Goal: Task Accomplishment & Management: Manage account settings

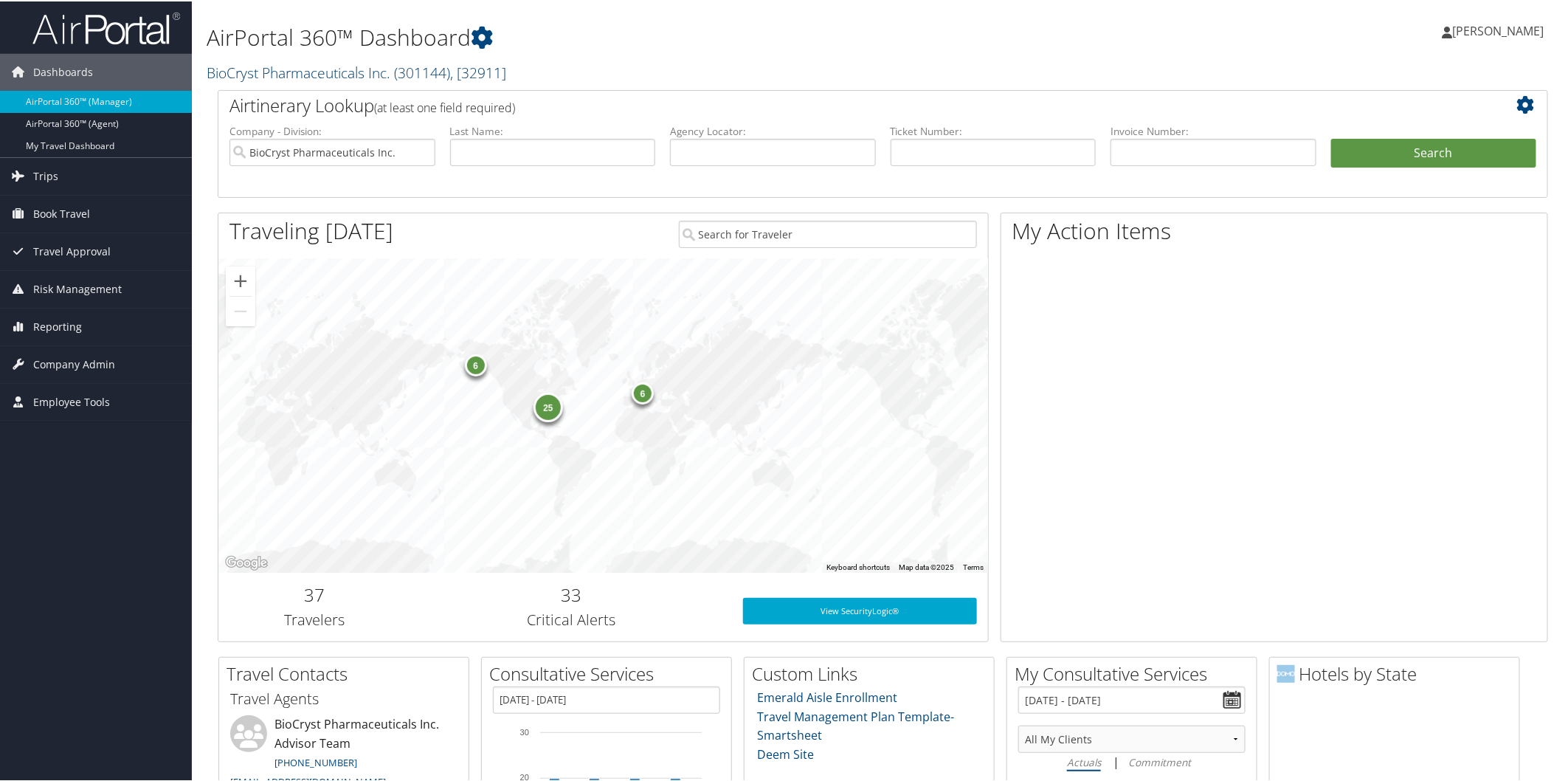
click at [319, 68] on link "BioCryst Pharmaceuticals Inc. ( 301144 ) , [ 32911 ]" at bounding box center [356, 71] width 300 height 20
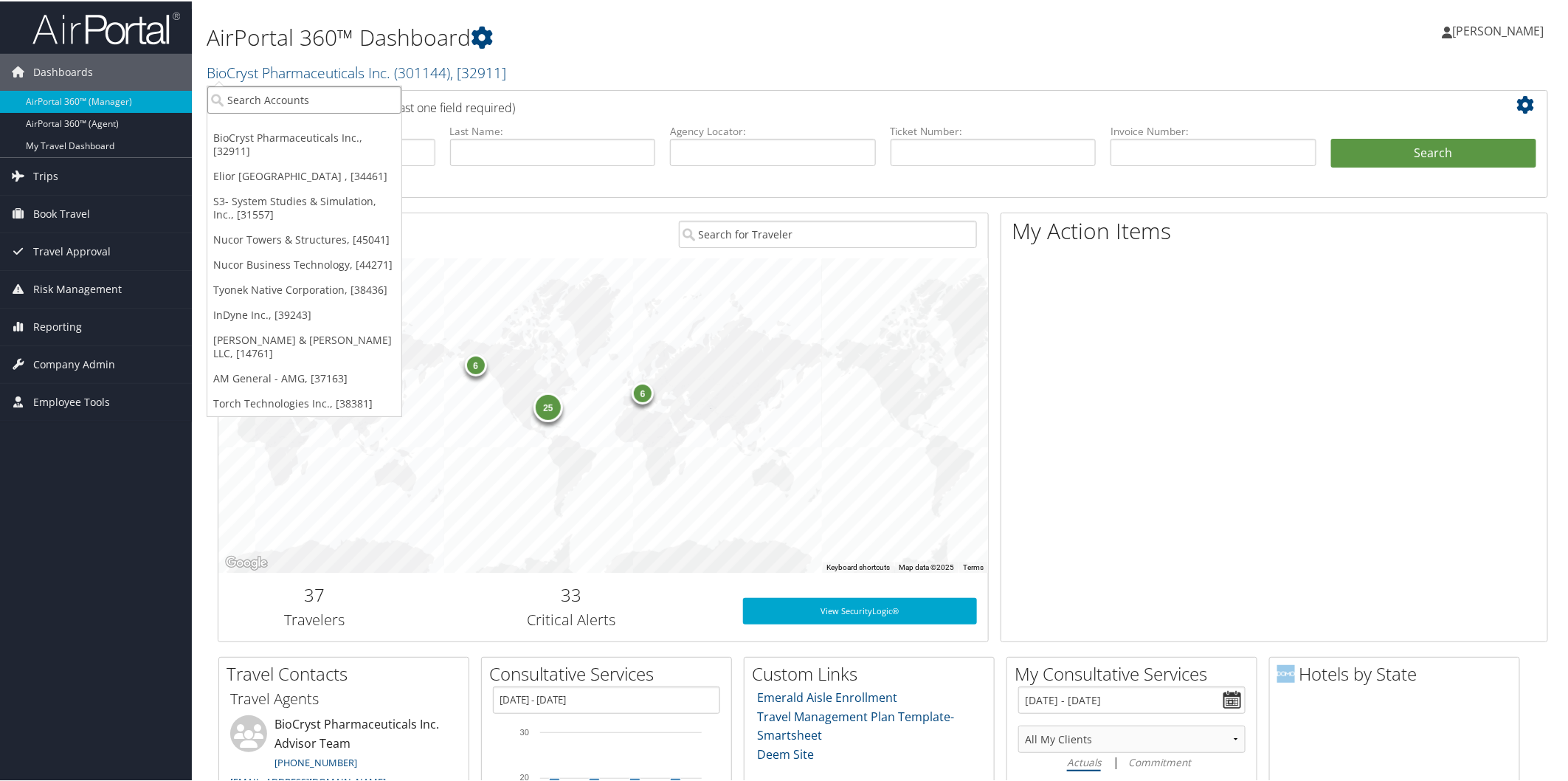
click at [327, 96] on input "search" at bounding box center [304, 98] width 194 height 28
type input "comman"
click at [258, 115] on div "Command Alkon (000320), [14699] Account" at bounding box center [317, 132] width 213 height 34
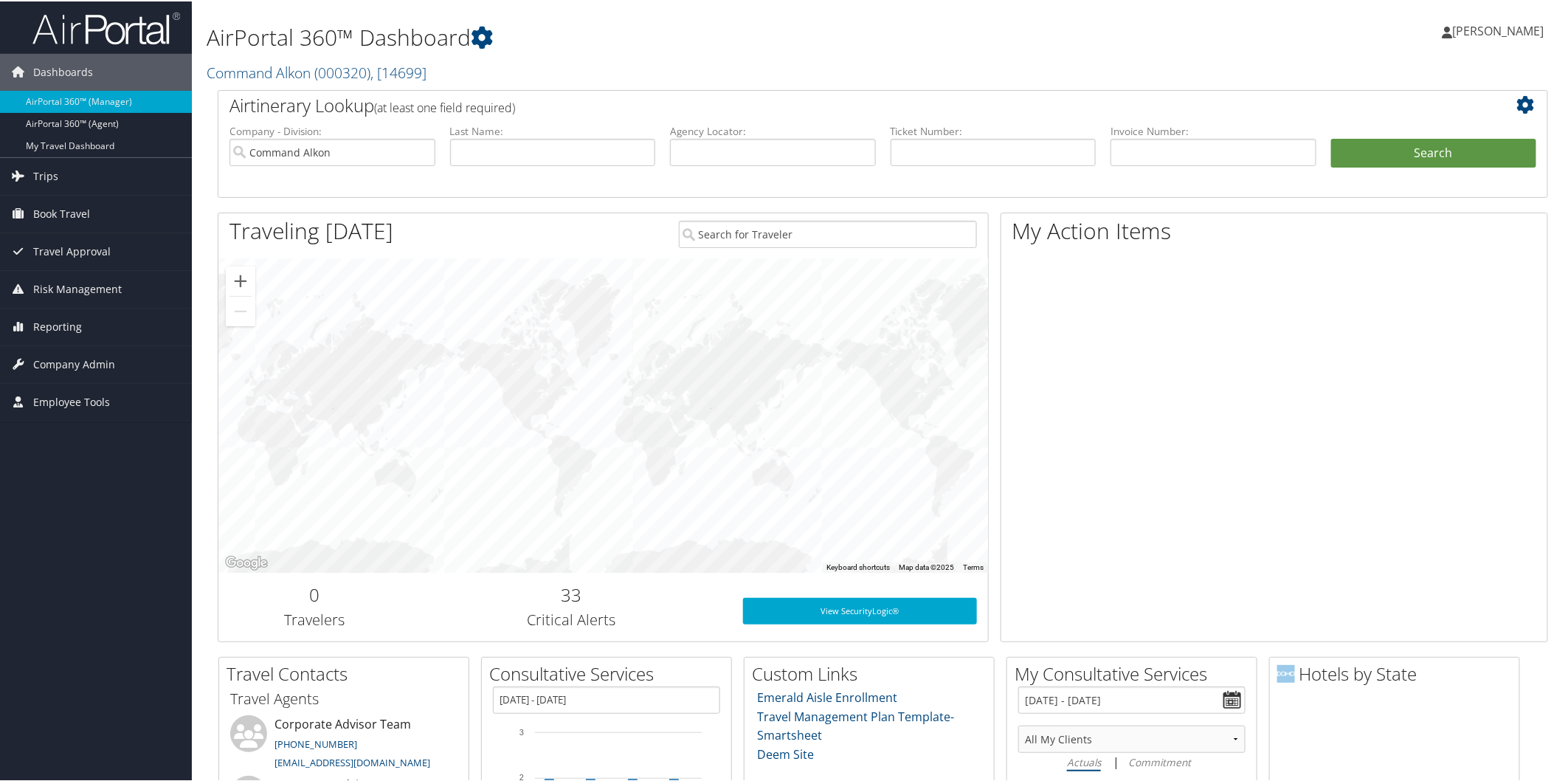
click at [70, 325] on span "Reporting" at bounding box center [57, 326] width 48 height 37
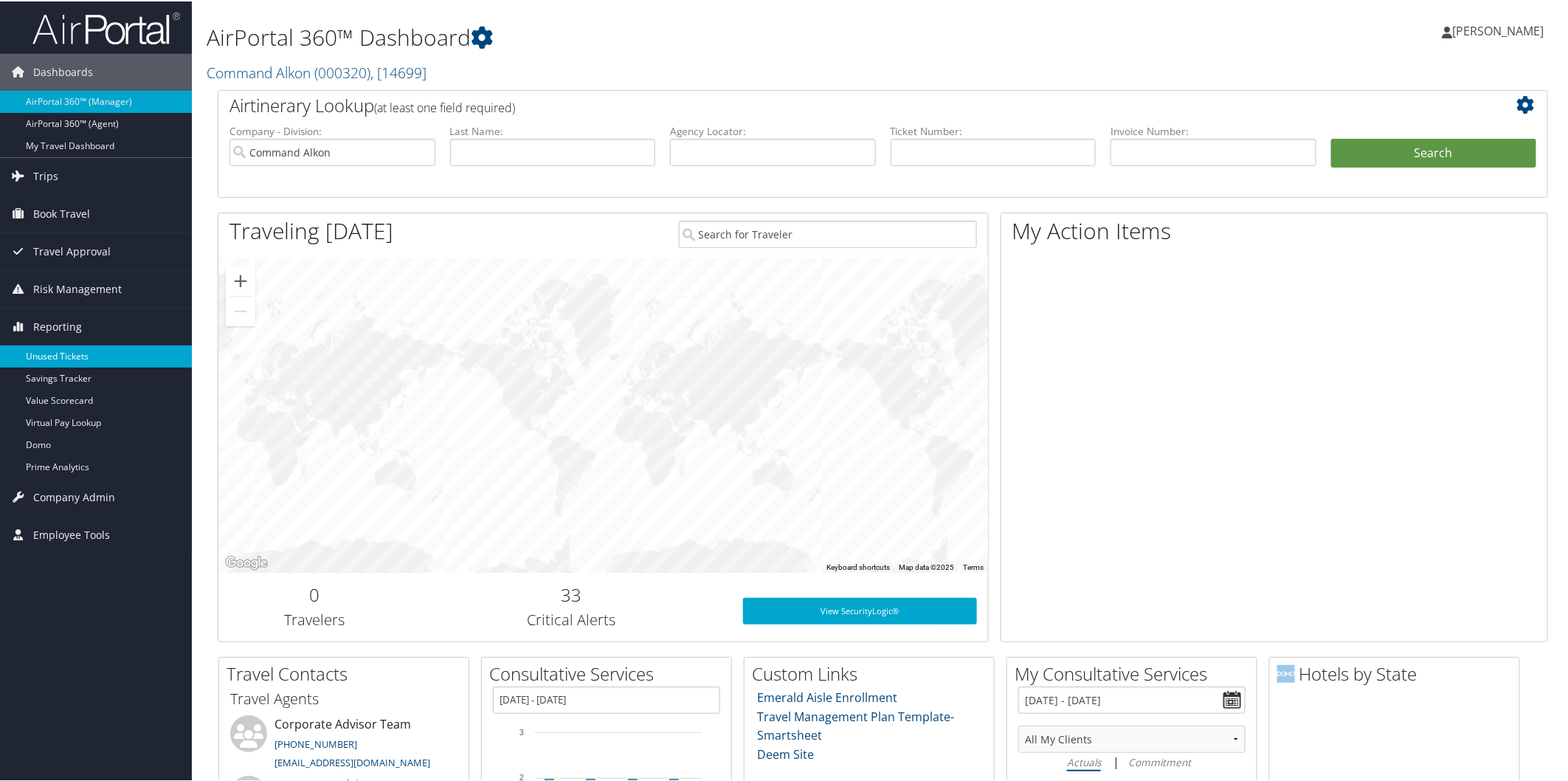
click at [59, 350] on link "Unused Tickets" at bounding box center [96, 355] width 192 height 22
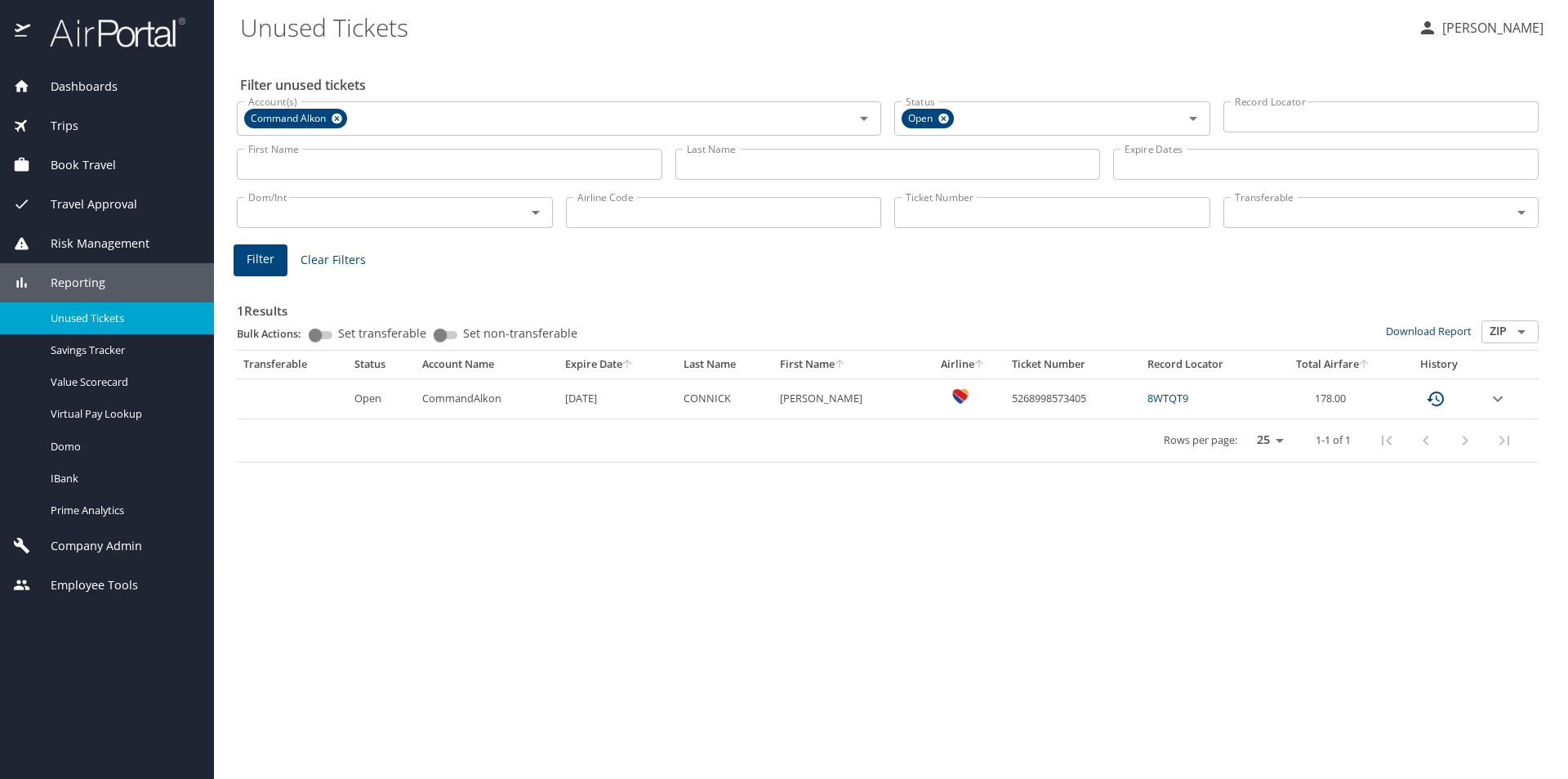
click at [100, 539] on span "Company Admin" at bounding box center [86, 546] width 112 height 18
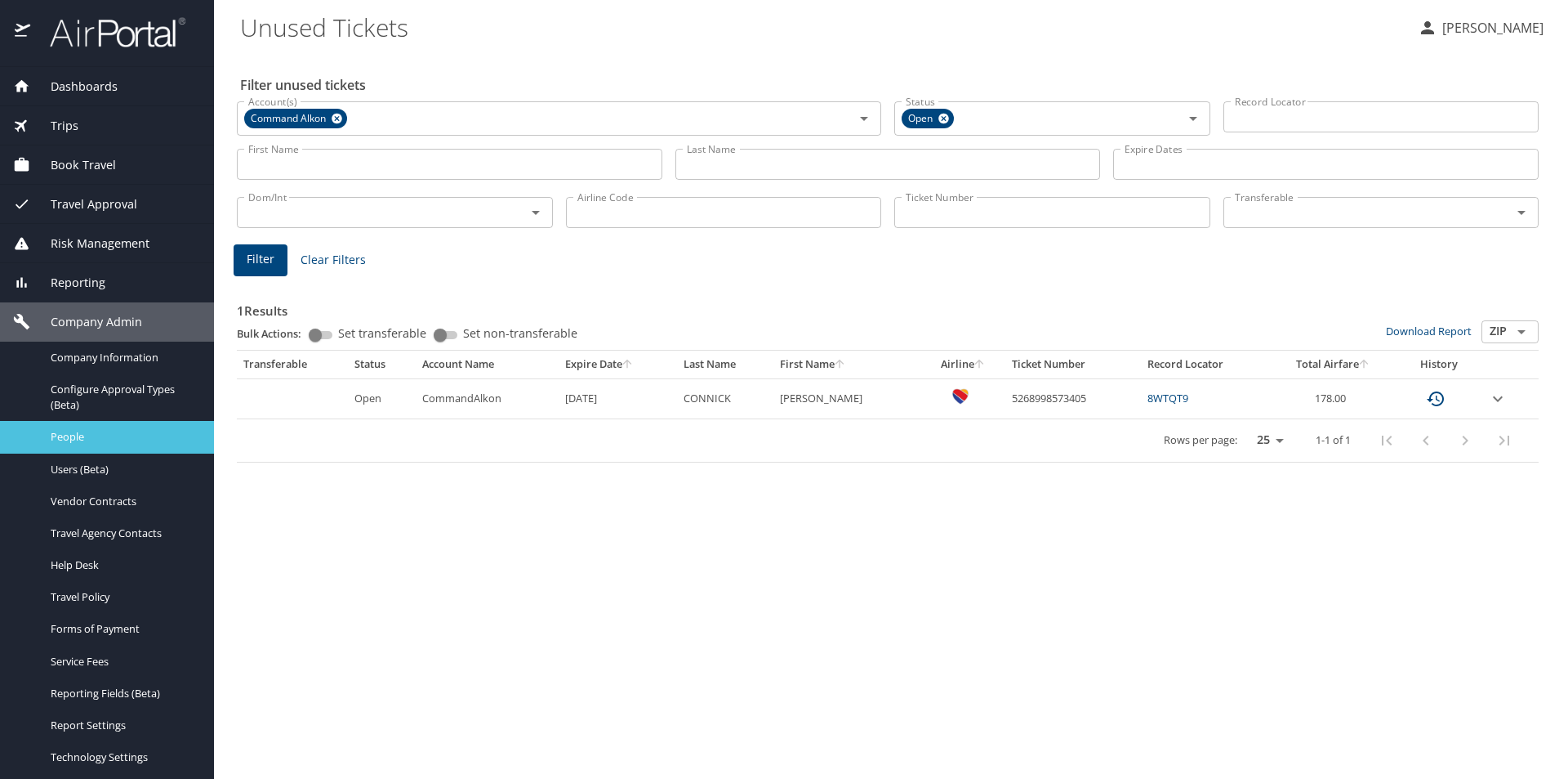
click at [73, 430] on span "People" at bounding box center [123, 436] width 144 height 16
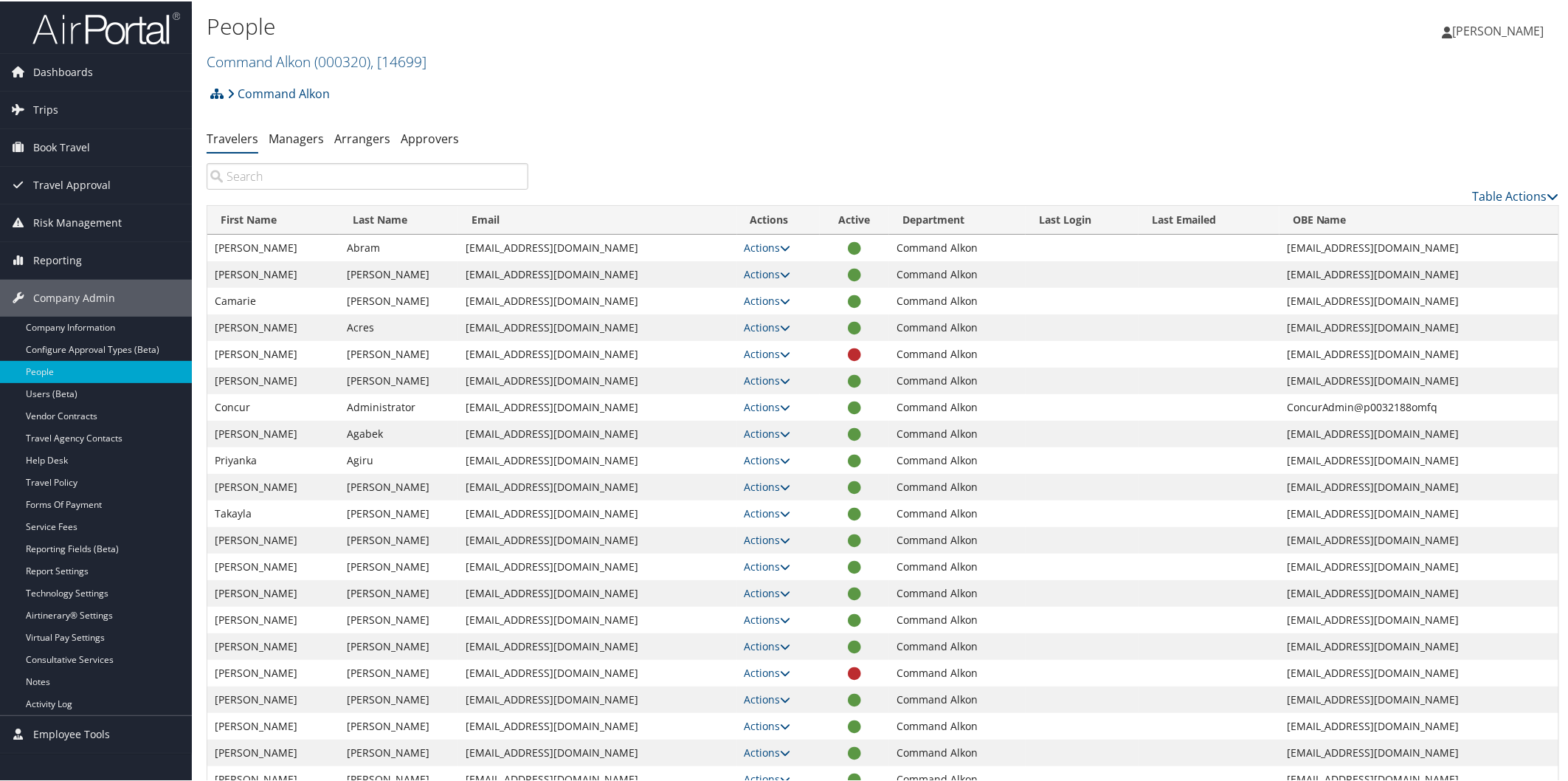
click at [263, 48] on h2 "Command Alkon ( 000320 ) , [ 14699 ]" at bounding box center [657, 60] width 902 height 25
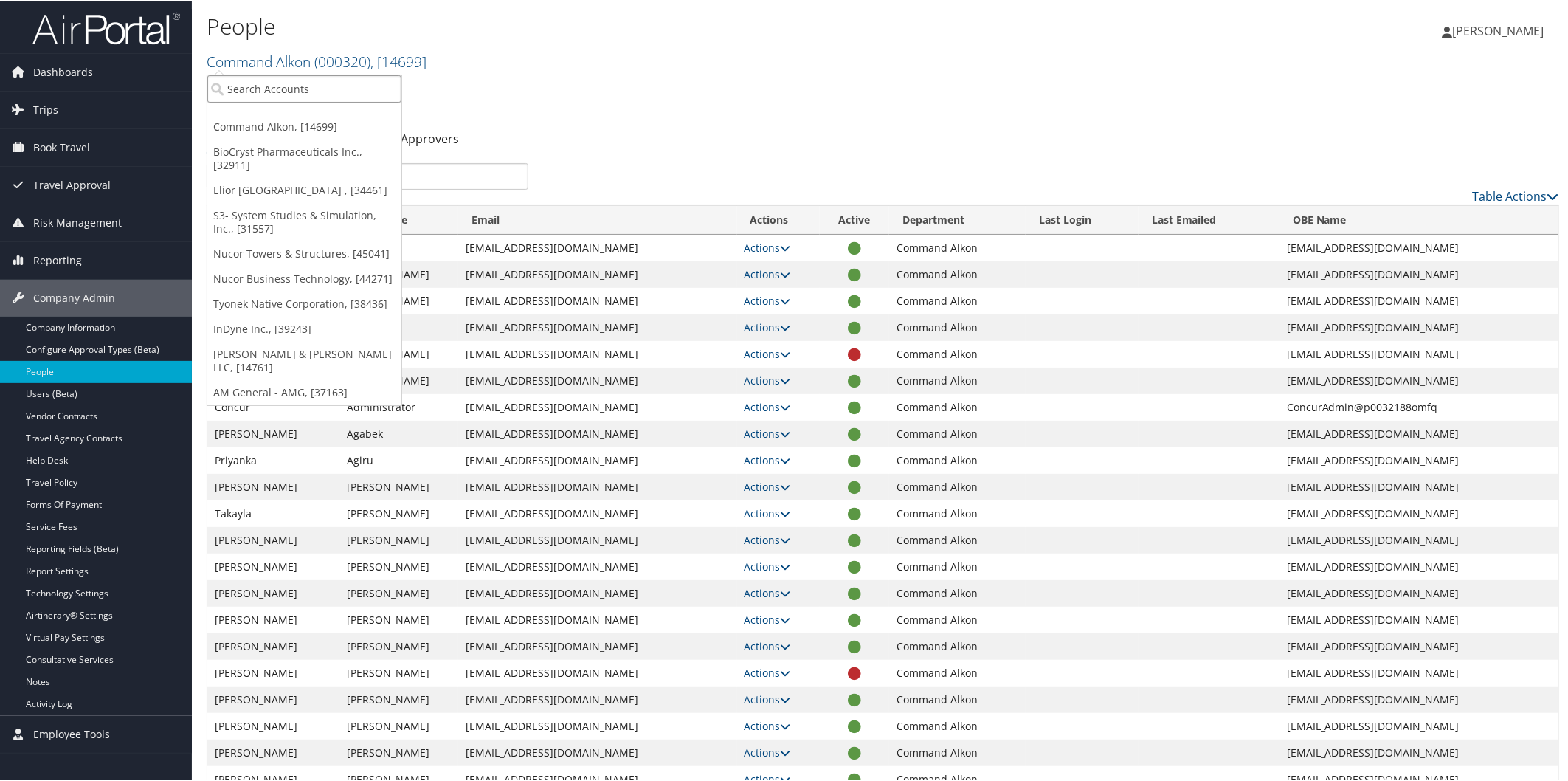
click at [323, 79] on input "search" at bounding box center [304, 87] width 194 height 28
type input "bluepearl"
click at [305, 121] on div "Account" at bounding box center [357, 128] width 315 height 13
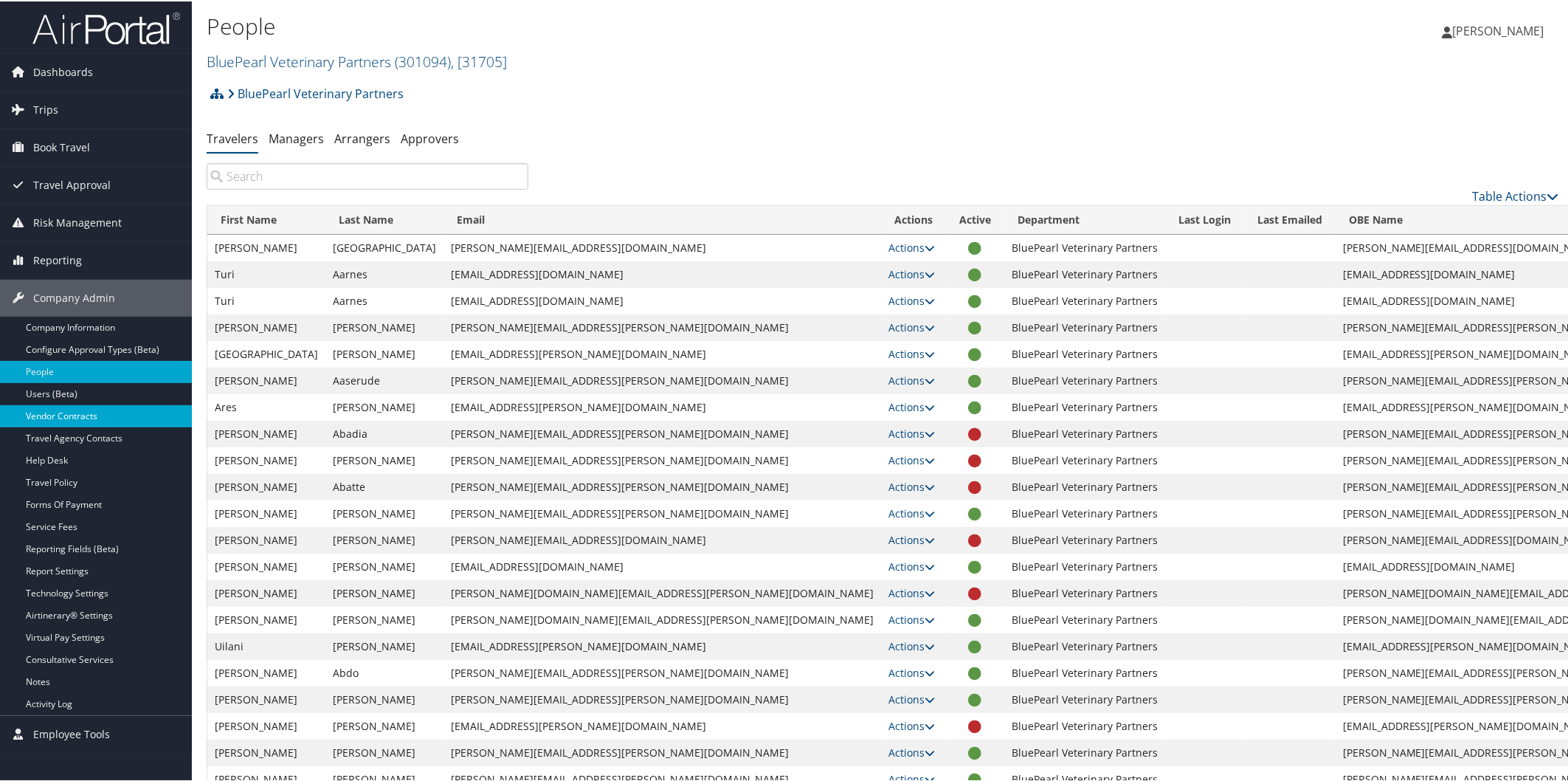
click at [102, 404] on link "Vendor Contracts" at bounding box center [96, 415] width 192 height 22
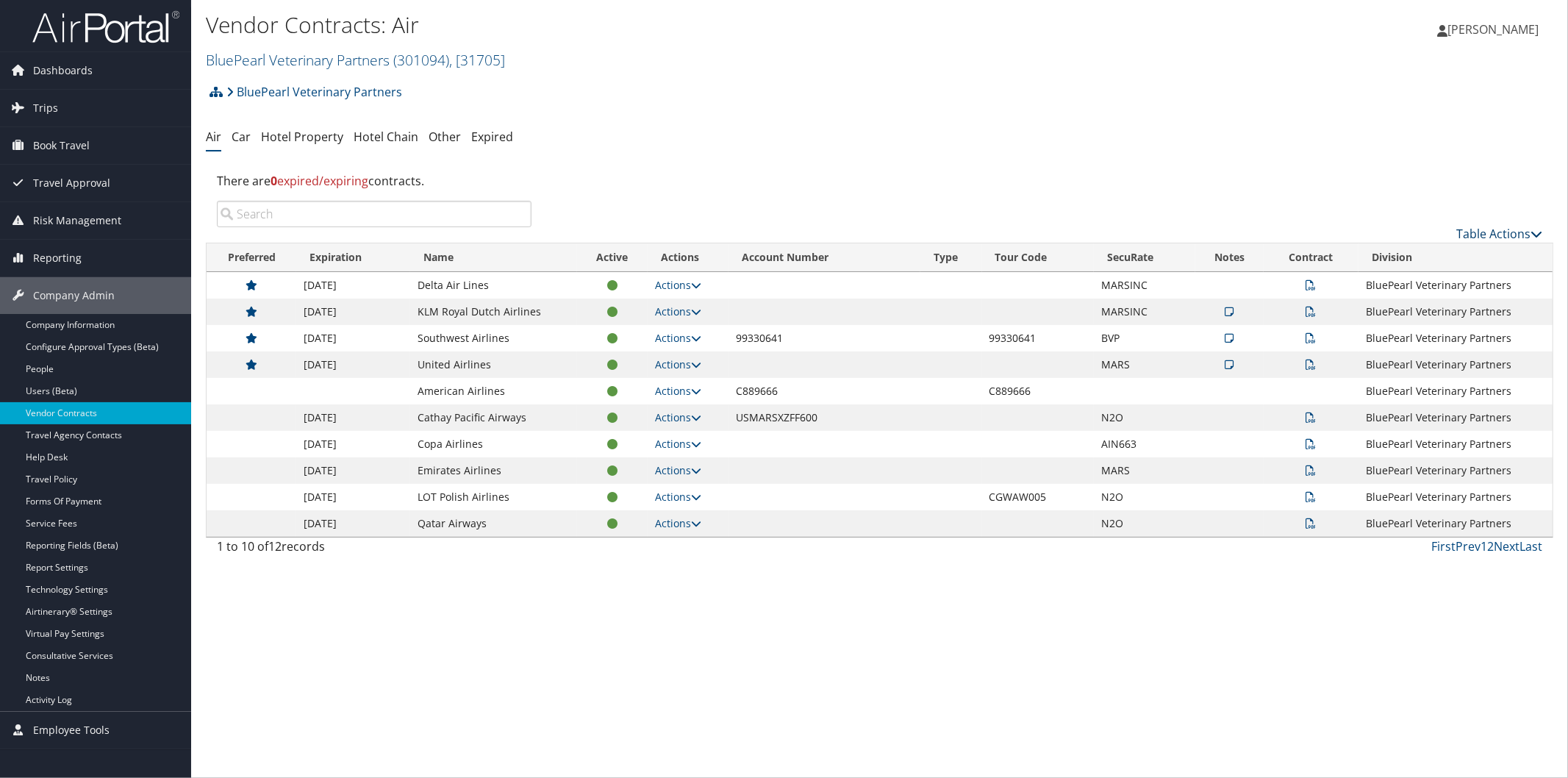
click at [1479, 233] on link "Table Actions" at bounding box center [1499, 234] width 86 height 16
click at [1463, 311] on link "Column Visibility" at bounding box center [1450, 307] width 193 height 25
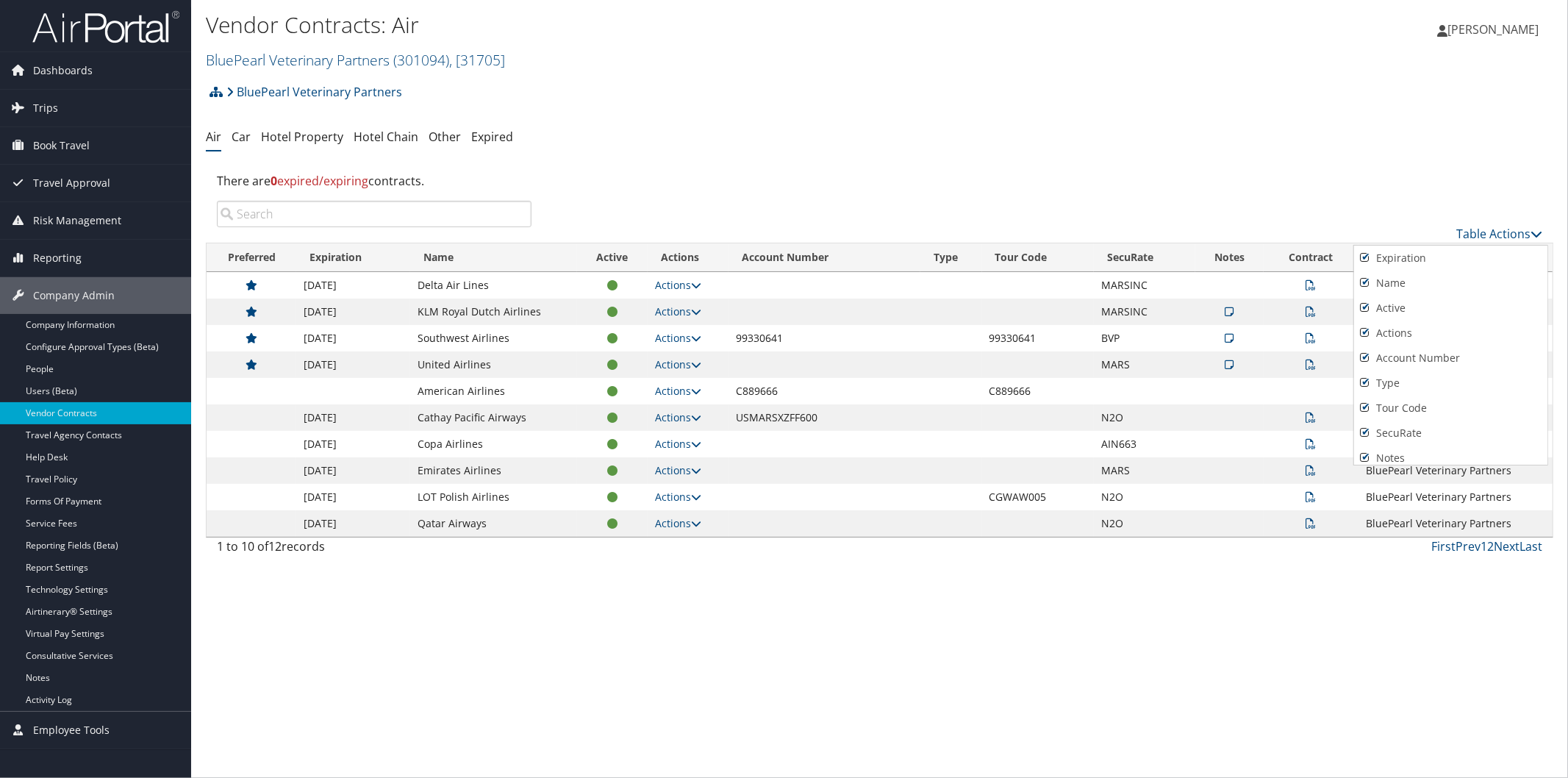
click at [1503, 240] on div at bounding box center [784, 389] width 1568 height 778
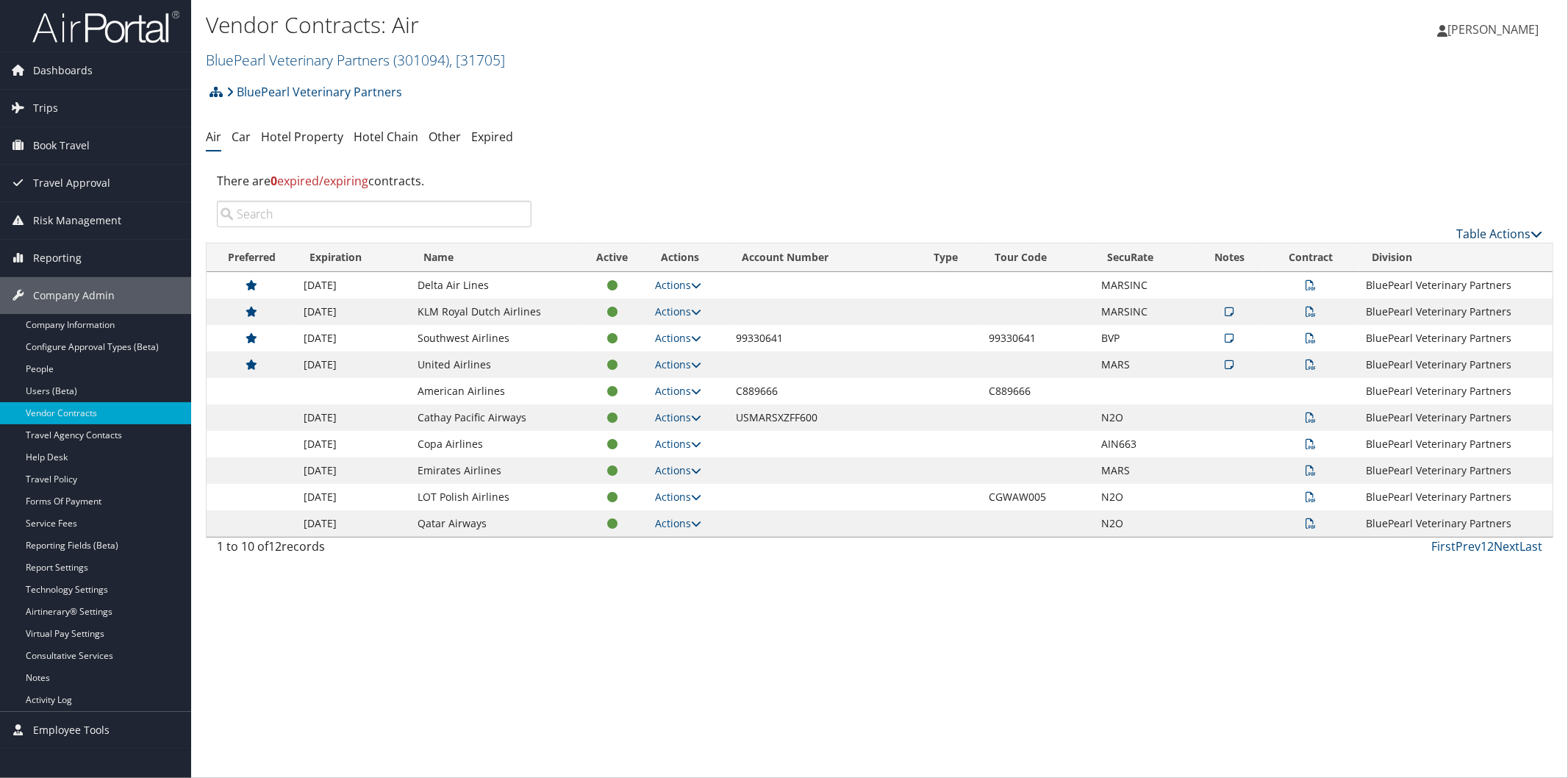
click at [1501, 229] on link "Table Actions" at bounding box center [1499, 234] width 86 height 16
click at [1420, 333] on link "Page Length" at bounding box center [1450, 332] width 193 height 25
click at [1363, 280] on link "25" at bounding box center [1450, 283] width 193 height 25
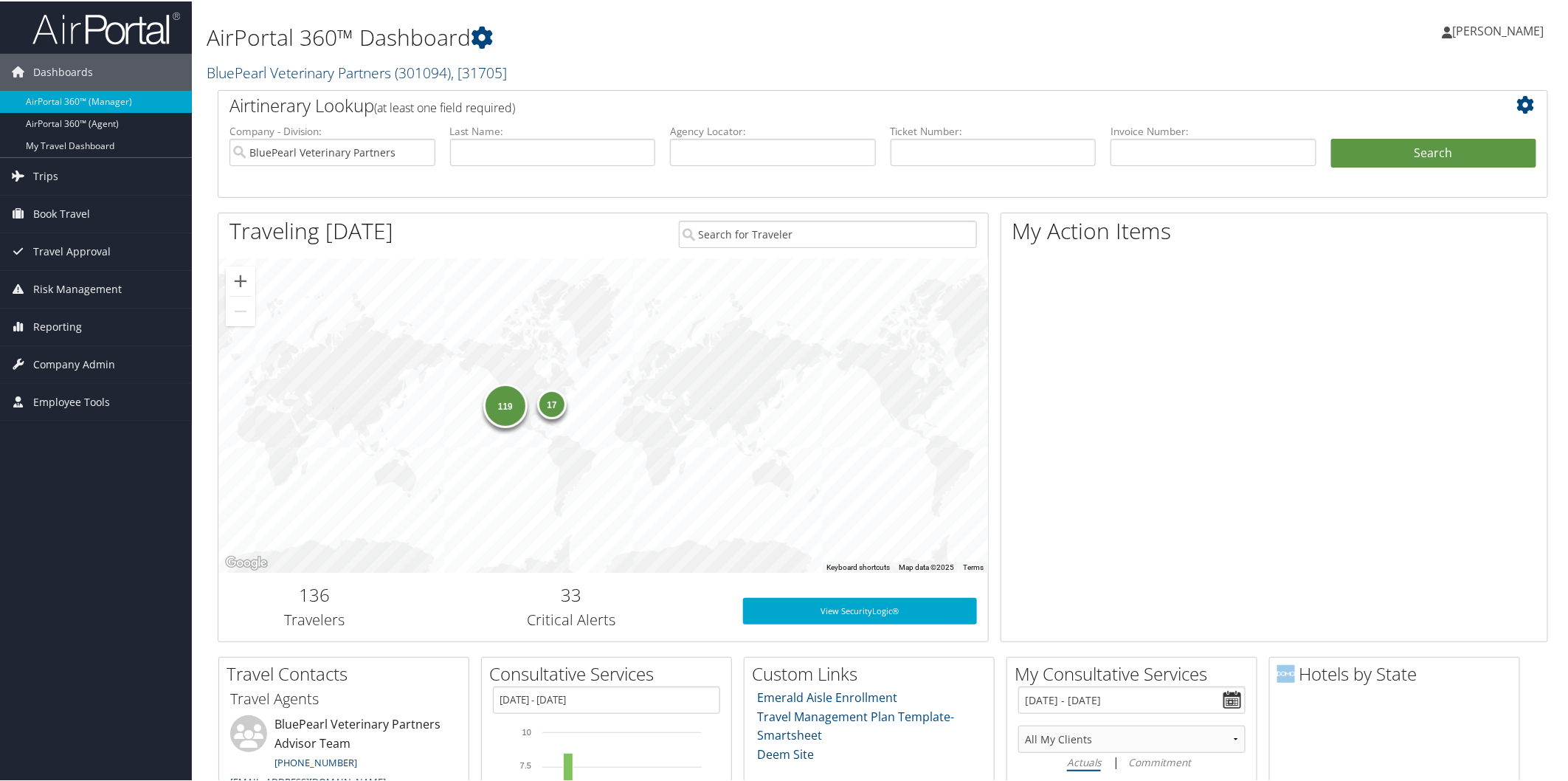
click at [270, 77] on link "BluePearl Veterinary Partners ( 301094 ) , [ 31705 ]" at bounding box center [357, 71] width 300 height 20
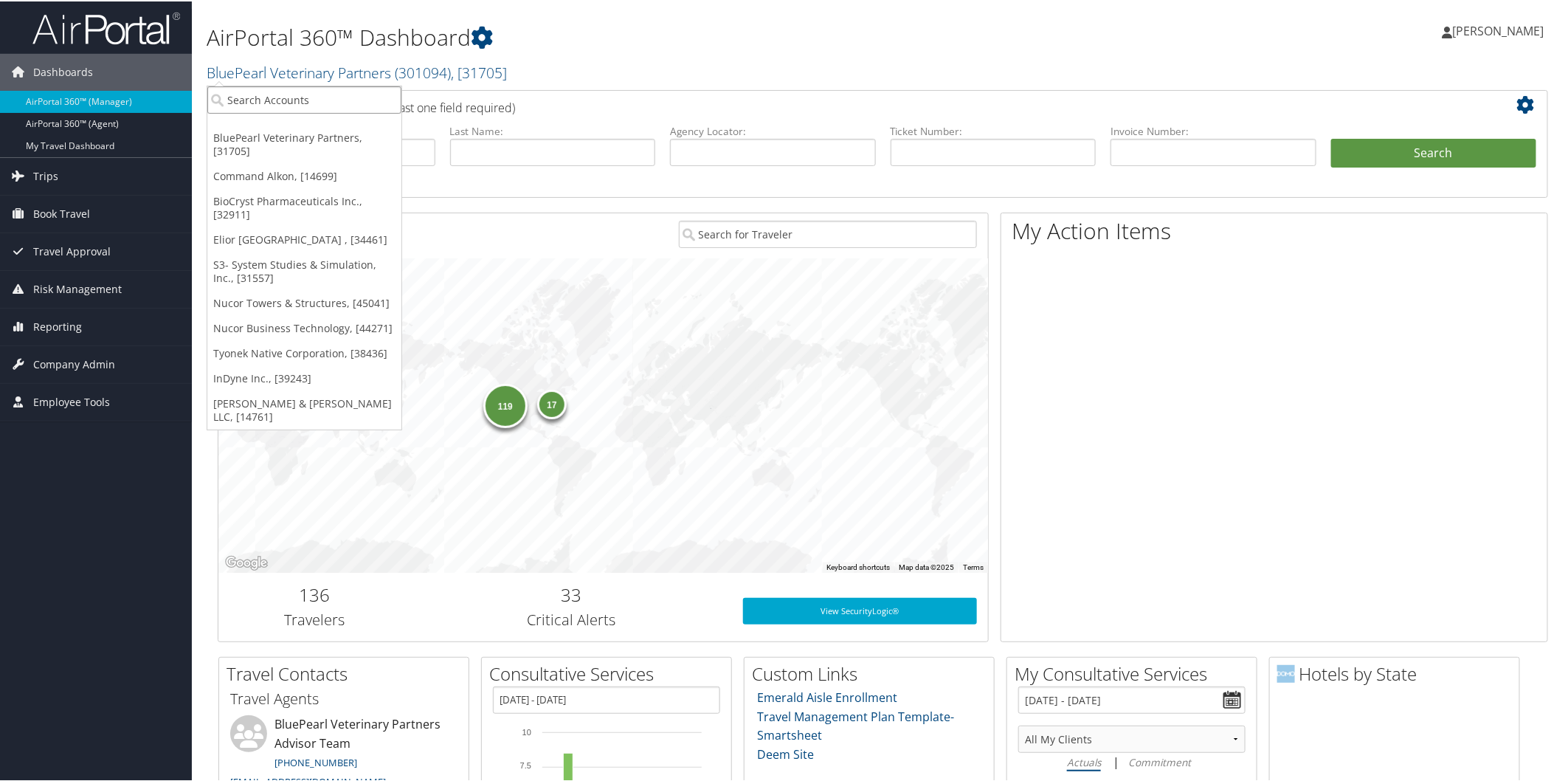
click at [315, 106] on input "search" at bounding box center [304, 98] width 194 height 28
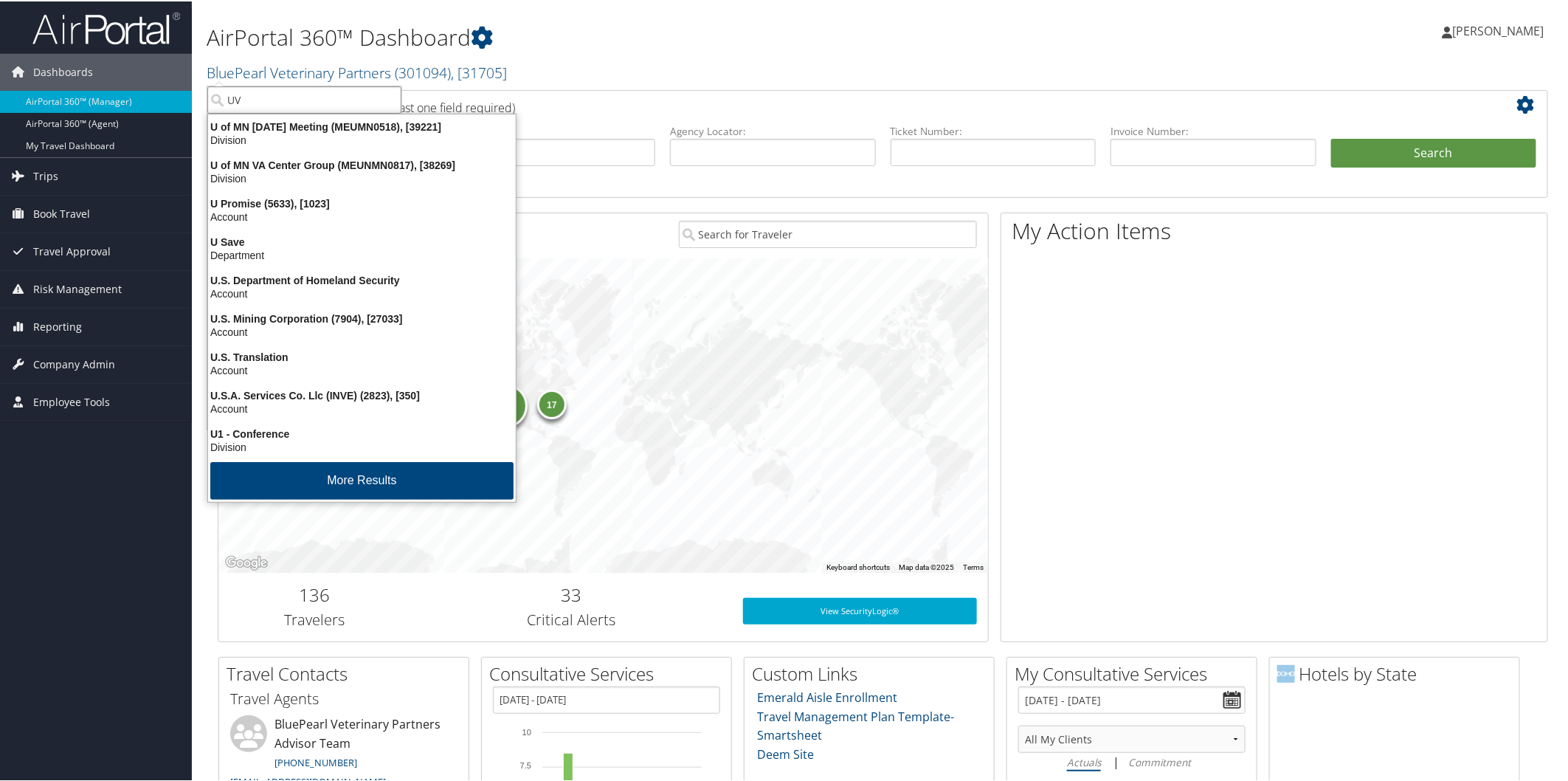
type input "UVA"
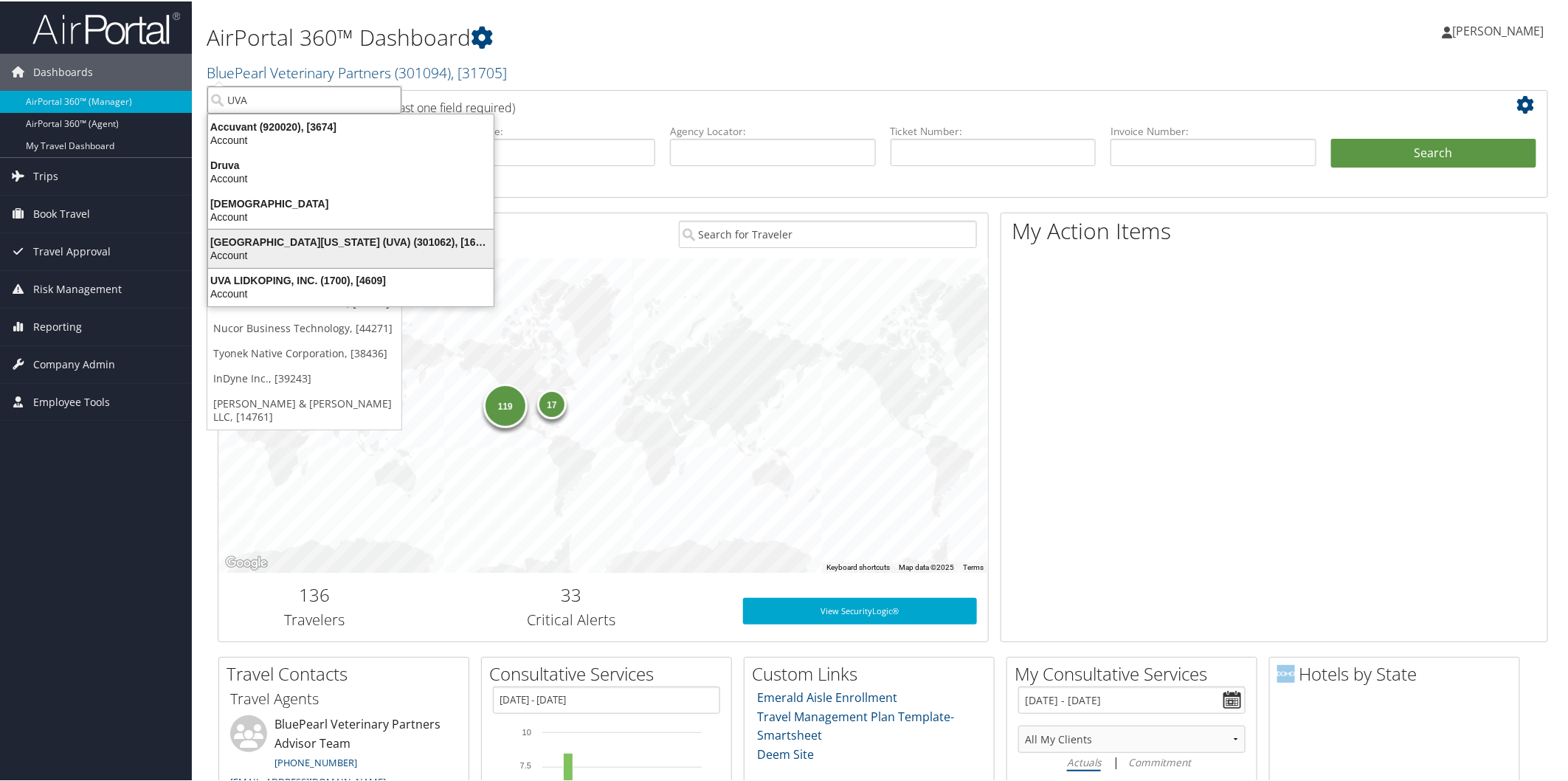
click at [278, 239] on div "[GEOGRAPHIC_DATA][US_STATE] (UVA) (301062), [16863]" at bounding box center [351, 241] width 303 height 13
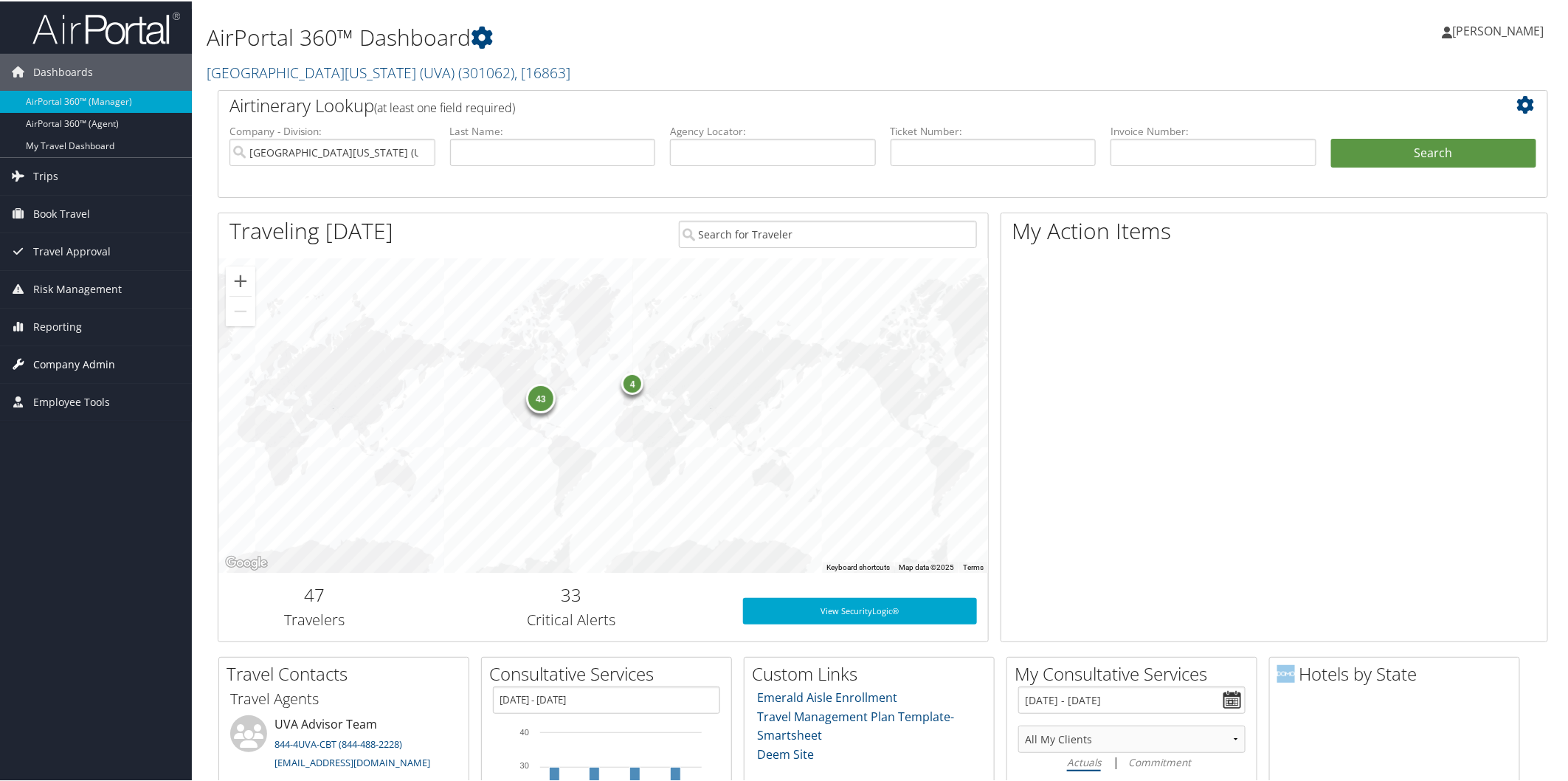
click at [86, 363] on span "Company Admin" at bounding box center [74, 363] width 82 height 37
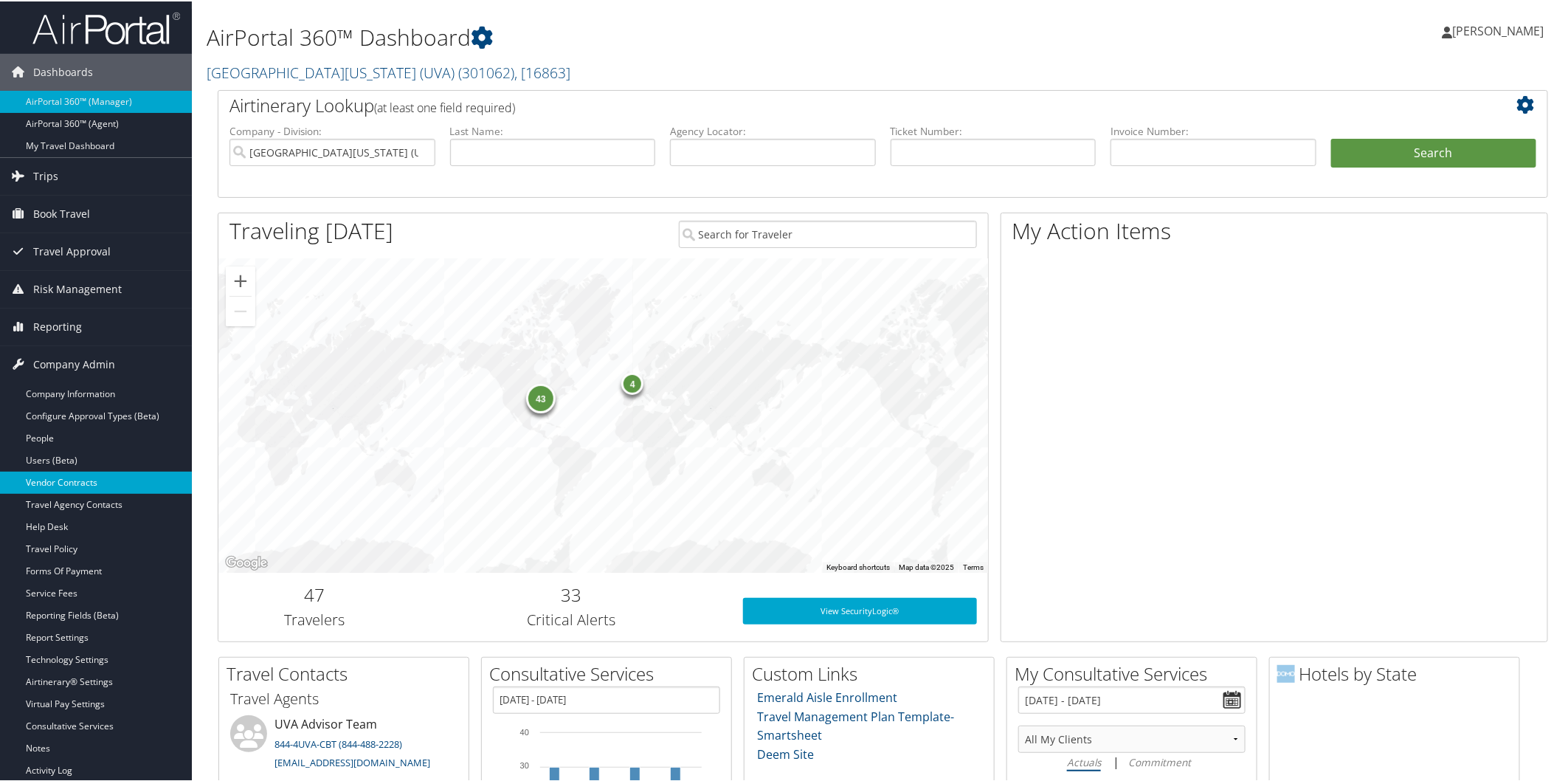
click at [88, 473] on link "Vendor Contracts" at bounding box center [96, 481] width 192 height 22
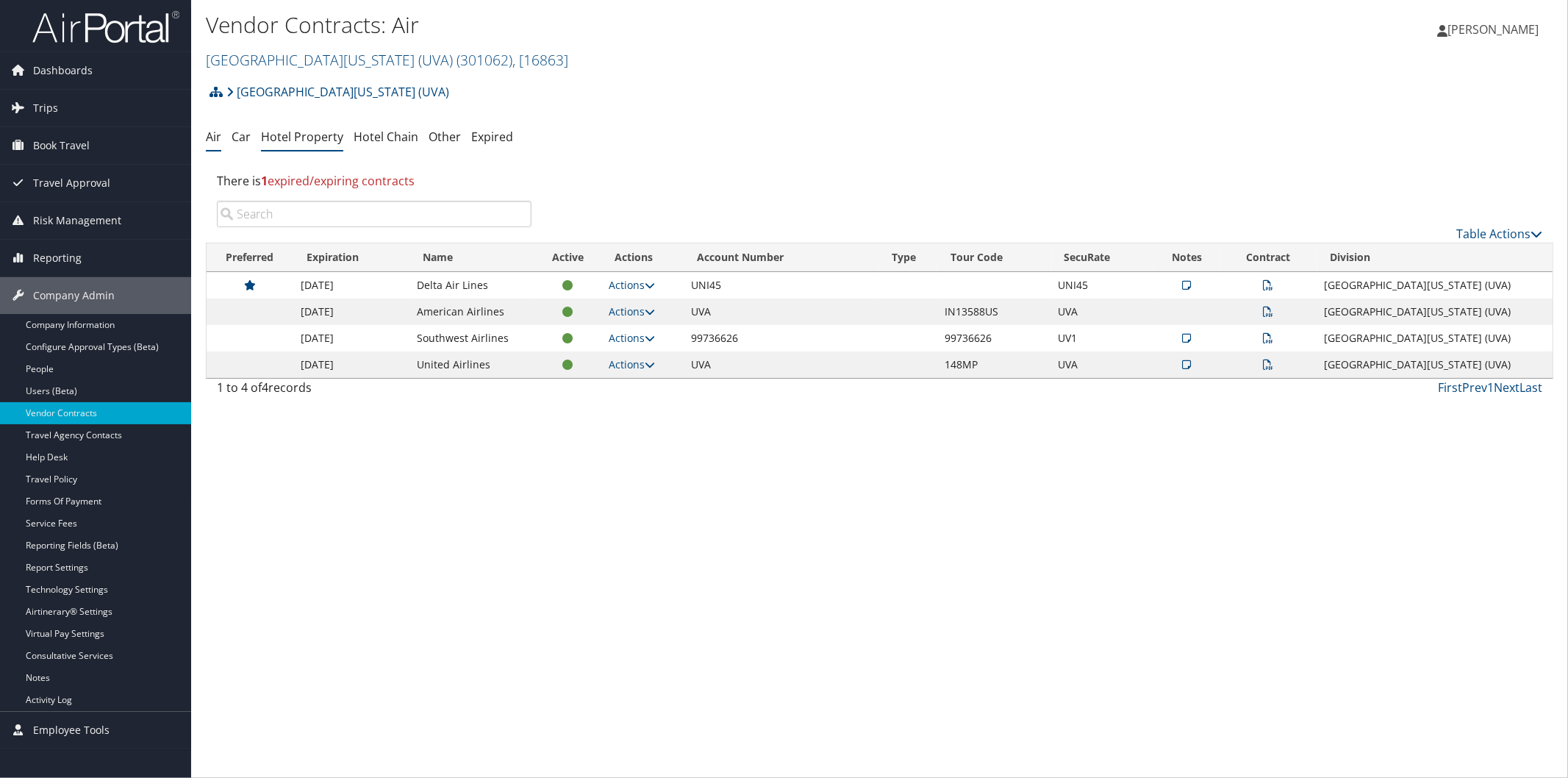
click at [300, 136] on link "Hotel Property" at bounding box center [301, 137] width 82 height 16
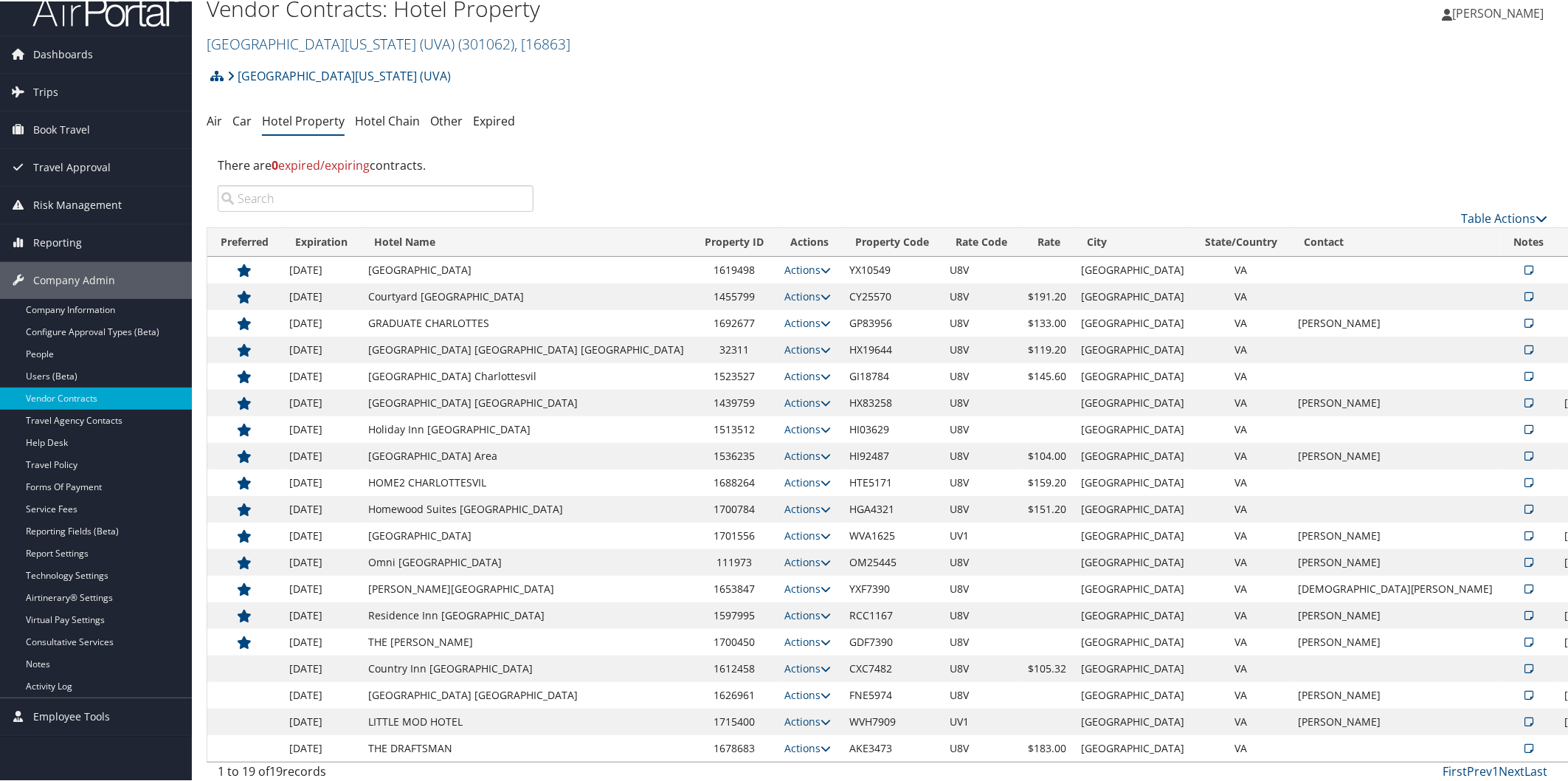
scroll to position [23, 0]
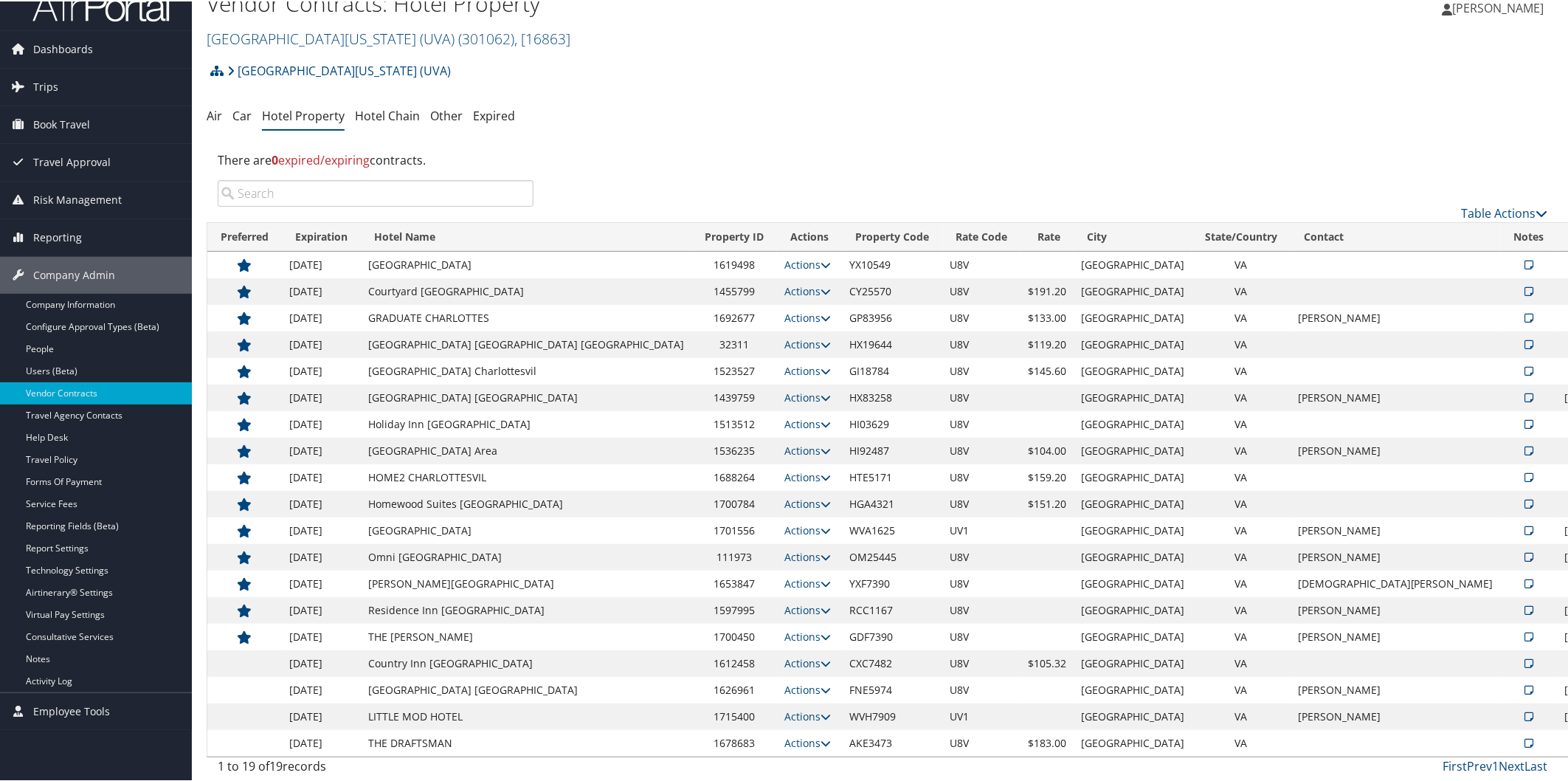
click at [16, 750] on div "Dashboards AirPortal 360™ (Manager) AirPortal 360™ (Agent) My Travel Dashboard …" at bounding box center [787, 379] width 1574 height 804
click at [321, 39] on link "University of Virginia (UVA) ( 301062 ) , [ 16863 ]" at bounding box center [388, 37] width 364 height 20
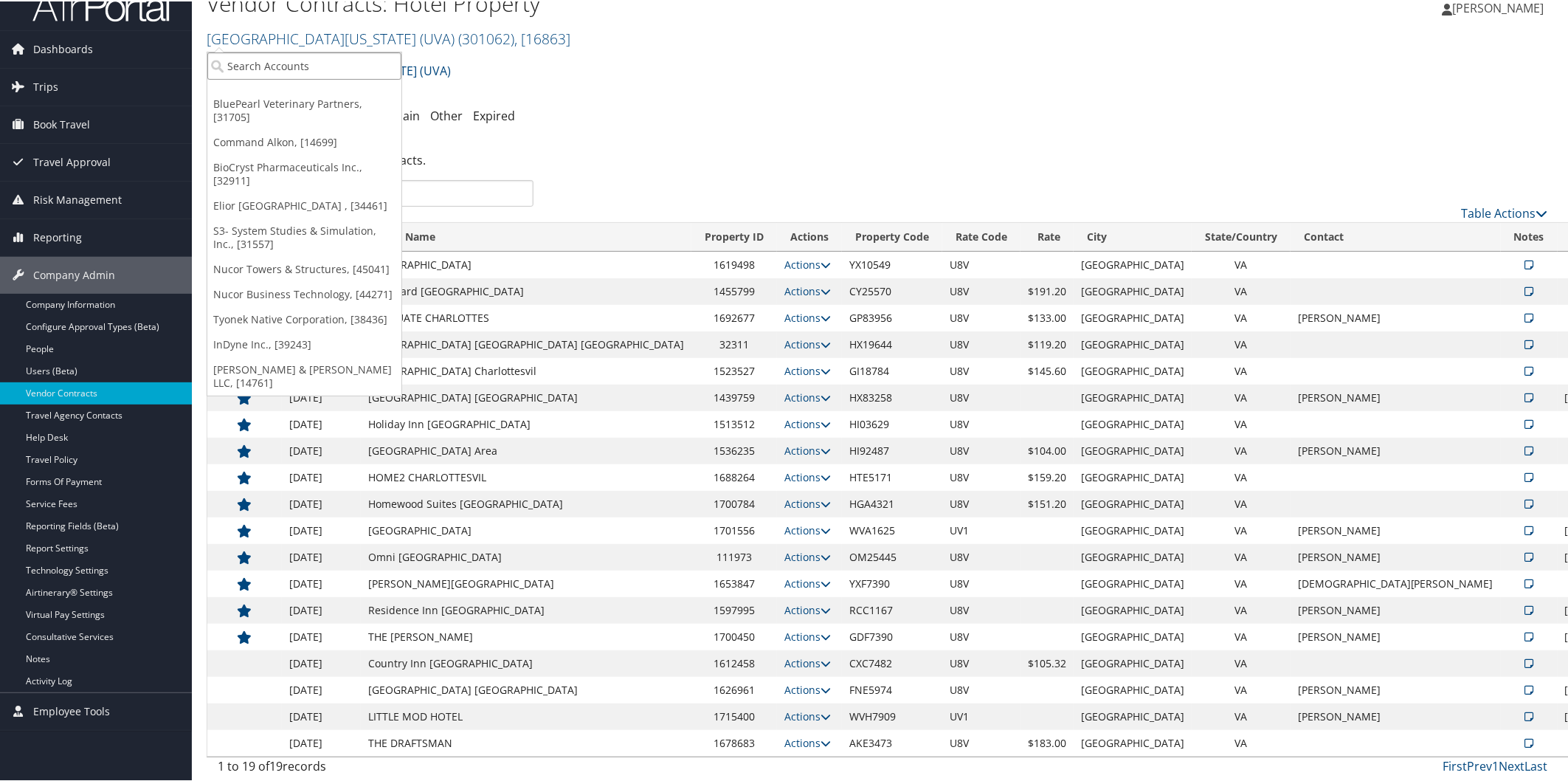
click at [328, 71] on input "search" at bounding box center [304, 64] width 194 height 28
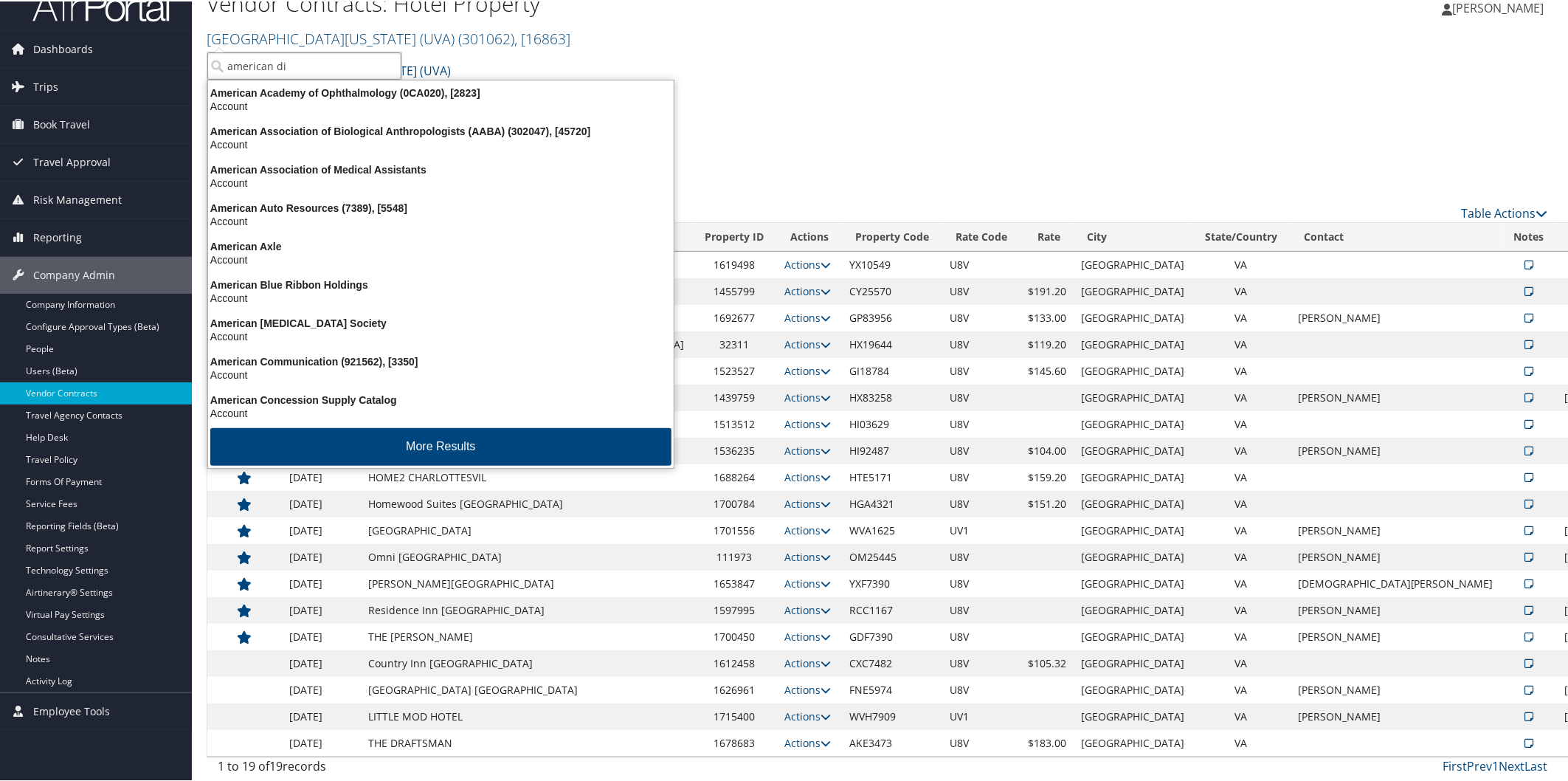
type input "american dia"
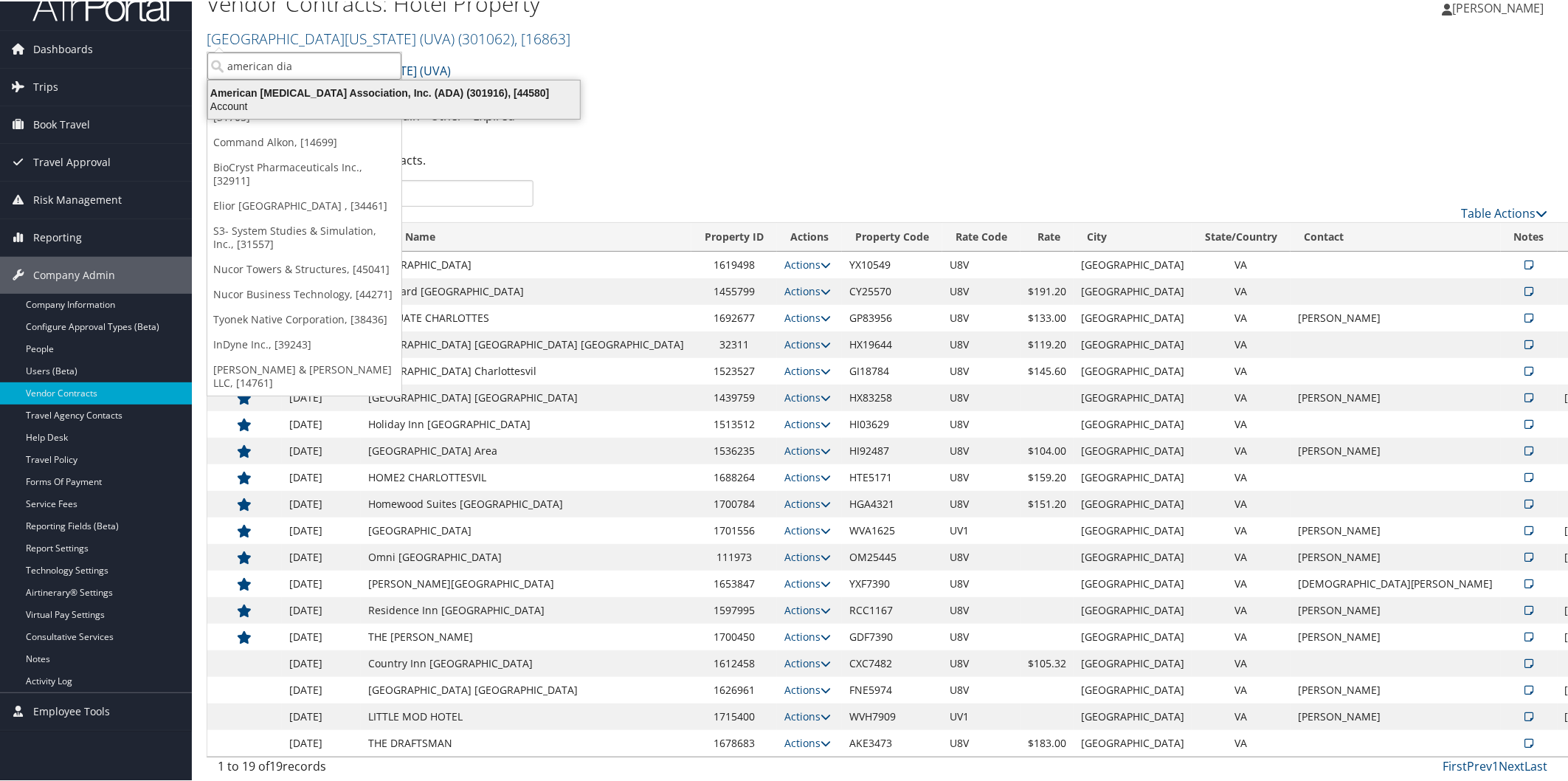
click at [343, 89] on div "American Diabetes Association, Inc. (ADA) (301916), [44580]" at bounding box center [394, 91] width 390 height 13
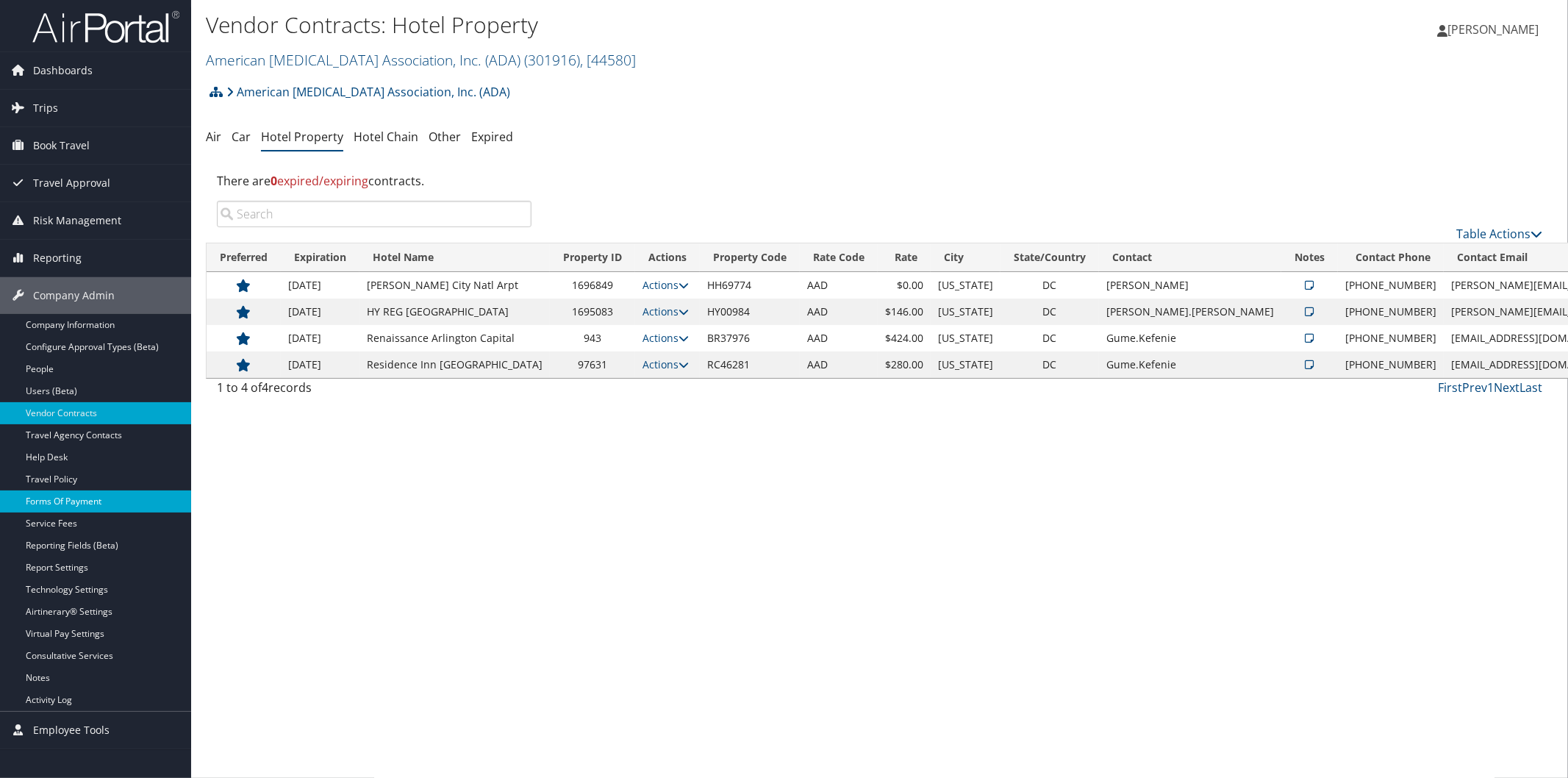
click at [94, 498] on link "Forms Of Payment" at bounding box center [96, 502] width 191 height 22
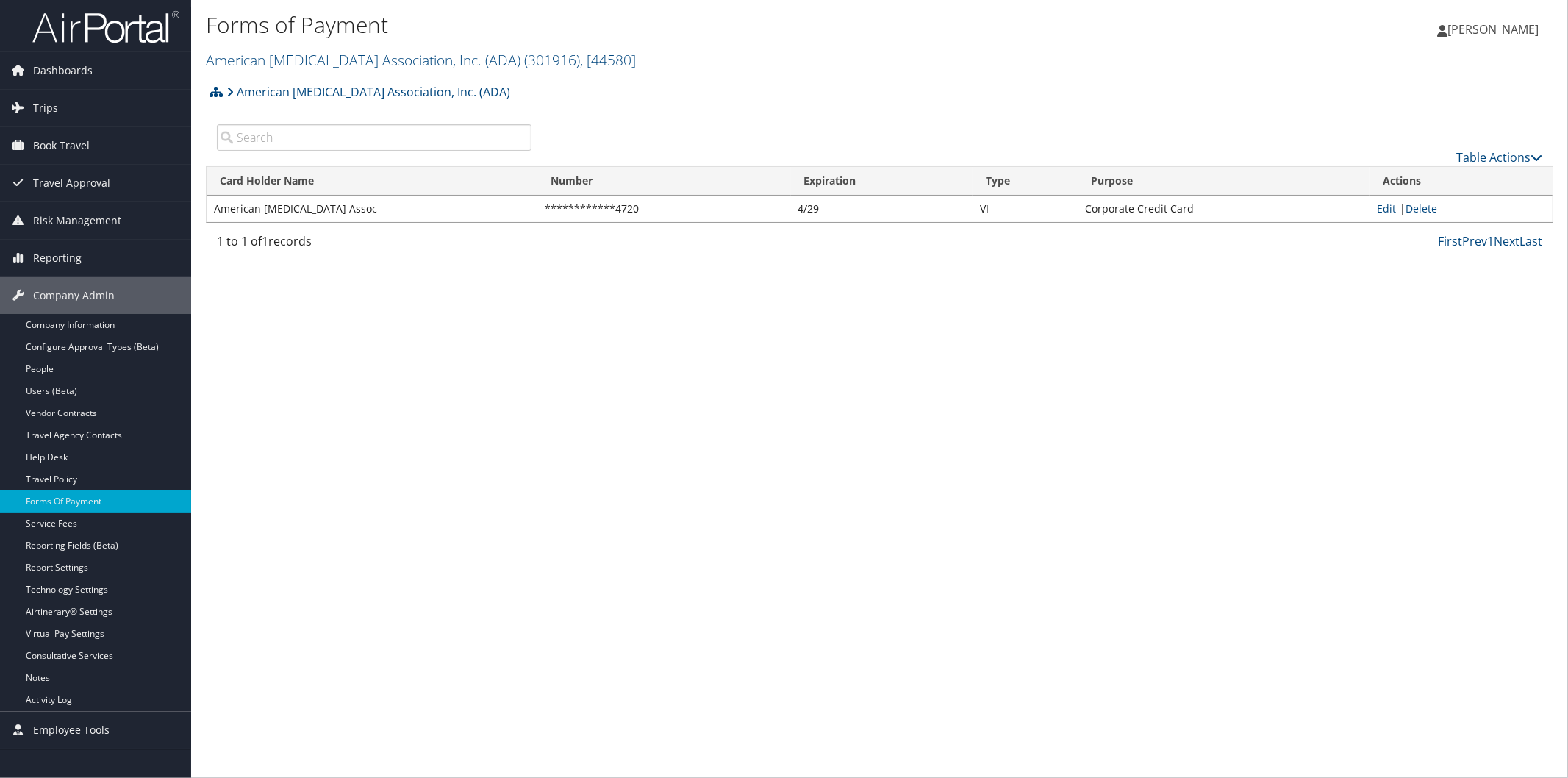
click at [856, 721] on div "Forms of Payment American [MEDICAL_DATA] Association, Inc. (ADA) ( 301916 ) , […" at bounding box center [879, 389] width 1377 height 778
click at [304, 56] on link "American Diabetes Association, Inc. (ADA) ( 301916 ) , [ 44580 ]" at bounding box center [421, 59] width 430 height 20
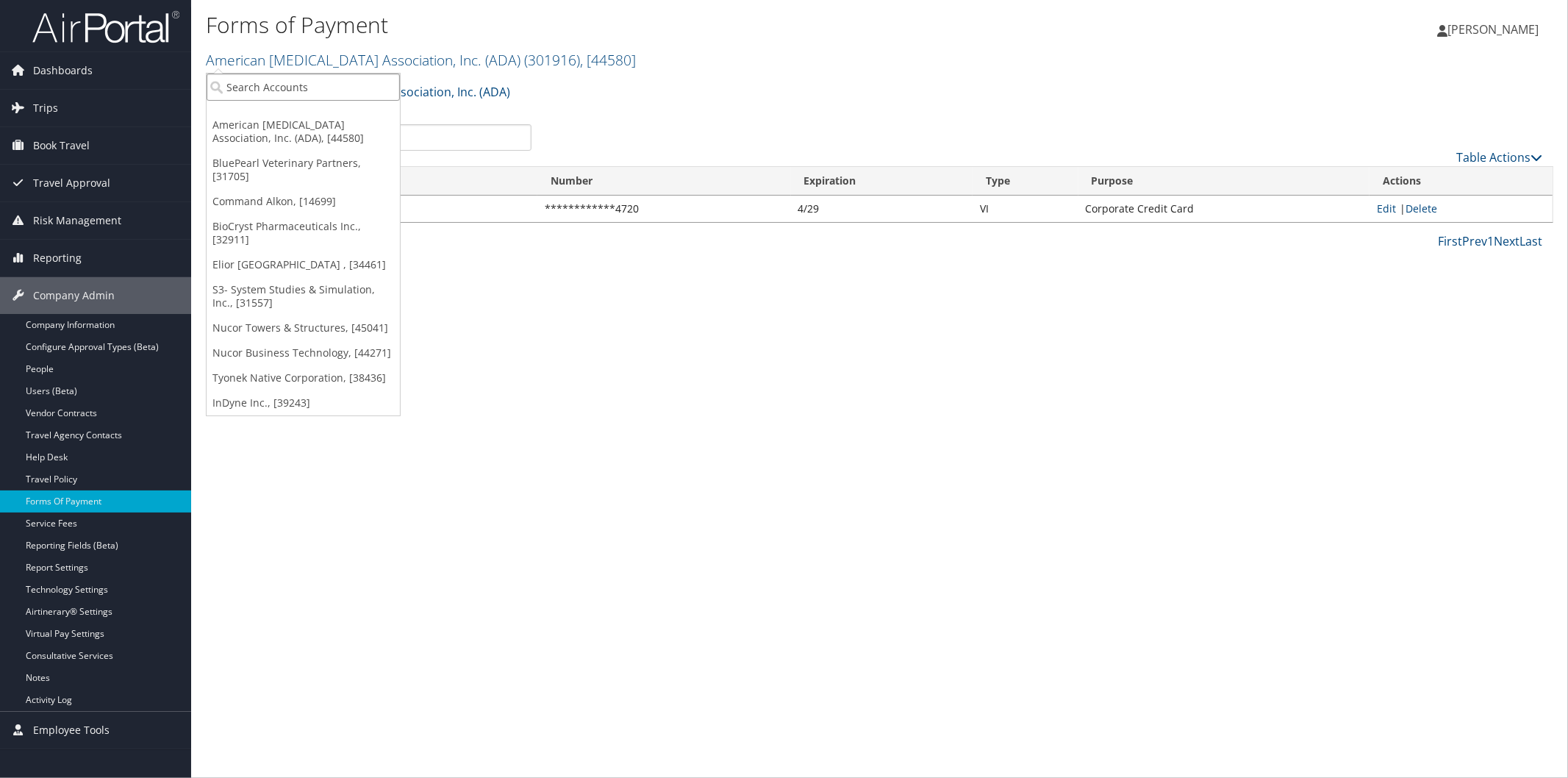
click at [297, 93] on input "search" at bounding box center [303, 87] width 193 height 27
type input "vulcra"
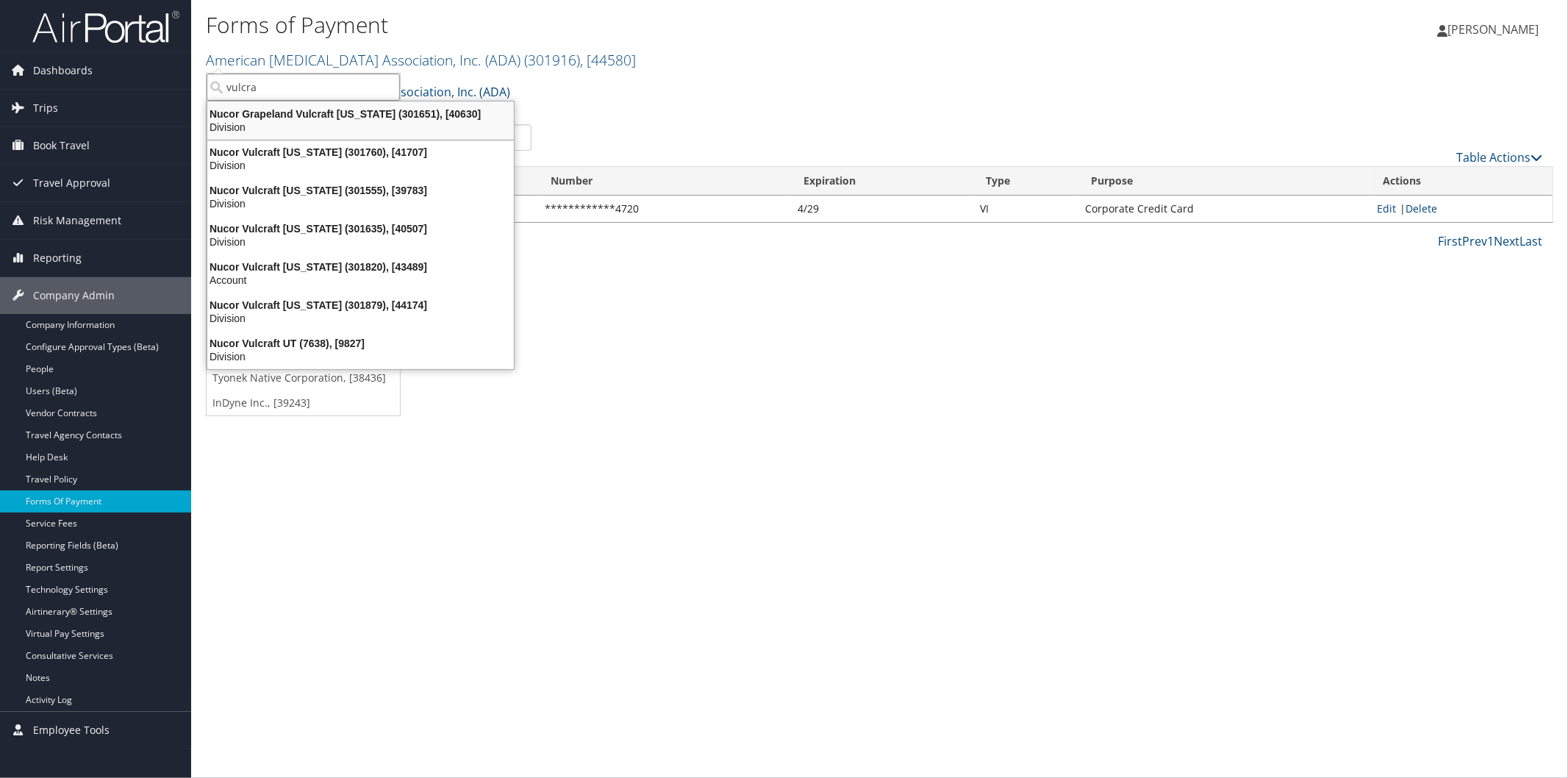
click at [339, 116] on div "Nucor Grapeland Vulcraft Texas (301651), [40630]" at bounding box center [361, 114] width 324 height 13
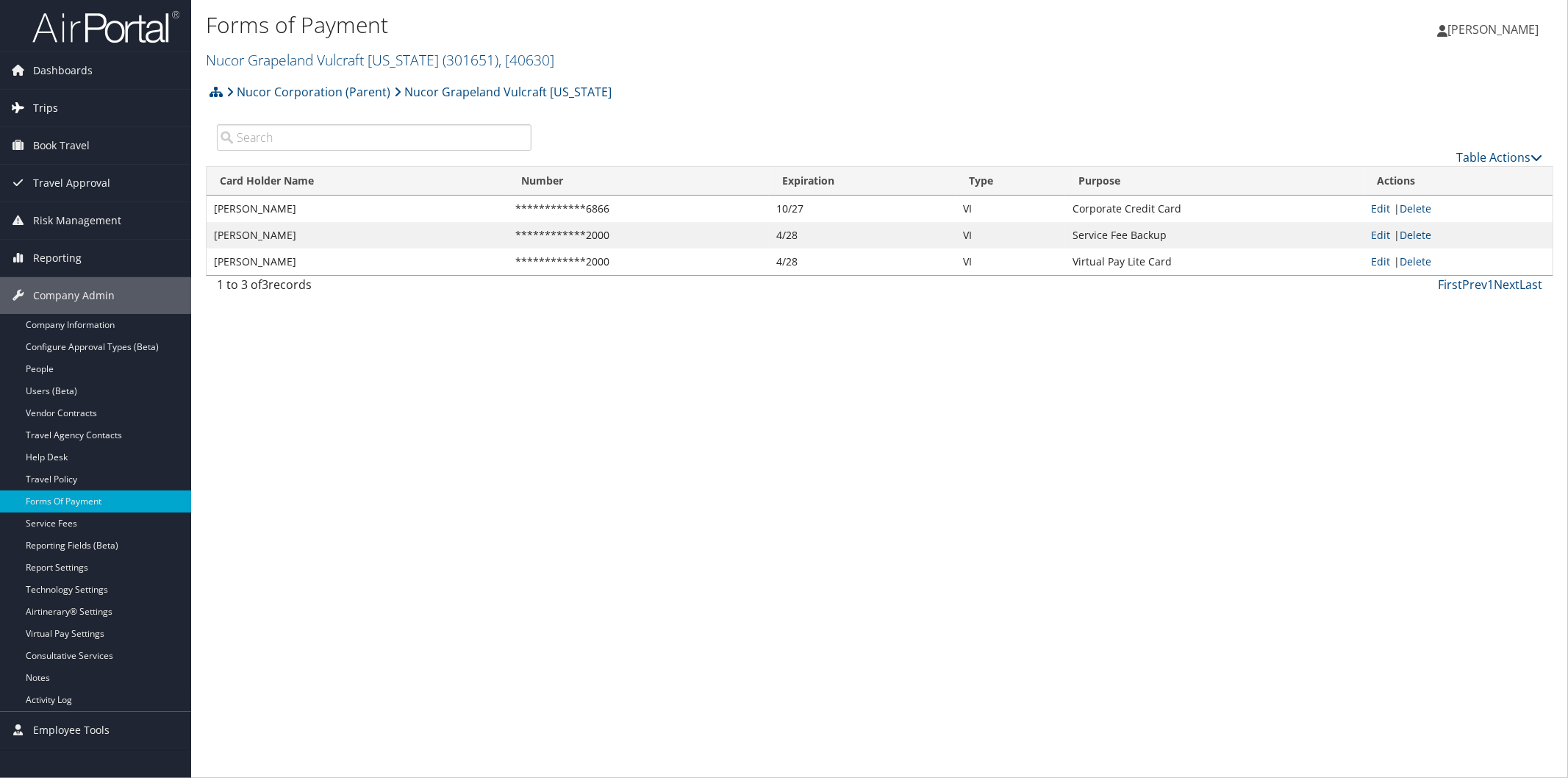
click at [57, 105] on link "Trips" at bounding box center [96, 108] width 191 height 37
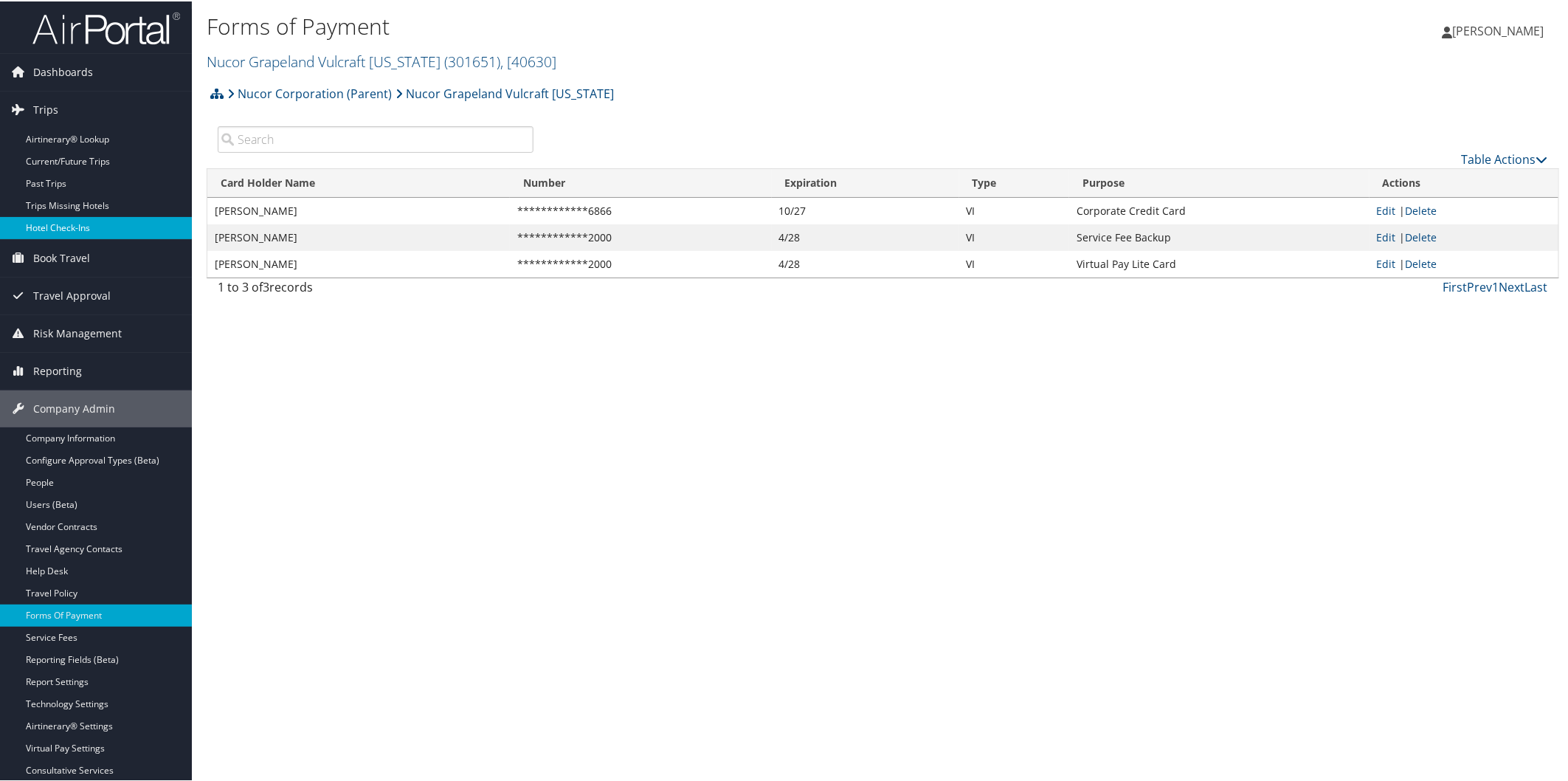
click at [77, 227] on link "Hotel Check-ins" at bounding box center [96, 227] width 192 height 22
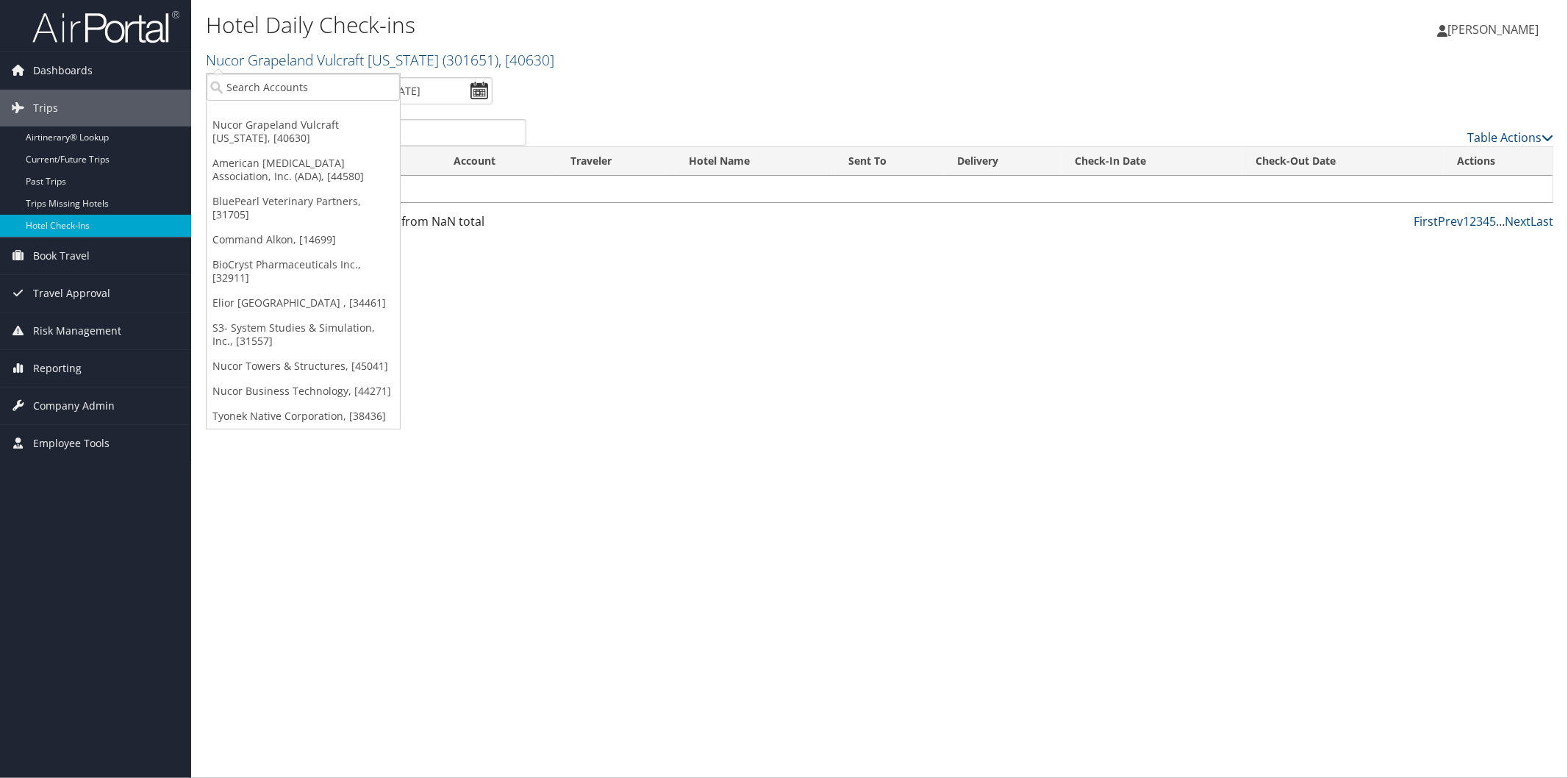
click at [630, 84] on ul "Currently Viewing 9/6/2025 - 9/6/2025" at bounding box center [871, 90] width 1364 height 27
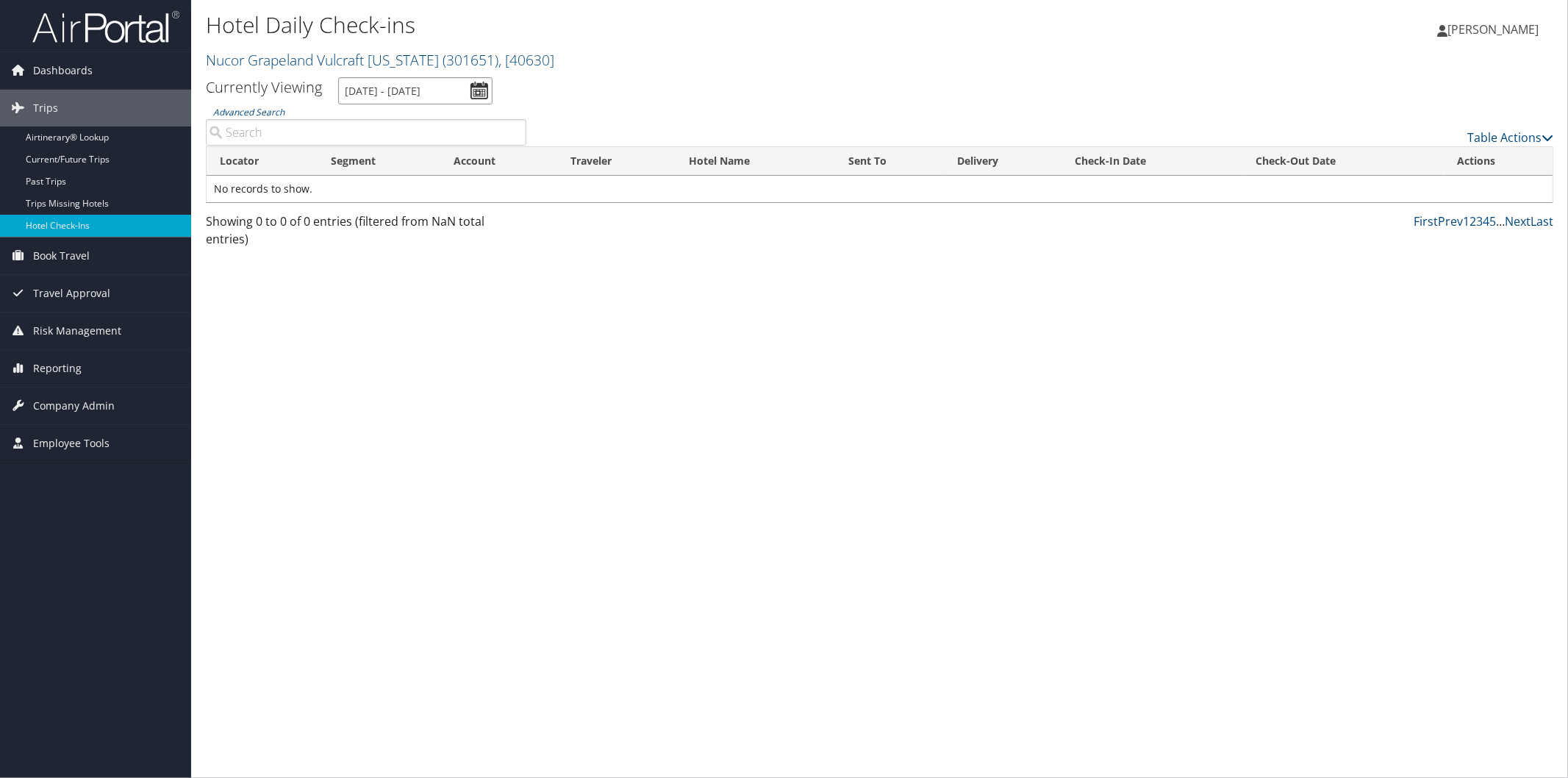
drag, startPoint x: 478, startPoint y: 86, endPoint x: 470, endPoint y: 82, distance: 8.9
click at [478, 85] on input "9/6/2025 - 9/6/2025" at bounding box center [416, 90] width 154 height 27
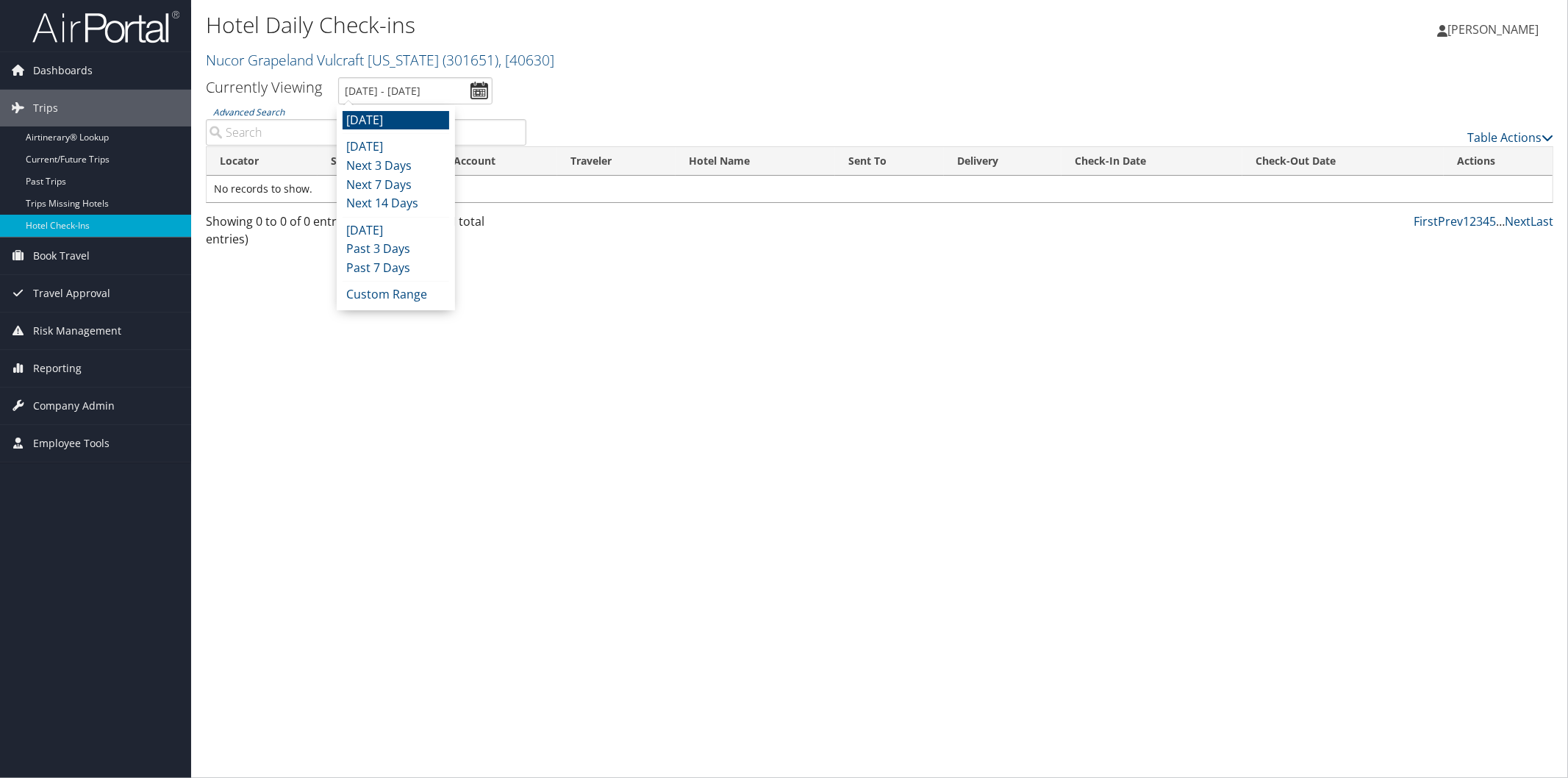
click at [400, 184] on li "Next 7 Days" at bounding box center [396, 185] width 107 height 19
type input "9/5/2025 - 9/12/2025"
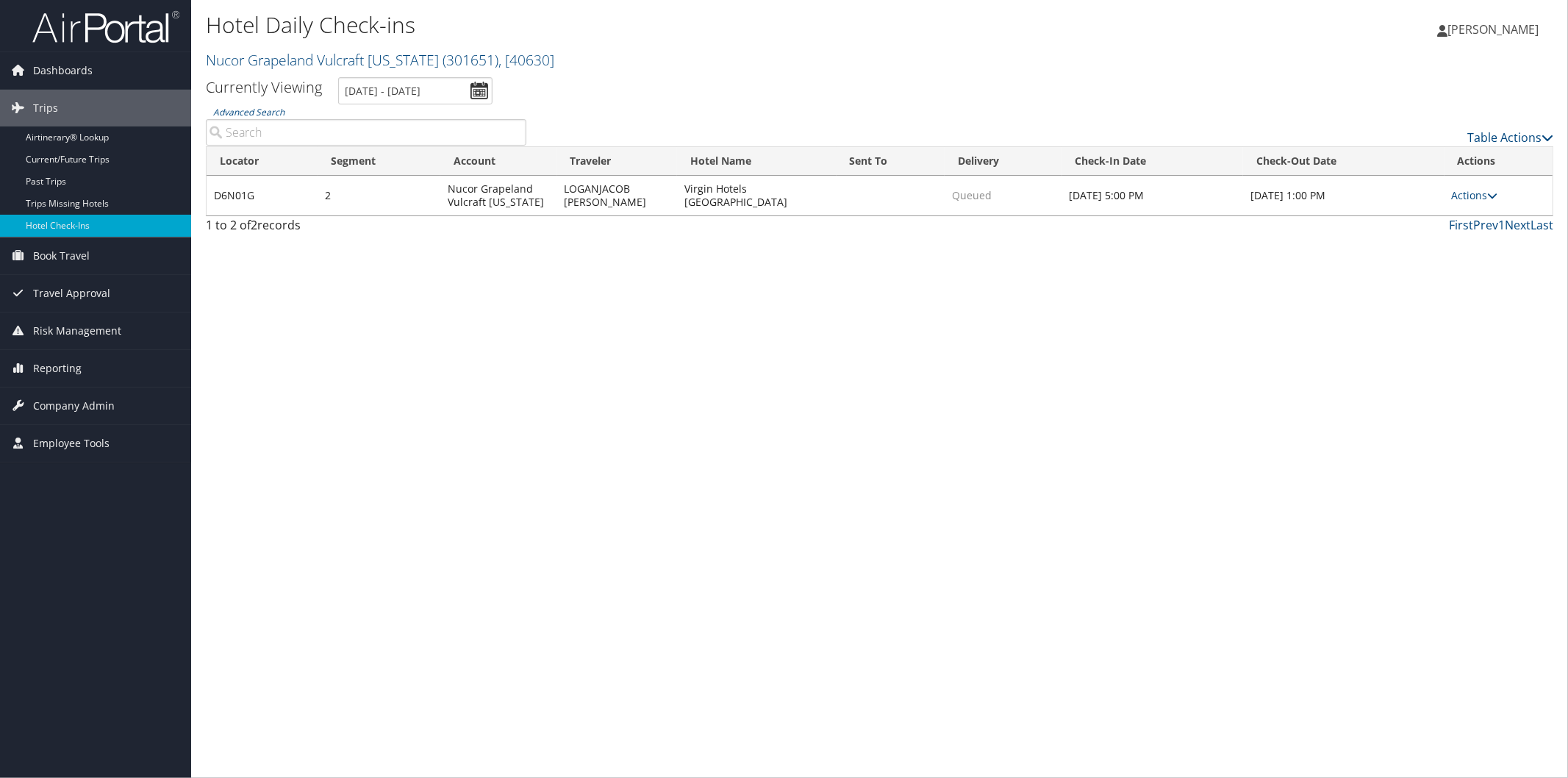
click at [1491, 196] on icon at bounding box center [1493, 196] width 10 height 10
click at [1413, 216] on link "Resend" at bounding box center [1432, 217] width 126 height 25
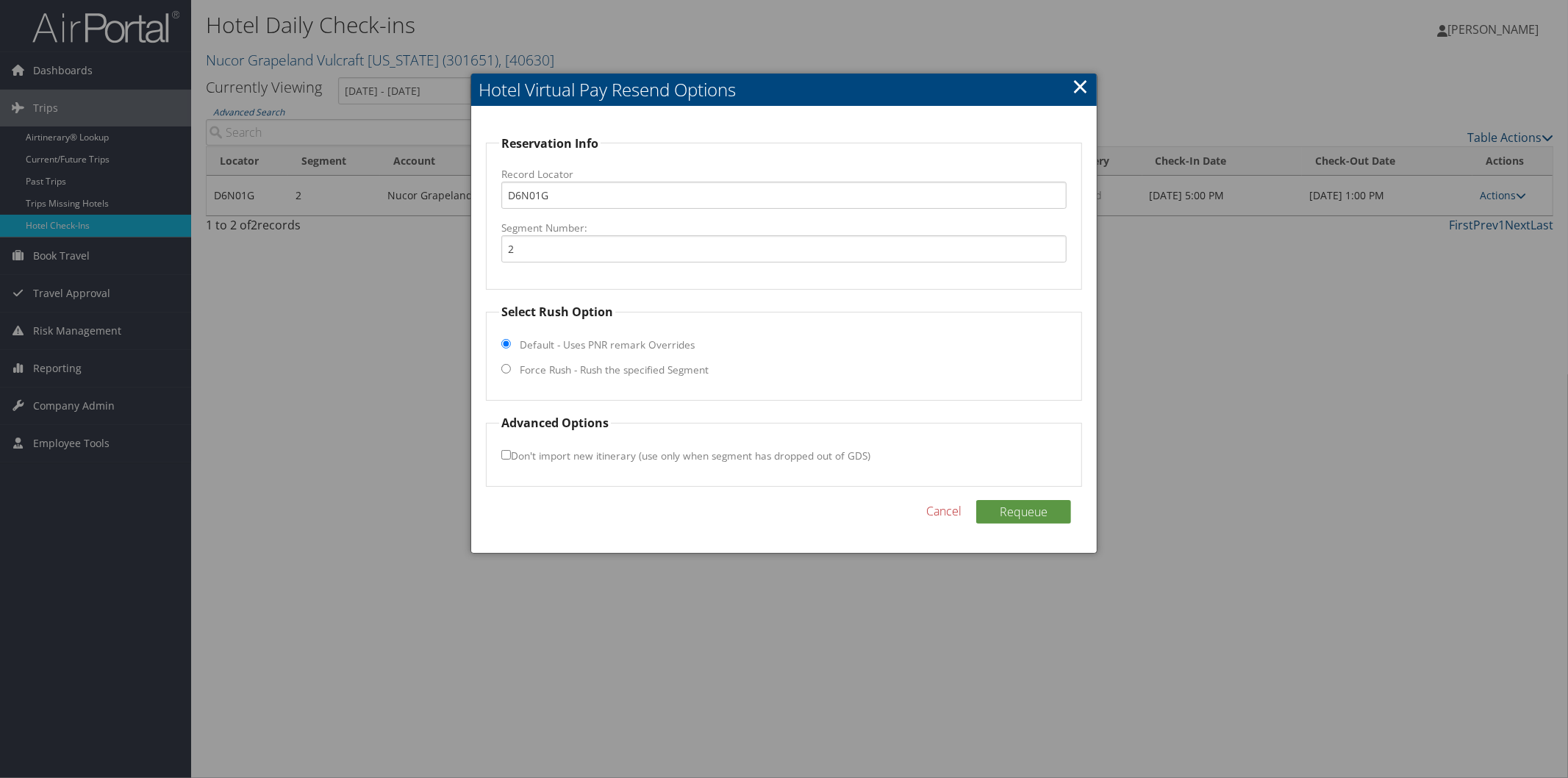
click at [510, 366] on input "Force Rush - Rush the specified Segment" at bounding box center [506, 368] width 10 height 10
radio input "true"
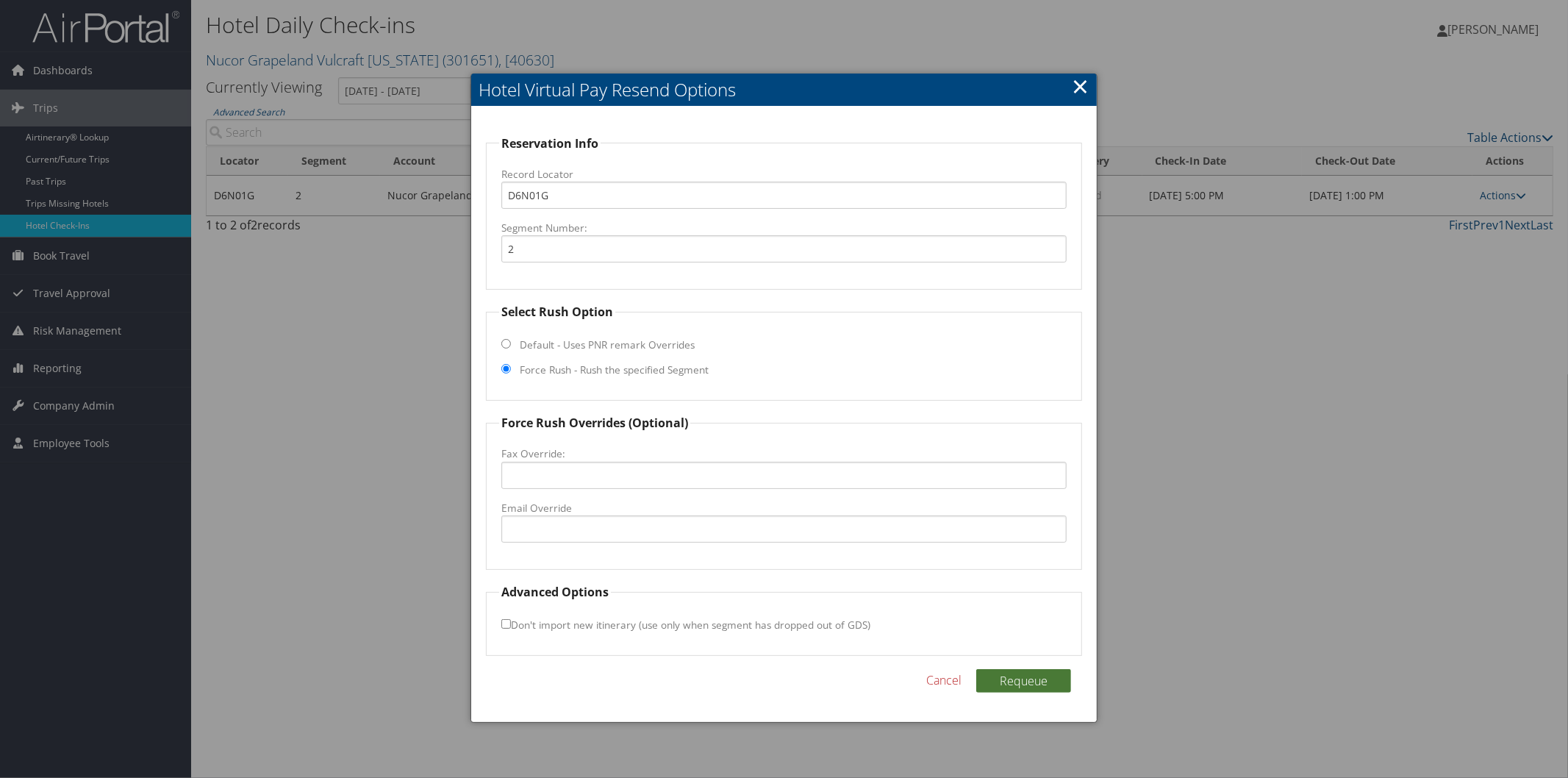
click at [1044, 676] on button "Requeue" at bounding box center [1024, 681] width 95 height 24
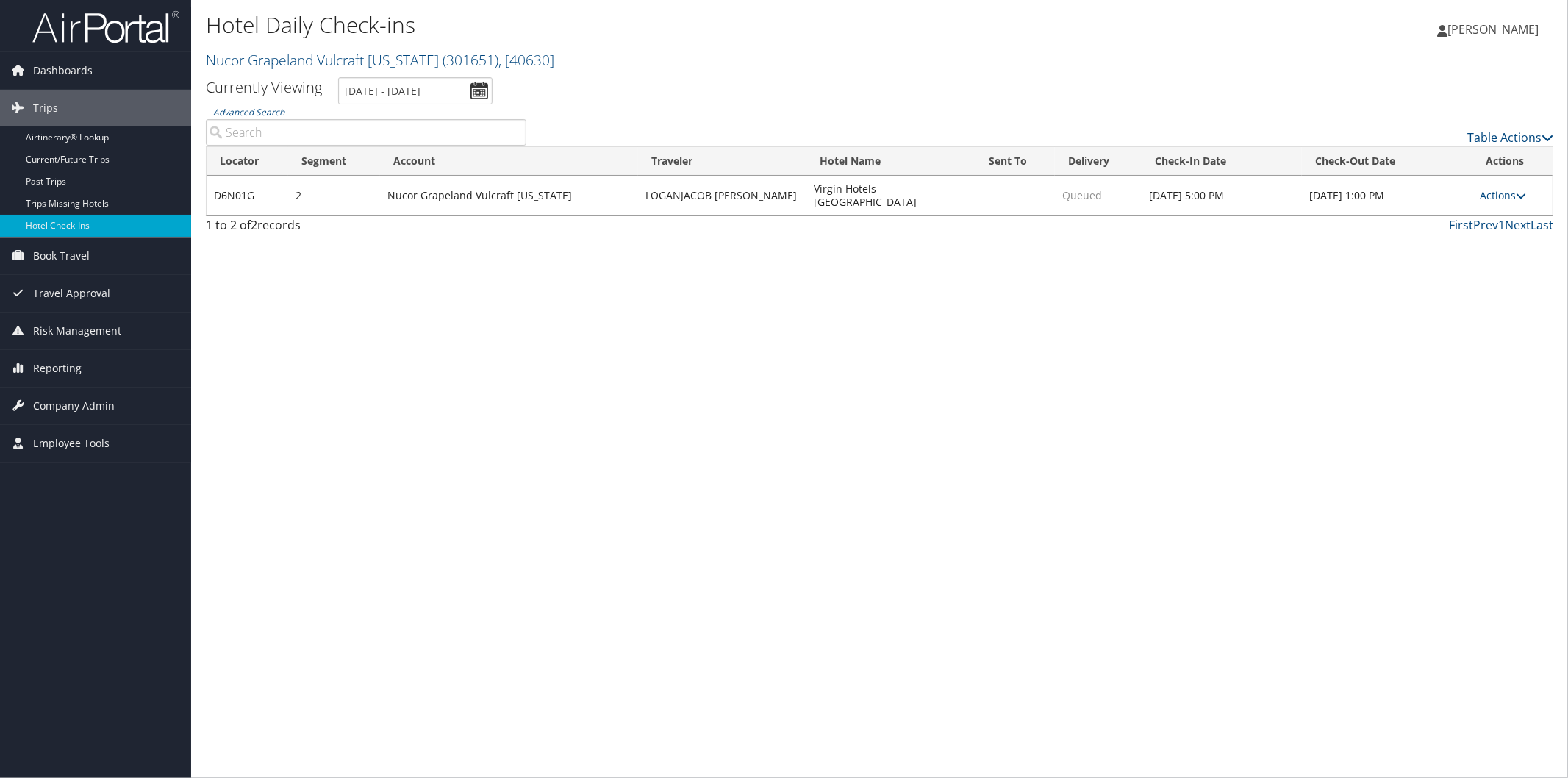
drag, startPoint x: 147, startPoint y: 27, endPoint x: 208, endPoint y: 24, distance: 61.1
click at [149, 27] on img at bounding box center [106, 27] width 147 height 35
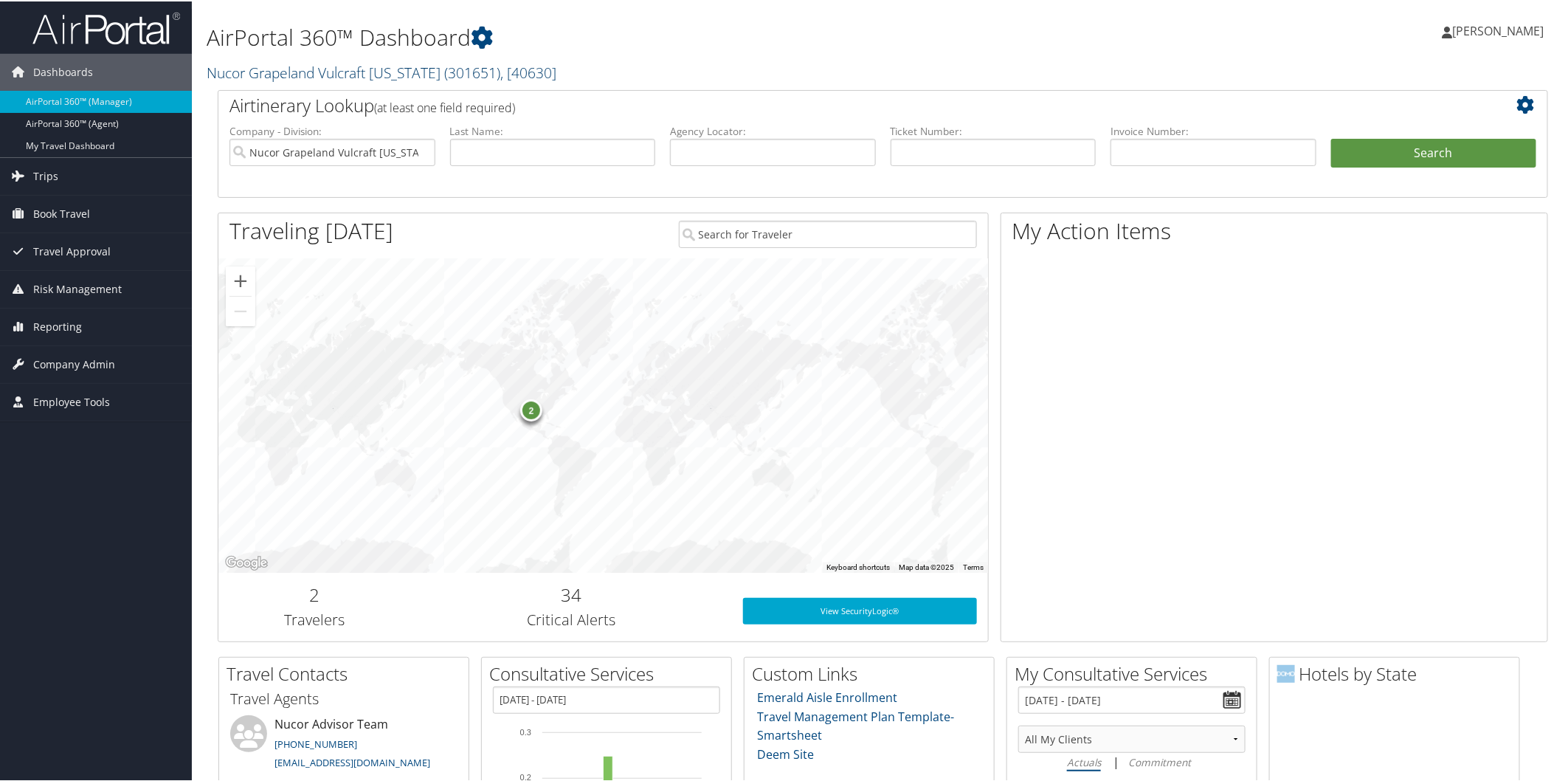
click at [336, 68] on link "Nucor Grapeland Vulcraft [US_STATE] ( 301651 ) , [ 40630 ]" at bounding box center [381, 71] width 349 height 20
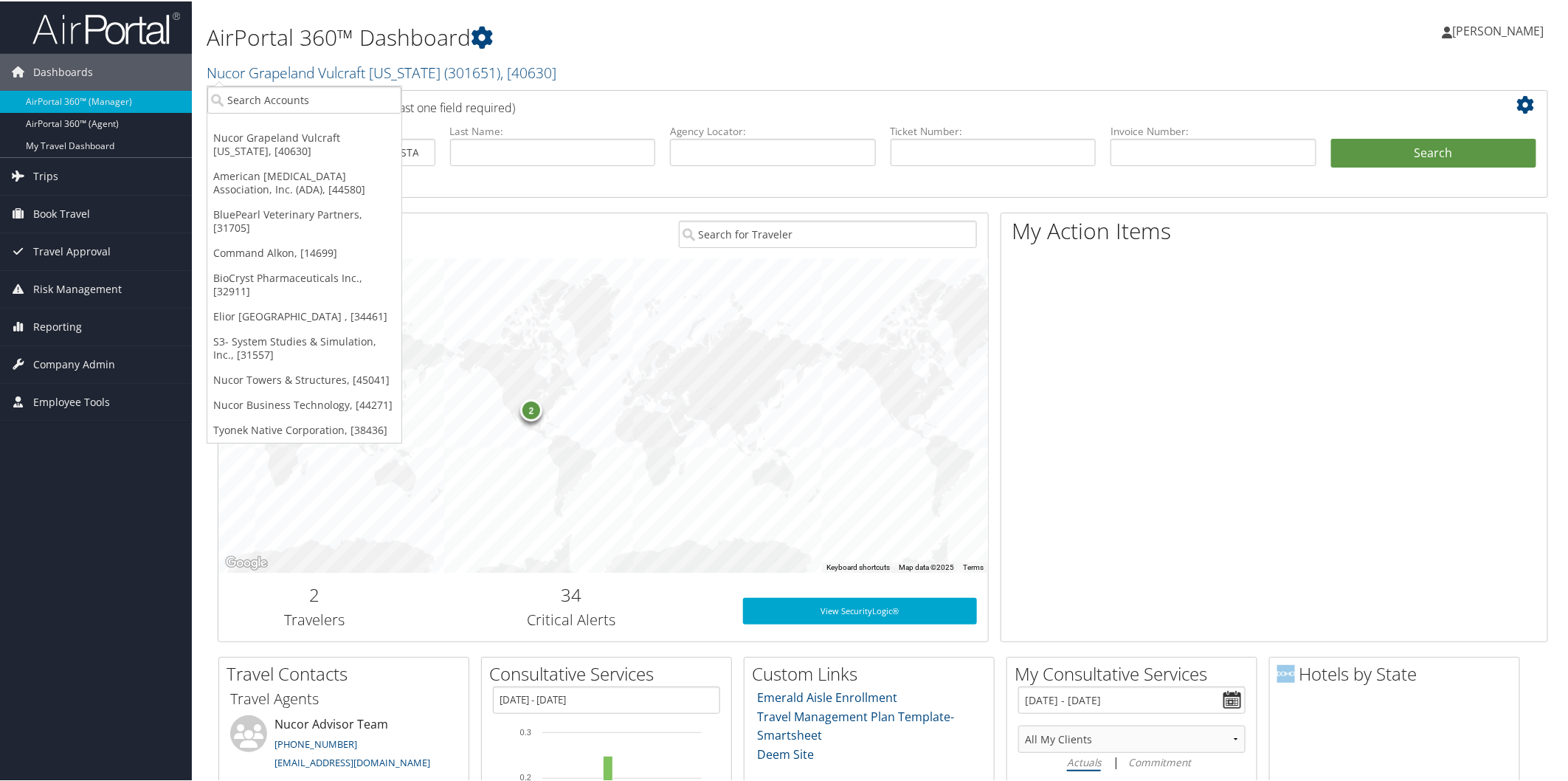
click at [602, 57] on h2 "Nucor Grapeland Vulcraft [US_STATE] ( 301651 ) , [ 40630 ]" at bounding box center [657, 70] width 902 height 25
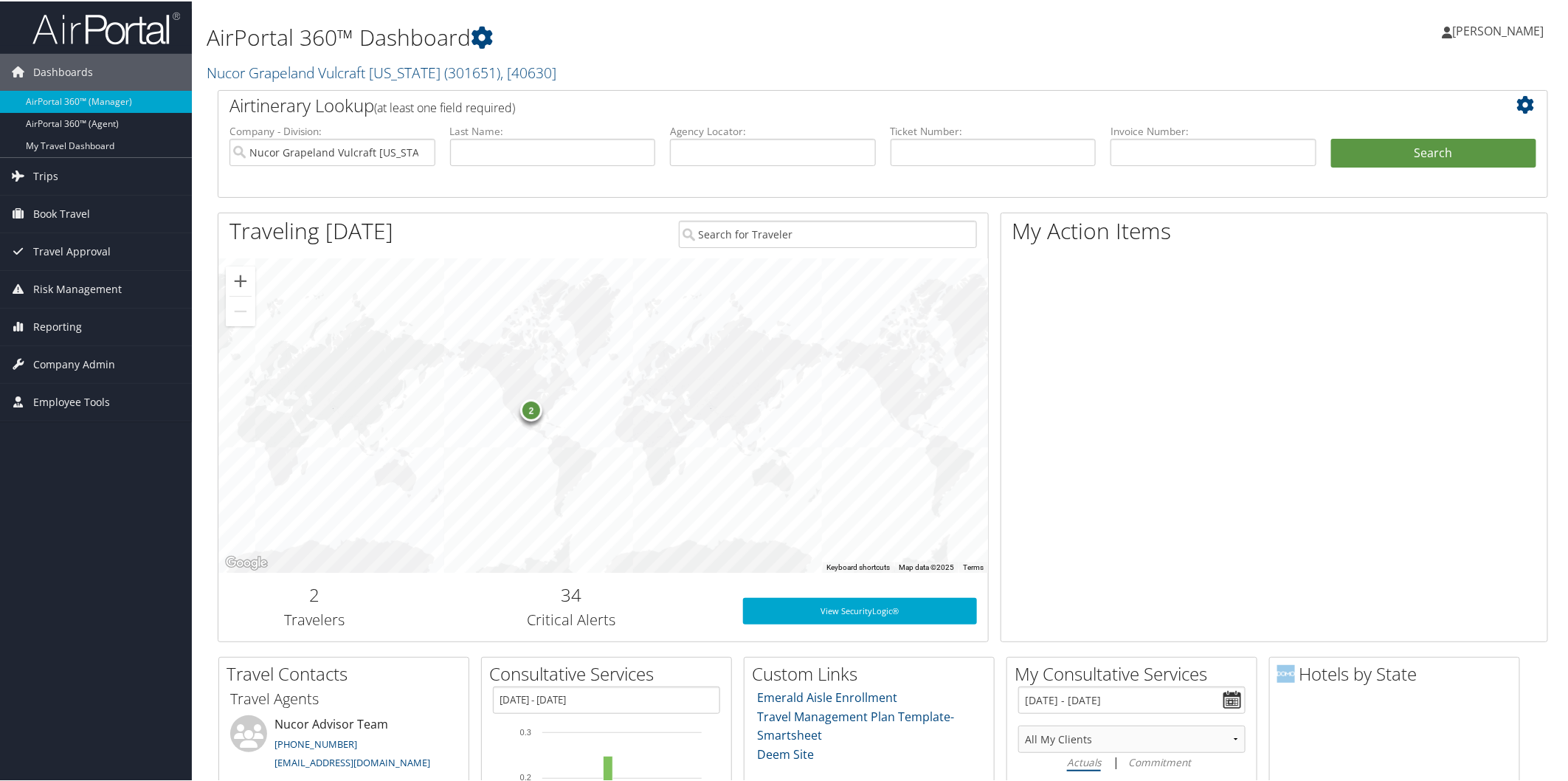
click at [123, 35] on img at bounding box center [106, 27] width 147 height 35
click at [424, 152] on input "Nucor Grapeland Vulcraft Texas" at bounding box center [332, 151] width 206 height 28
click at [729, 150] on input "text" at bounding box center [772, 151] width 206 height 28
click at [773, 155] on input "text" at bounding box center [772, 151] width 206 height 28
type input "d9zpl2"
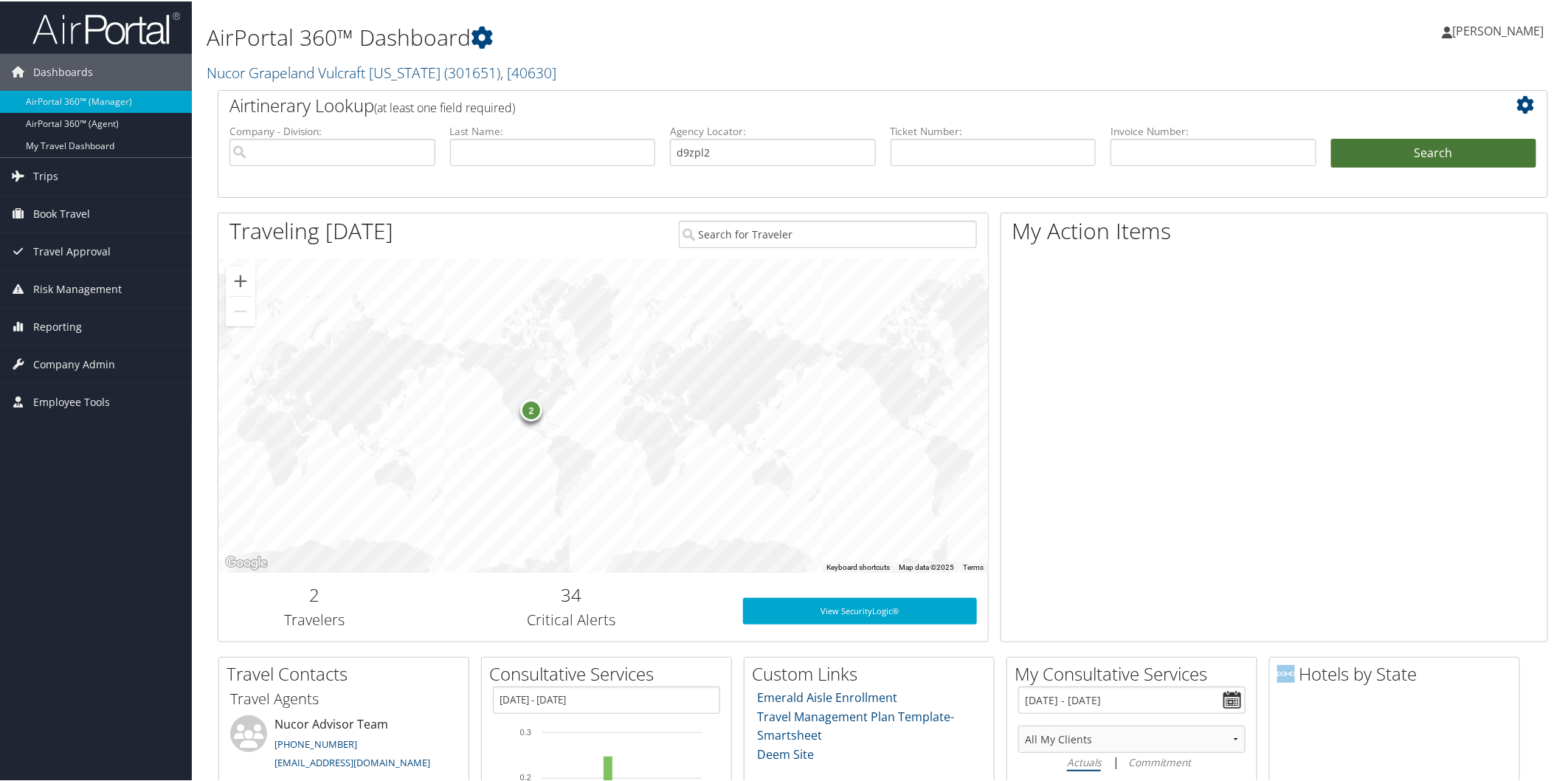
click at [1411, 146] on button "Search" at bounding box center [1433, 152] width 206 height 30
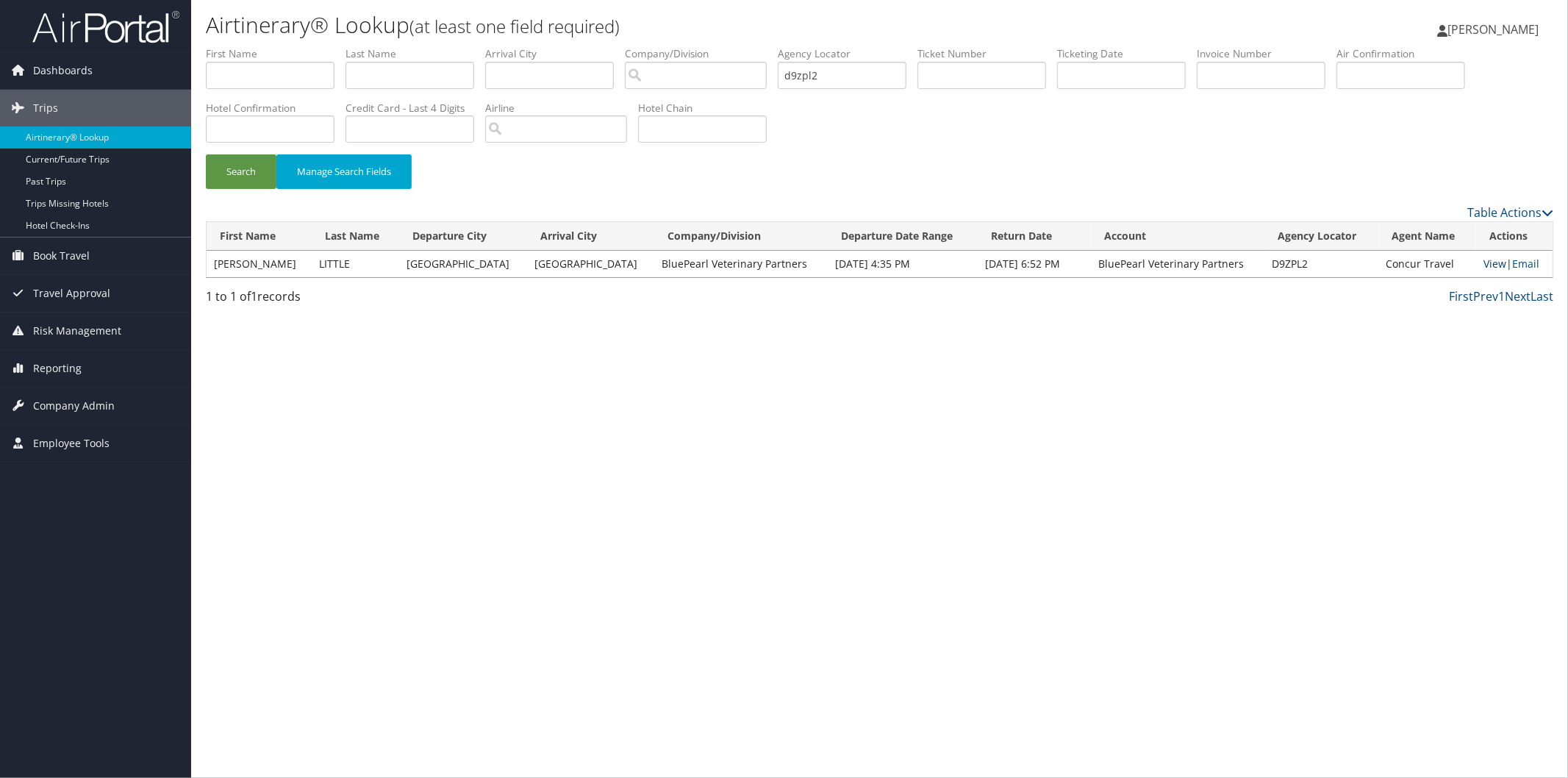
click at [1484, 263] on link "View" at bounding box center [1495, 263] width 23 height 14
drag, startPoint x: 86, startPoint y: 401, endPoint x: 90, endPoint y: 393, distance: 8.9
click at [86, 400] on span "Company Admin" at bounding box center [74, 406] width 81 height 37
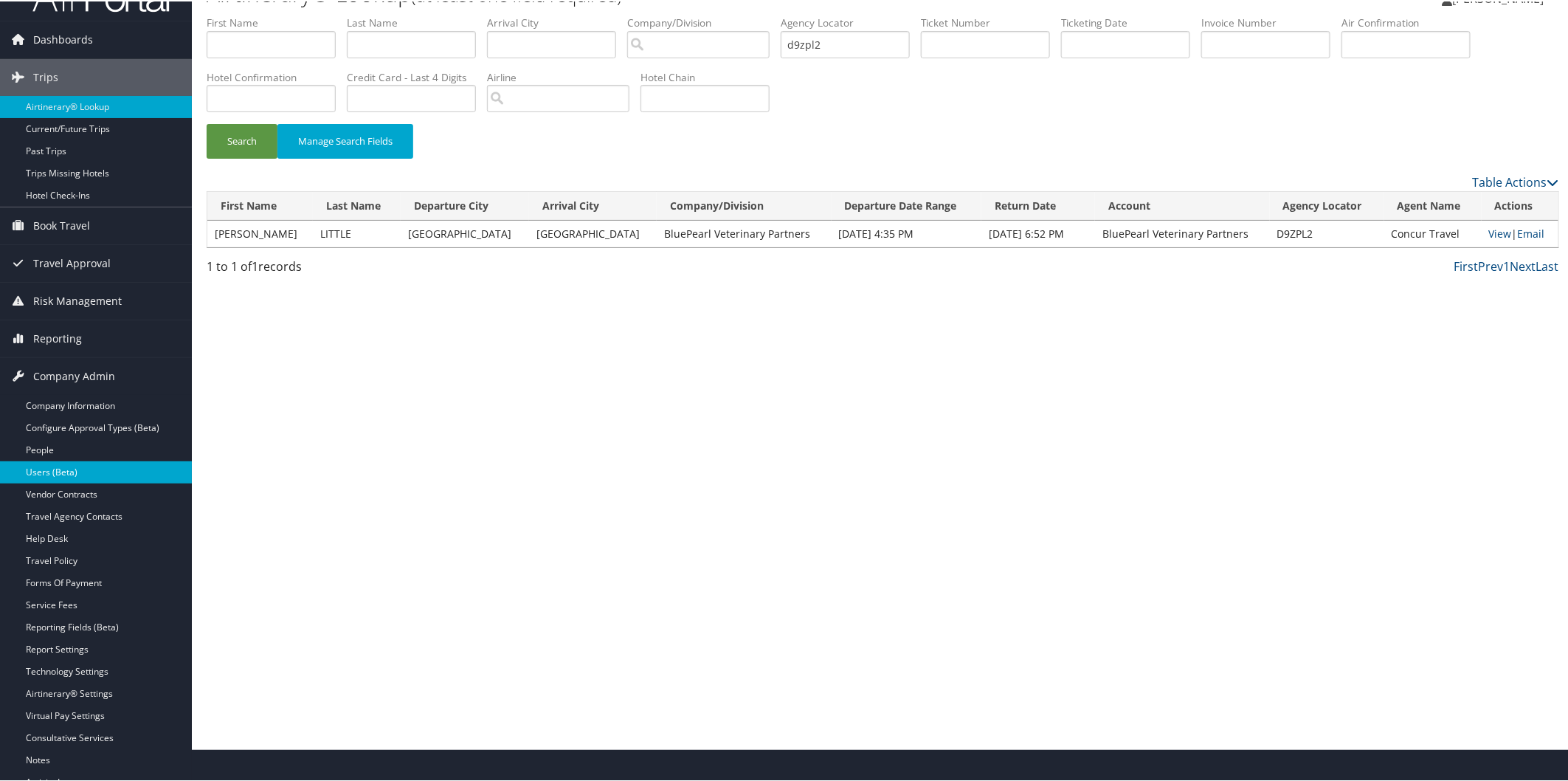
scroll to position [82, 0]
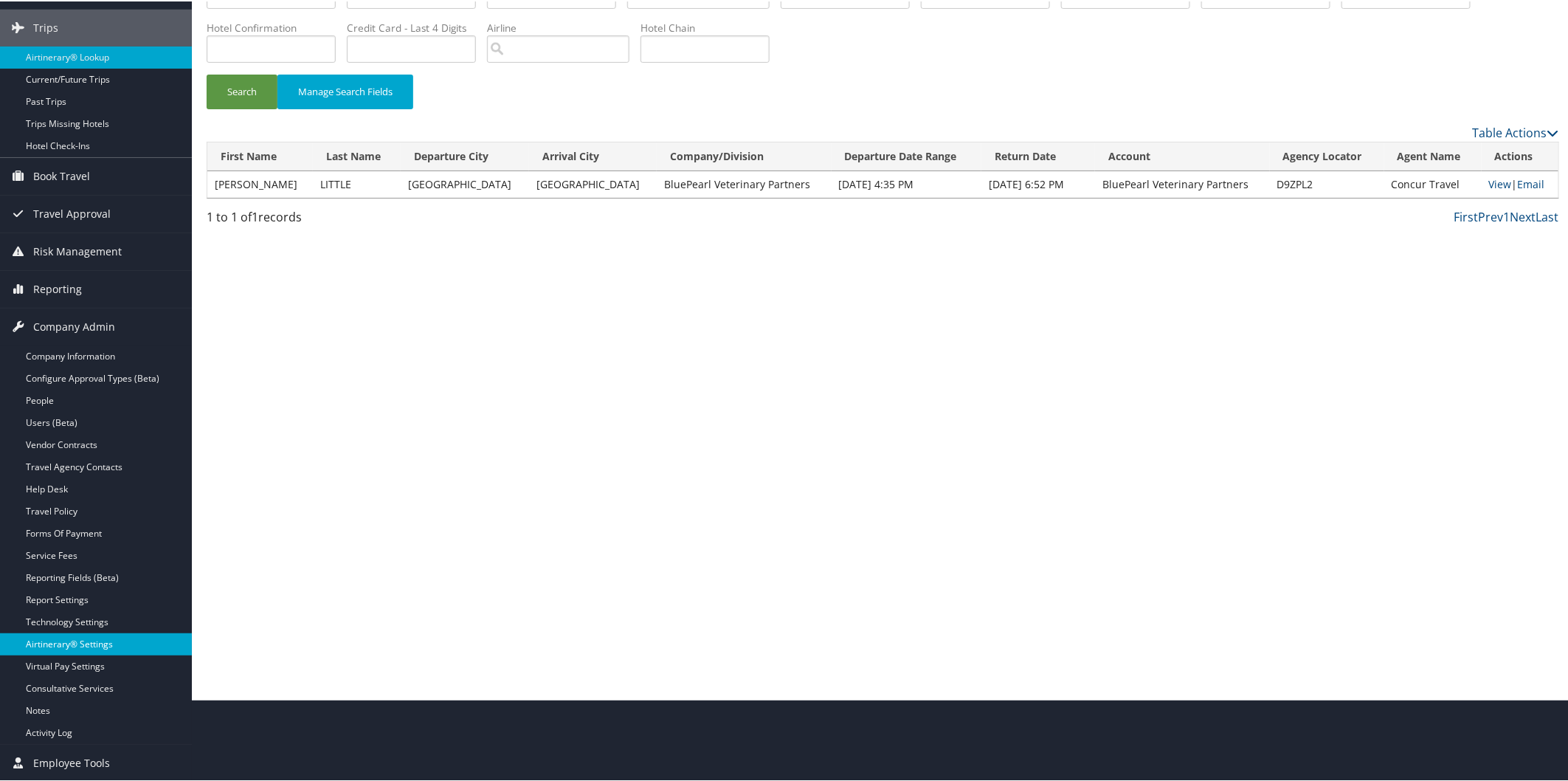
click at [68, 639] on link "Airtinerary® Settings" at bounding box center [96, 643] width 192 height 22
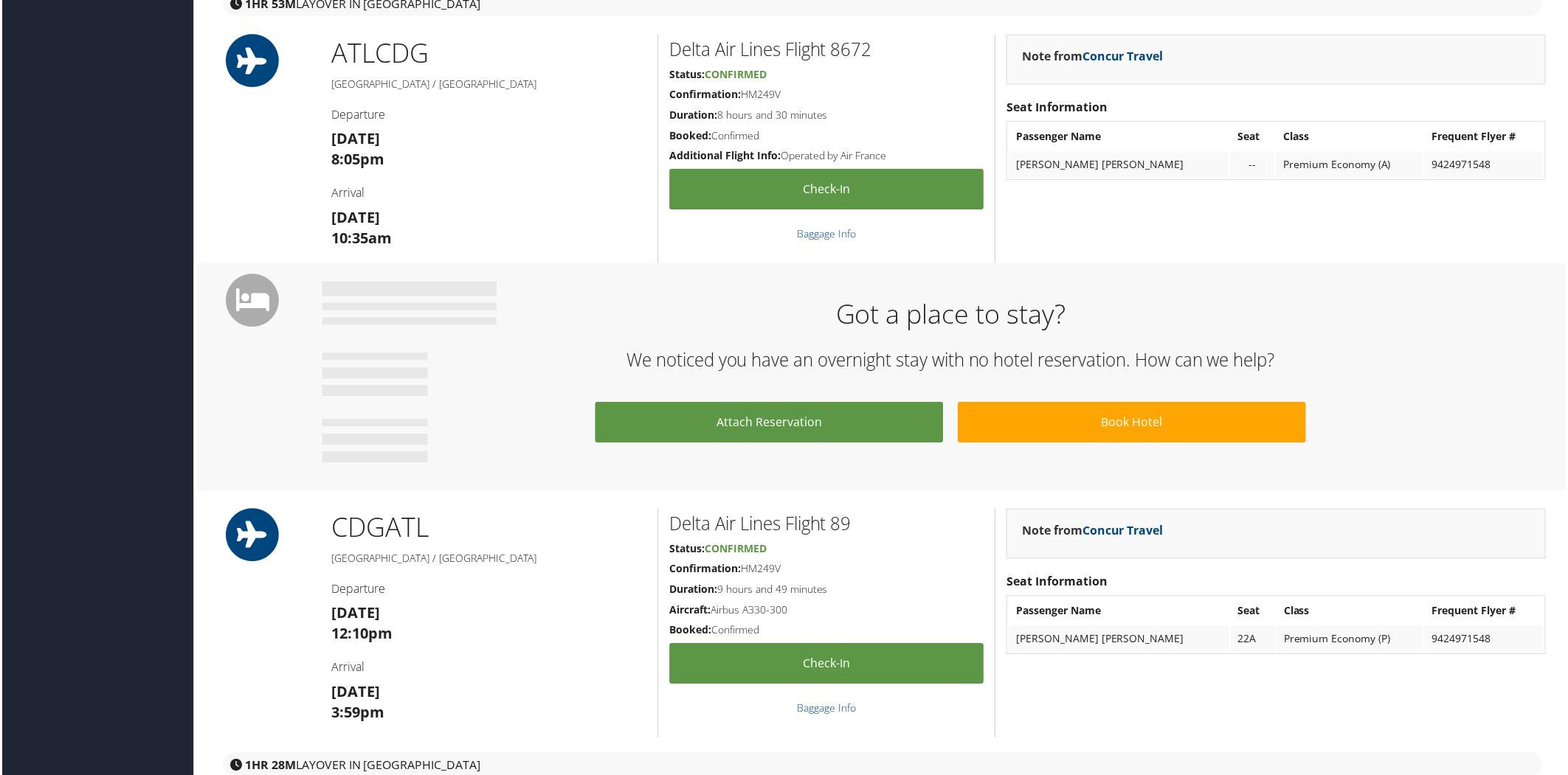
scroll to position [149, 0]
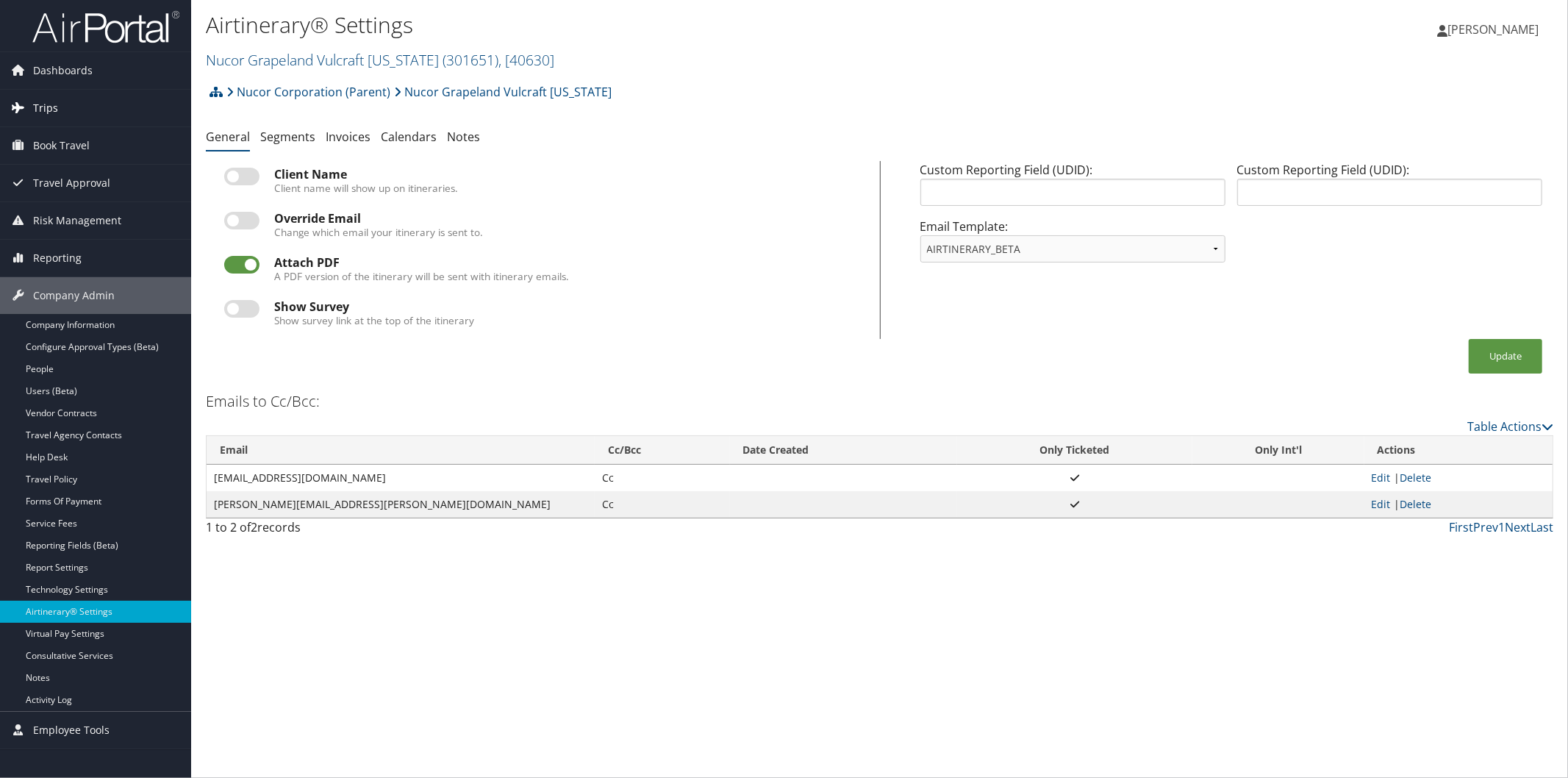
click at [48, 104] on span "Trips" at bounding box center [46, 108] width 25 height 37
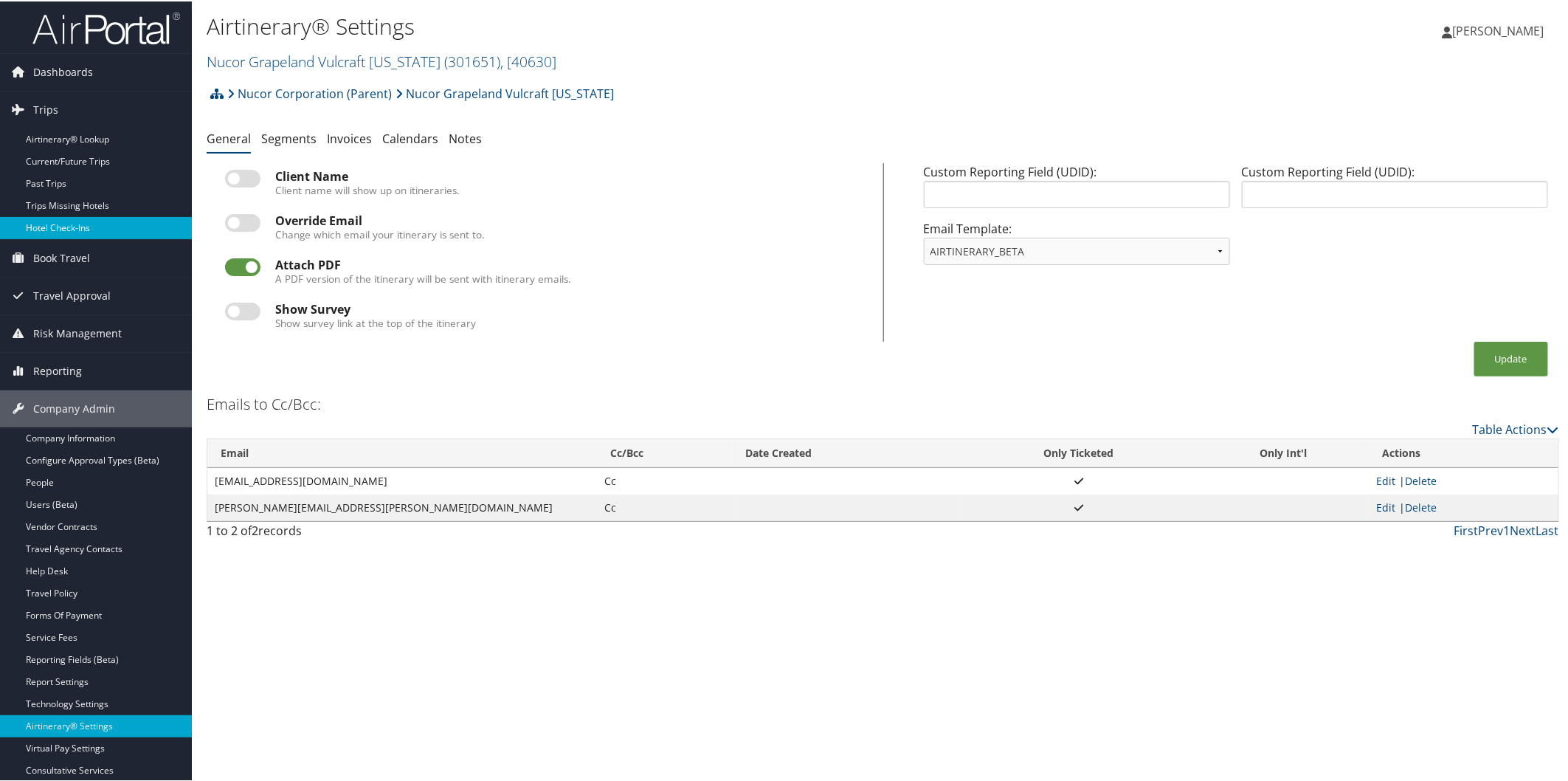
click at [84, 224] on link "Hotel Check-ins" at bounding box center [96, 227] width 192 height 22
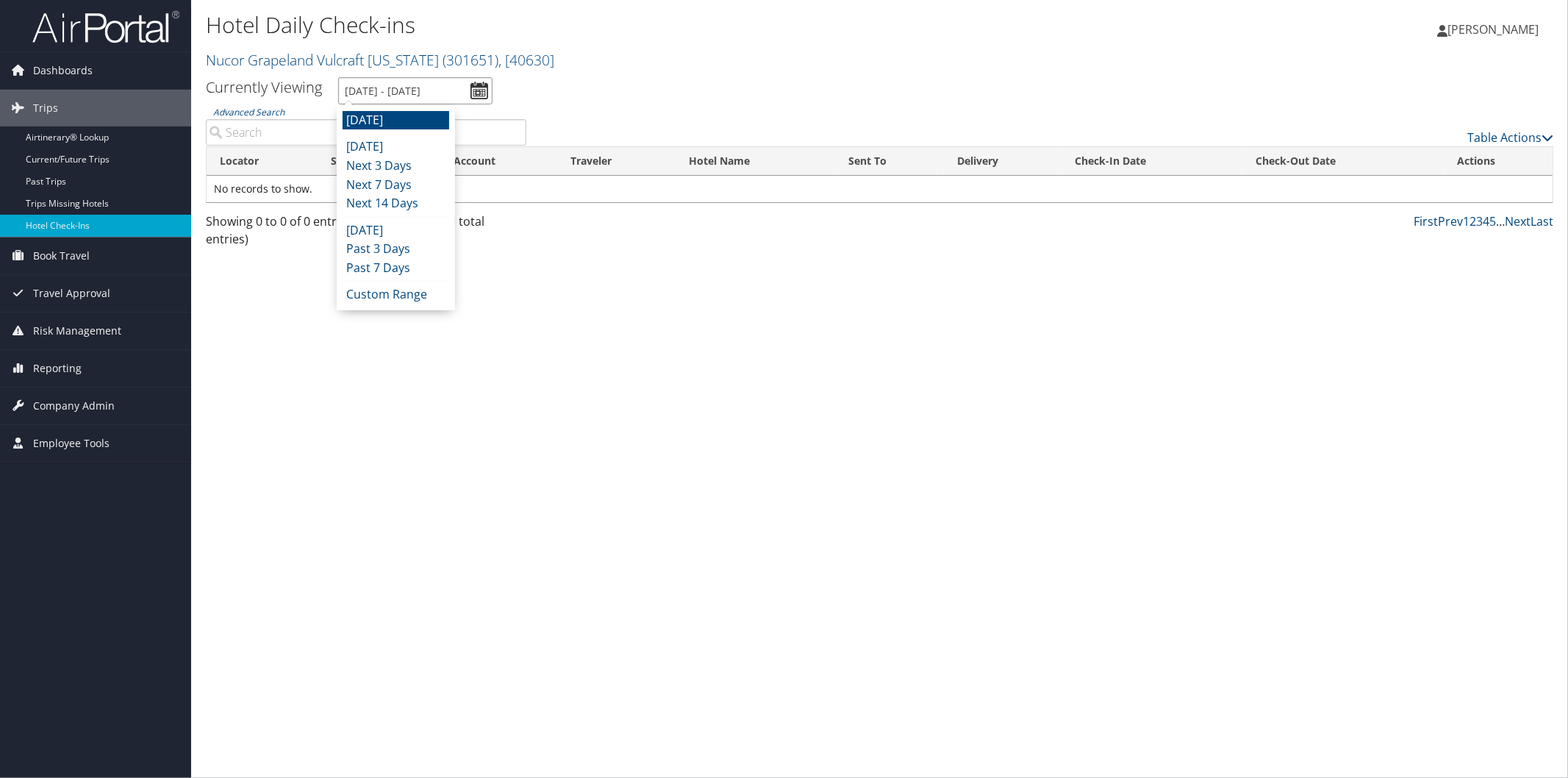
click at [416, 84] on input "[DATE] - [DATE]" at bounding box center [416, 90] width 154 height 27
click at [424, 176] on li "Next 7 Days" at bounding box center [396, 185] width 107 height 19
type input "[DATE] - [DATE]"
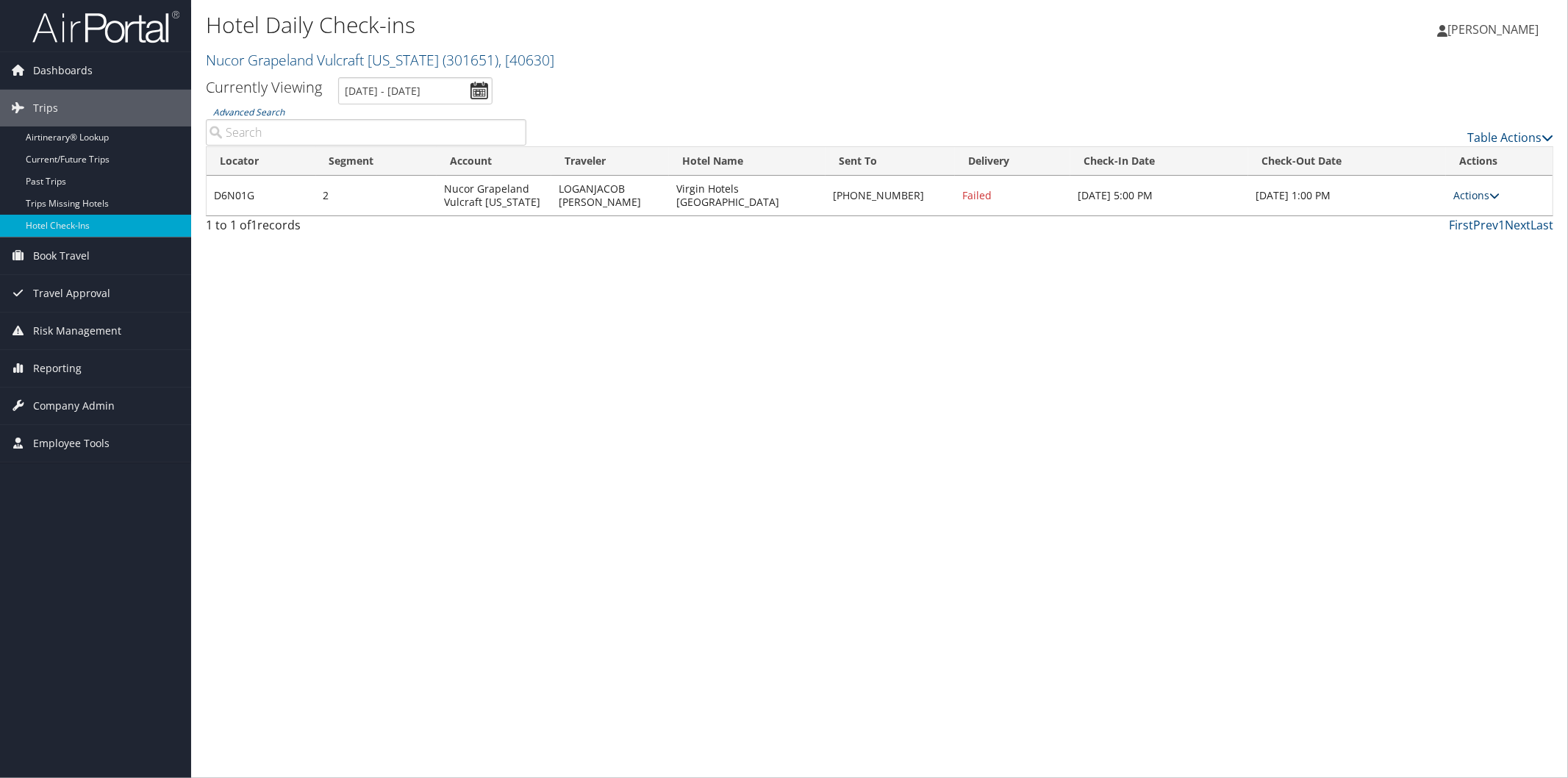
click at [1493, 196] on icon at bounding box center [1495, 196] width 10 height 10
click at [1419, 241] on link "Logs" at bounding box center [1432, 242] width 126 height 25
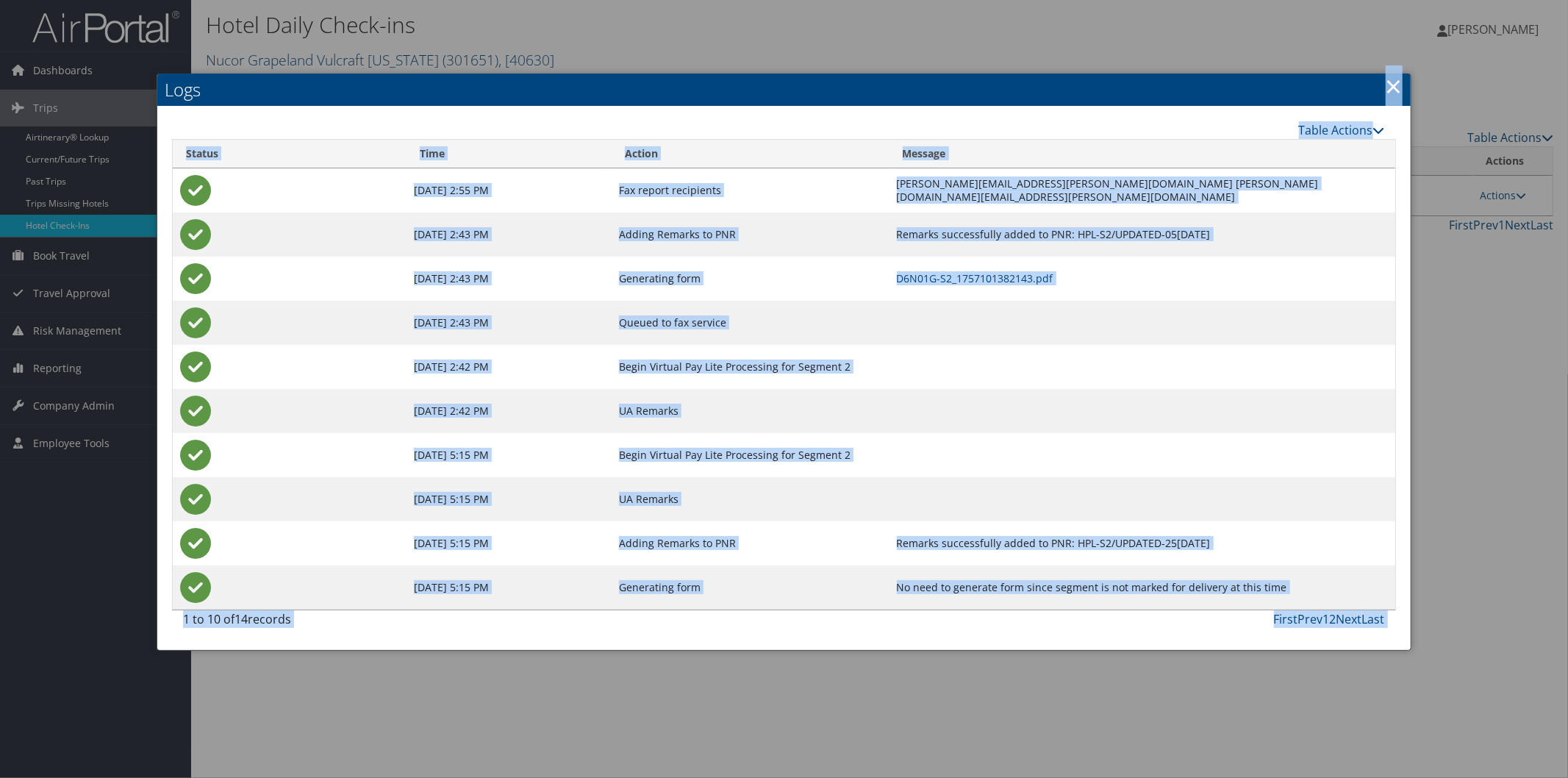
drag, startPoint x: 1399, startPoint y: 79, endPoint x: 1382, endPoint y: 76, distance: 17.3
click at [1401, 78] on link "×" at bounding box center [1394, 86] width 17 height 30
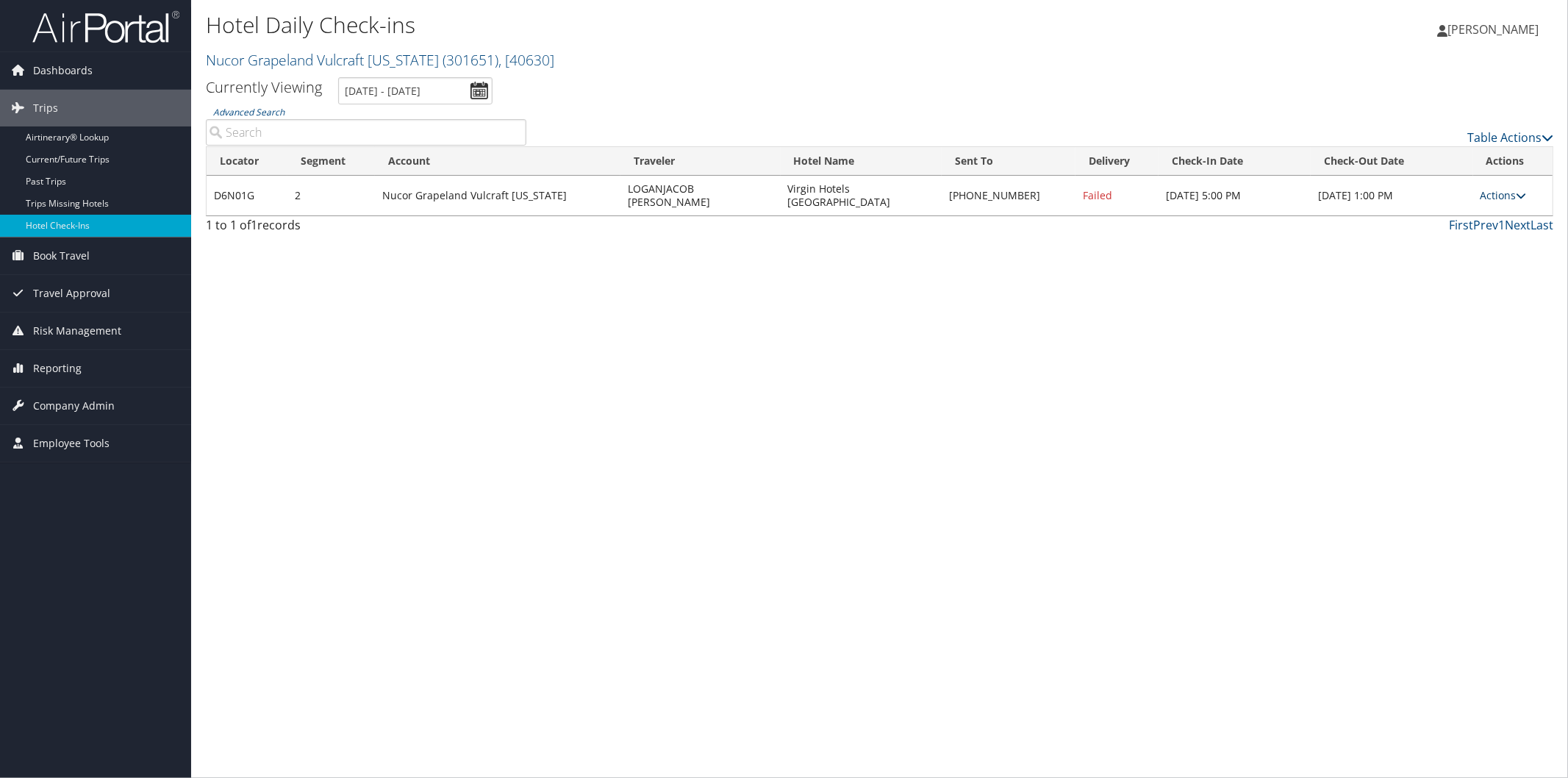
click at [1524, 190] on icon at bounding box center [1521, 196] width 10 height 10
click at [1445, 209] on link "Resend" at bounding box center [1461, 210] width 126 height 25
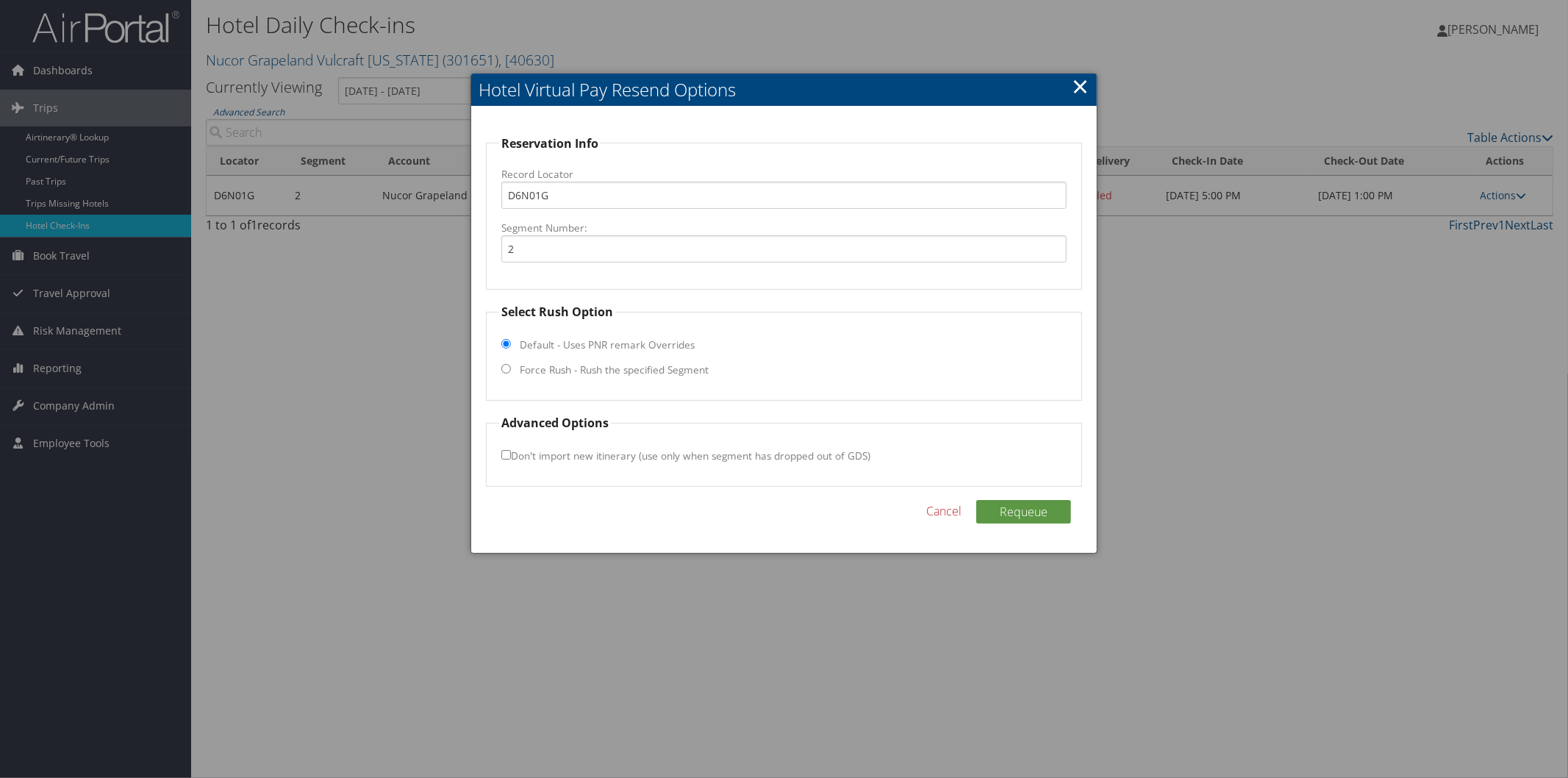
click at [506, 368] on input "Force Rush - Rush the specified Segment" at bounding box center [506, 368] width 10 height 10
radio input "true"
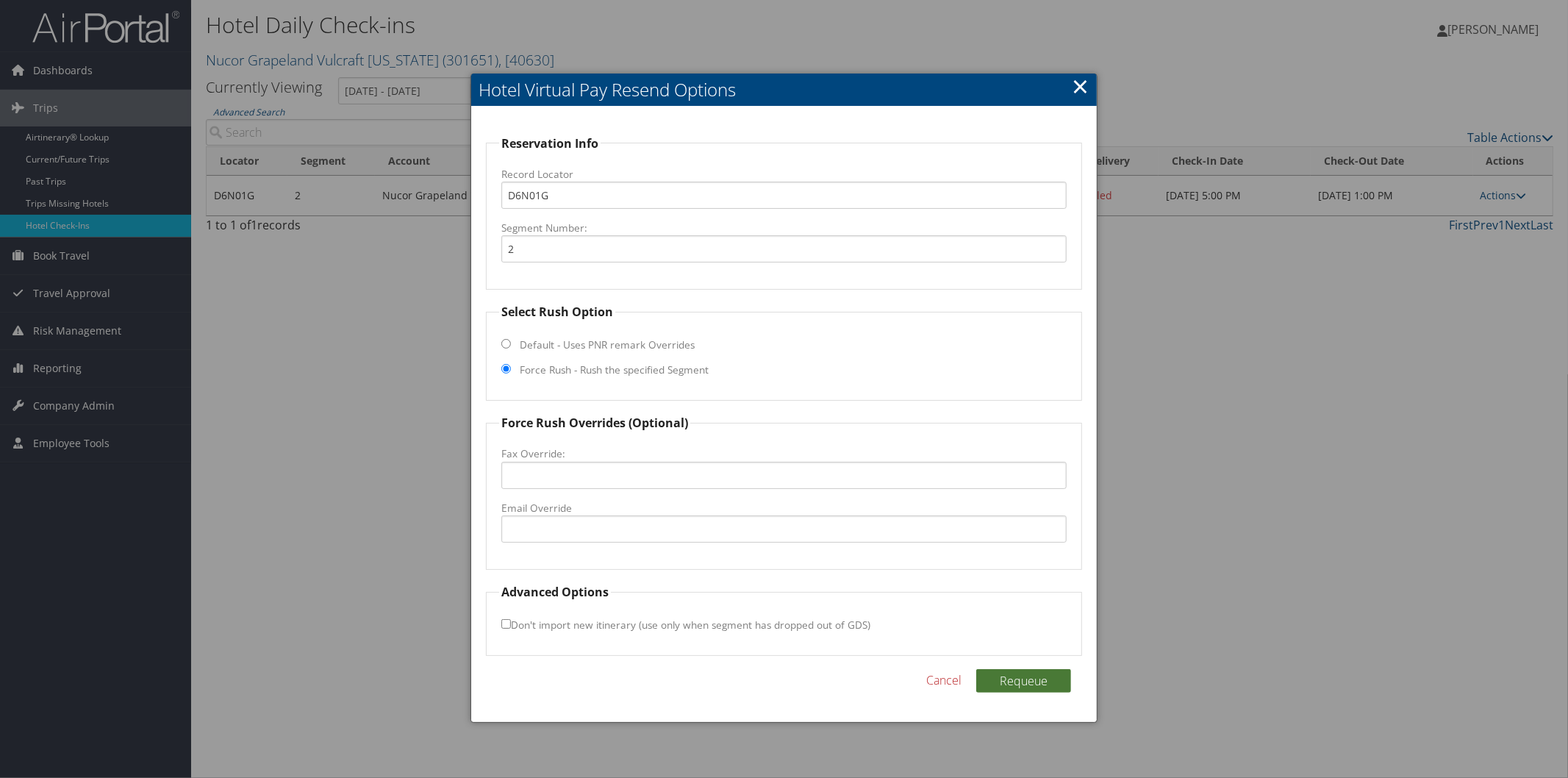
click at [1027, 677] on button "Requeue" at bounding box center [1024, 681] width 95 height 24
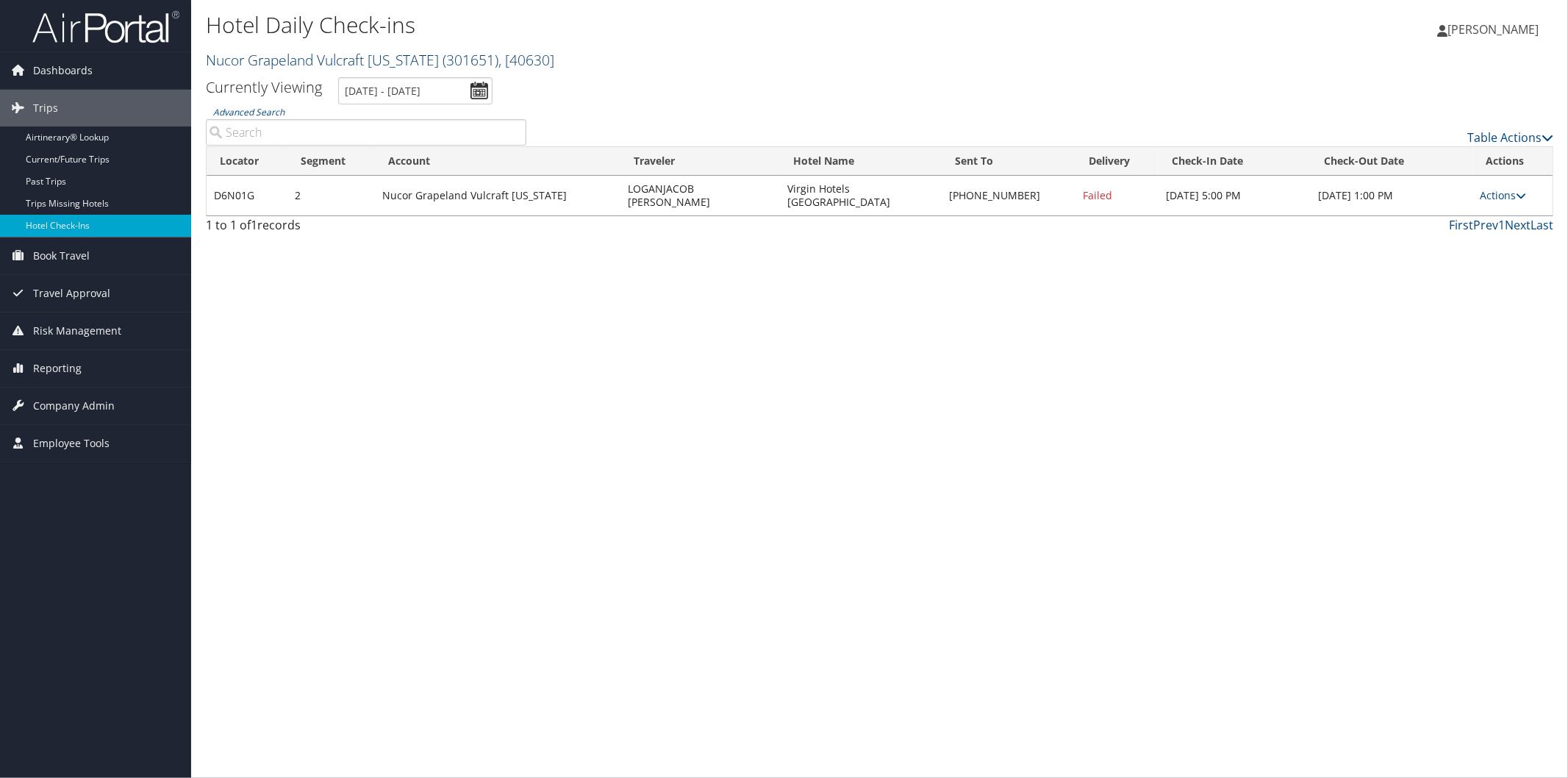
click at [298, 59] on link "Nucor Grapeland Vulcraft Texas ( 301651 ) , [ 40630 ]" at bounding box center [380, 59] width 348 height 20
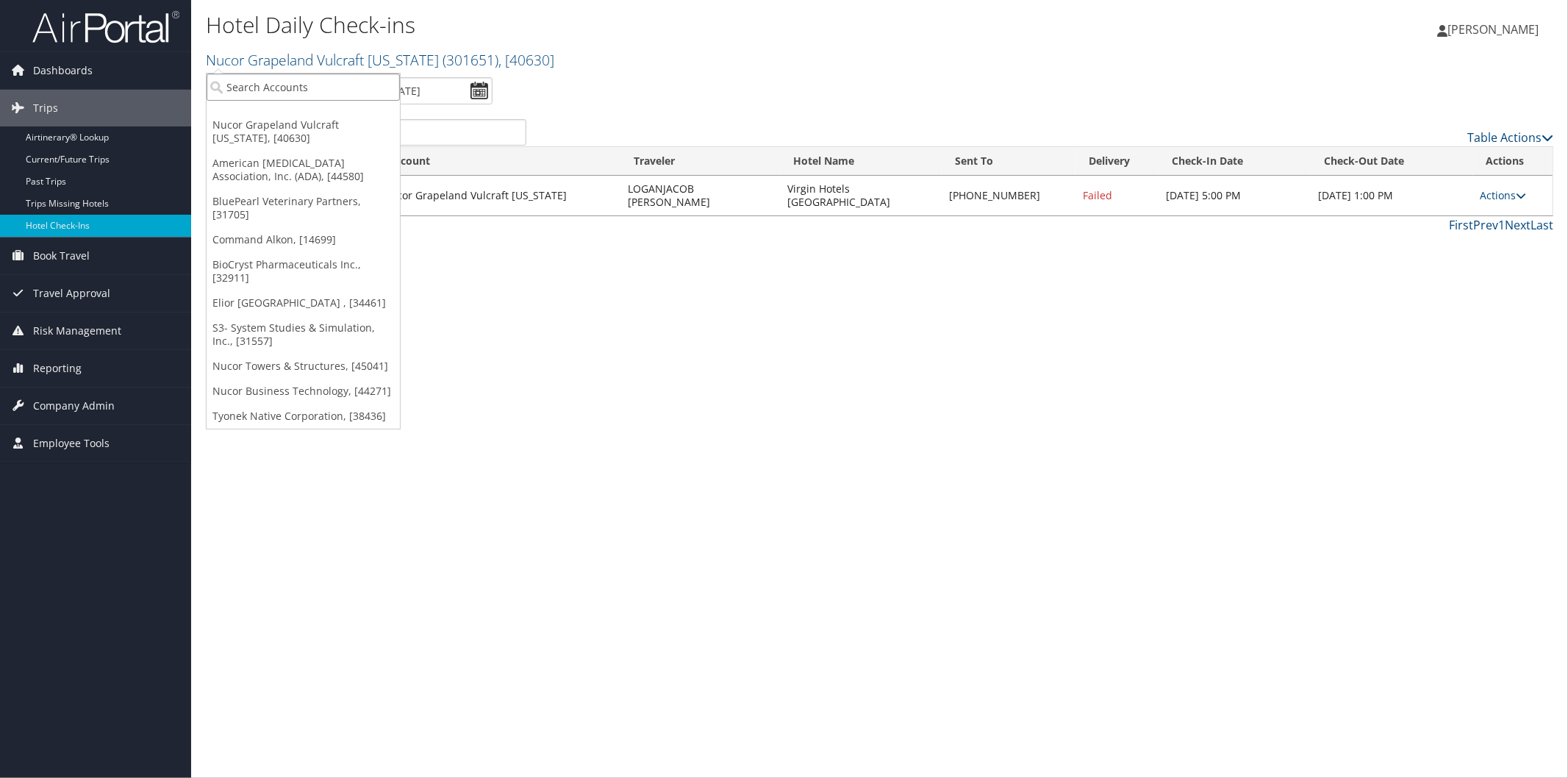
click at [307, 92] on input "search" at bounding box center [303, 87] width 193 height 27
type input "torch"
click at [302, 115] on div "Torch Technologies Inc. (301423), [38381]" at bounding box center [338, 114] width 278 height 13
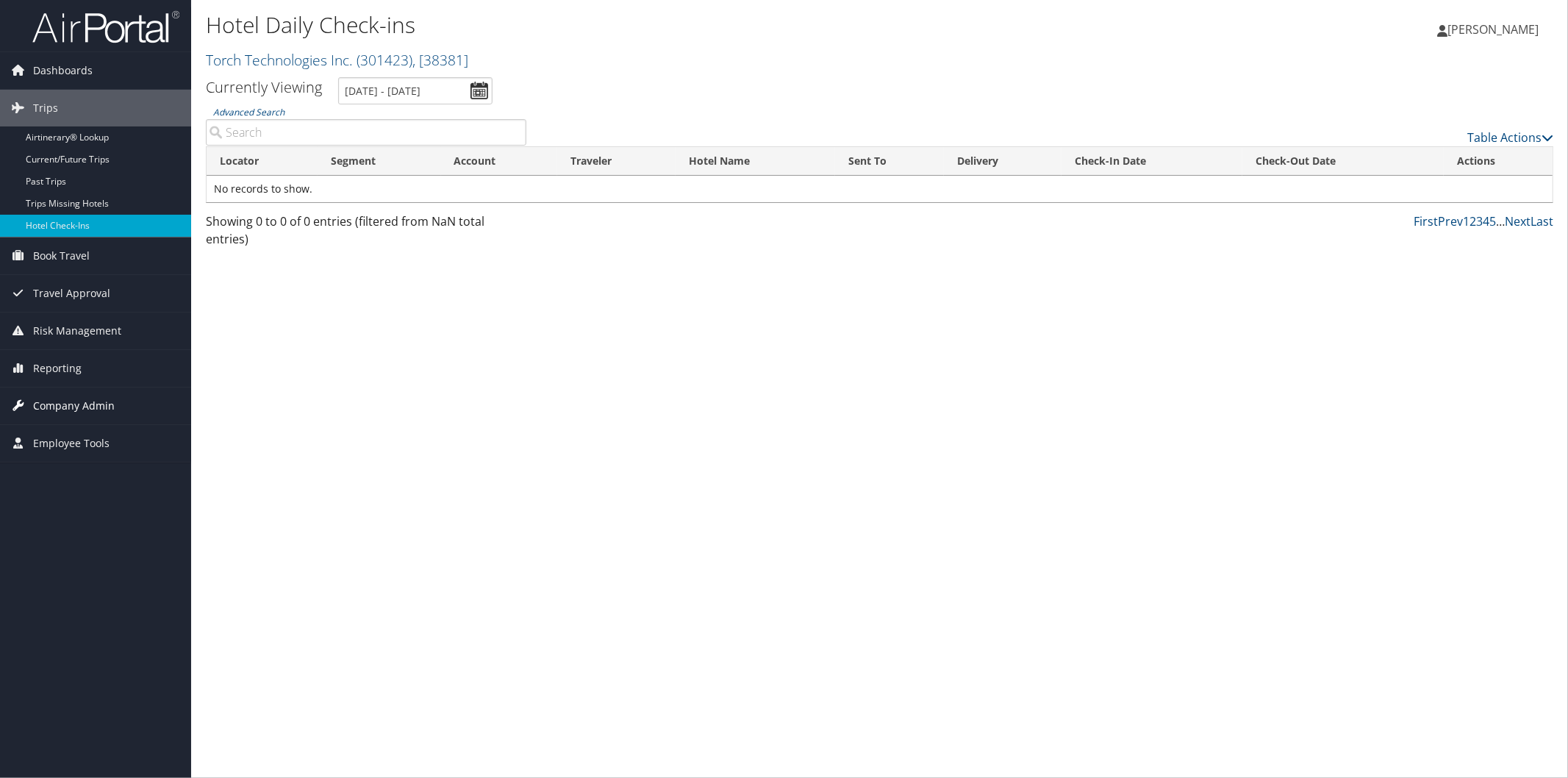
click at [85, 398] on span "Company Admin" at bounding box center [74, 406] width 81 height 37
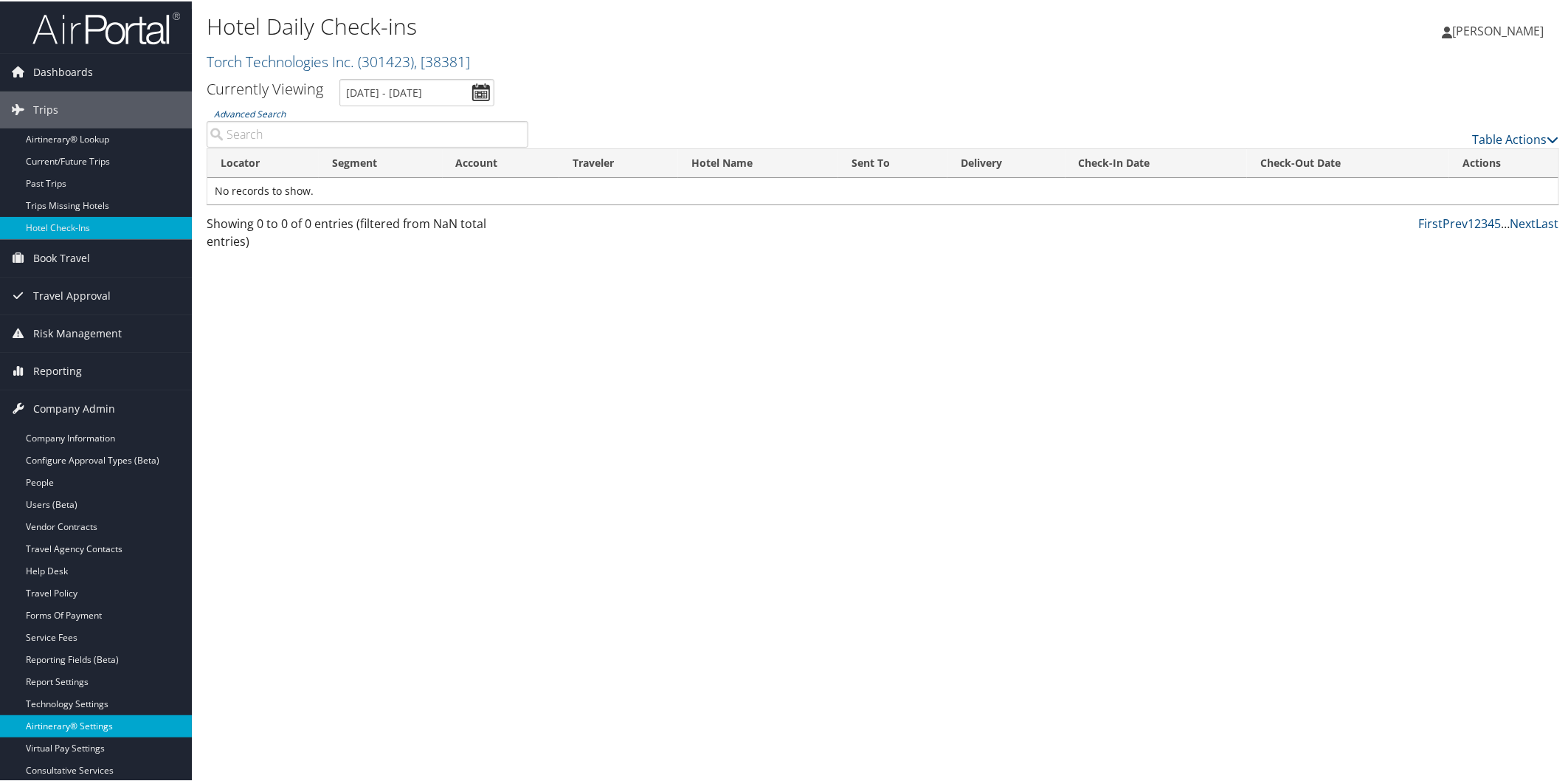
click at [92, 721] on link "Airtinerary® Settings" at bounding box center [96, 725] width 192 height 22
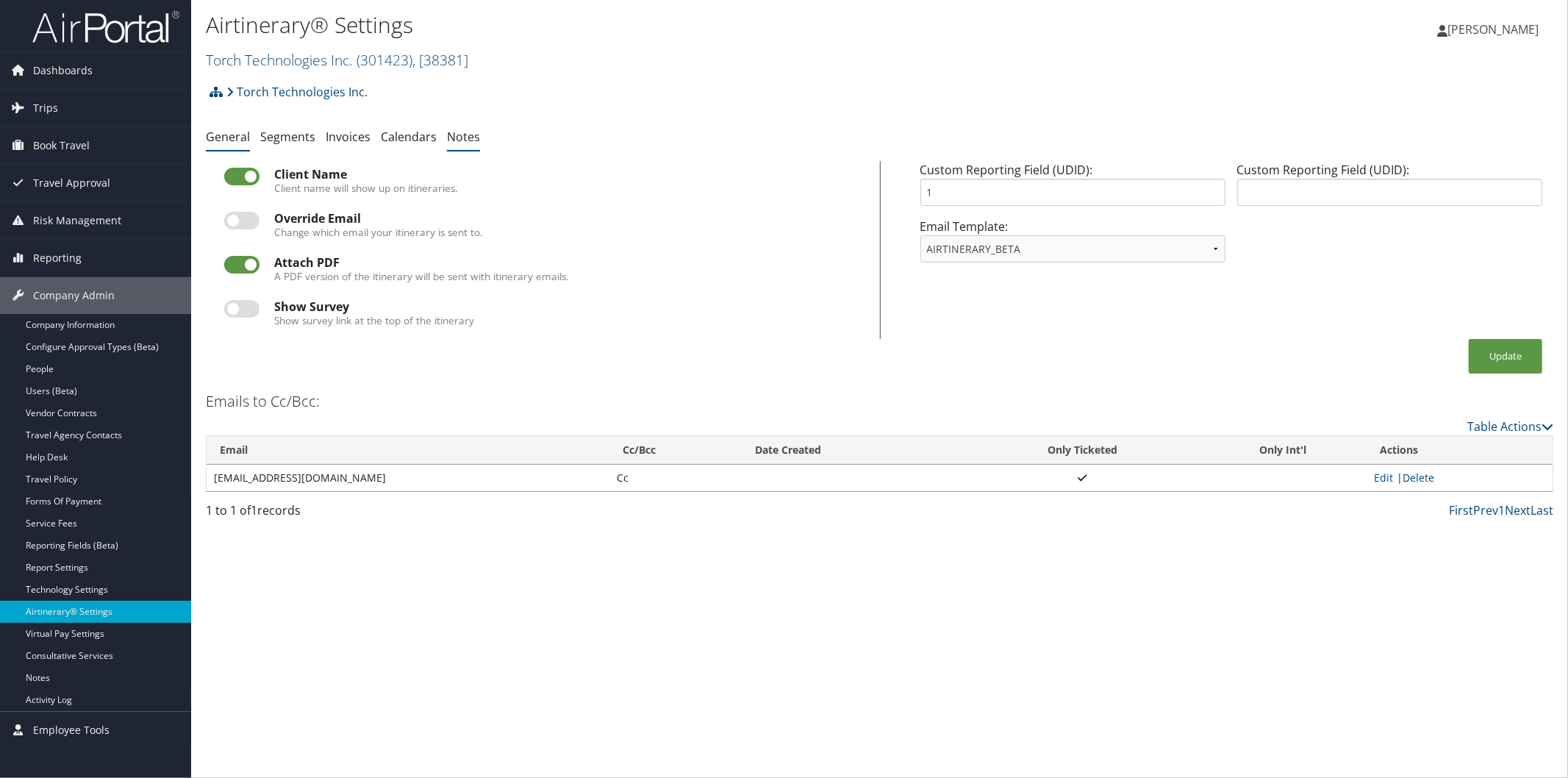
click at [454, 134] on link "Notes" at bounding box center [463, 137] width 33 height 16
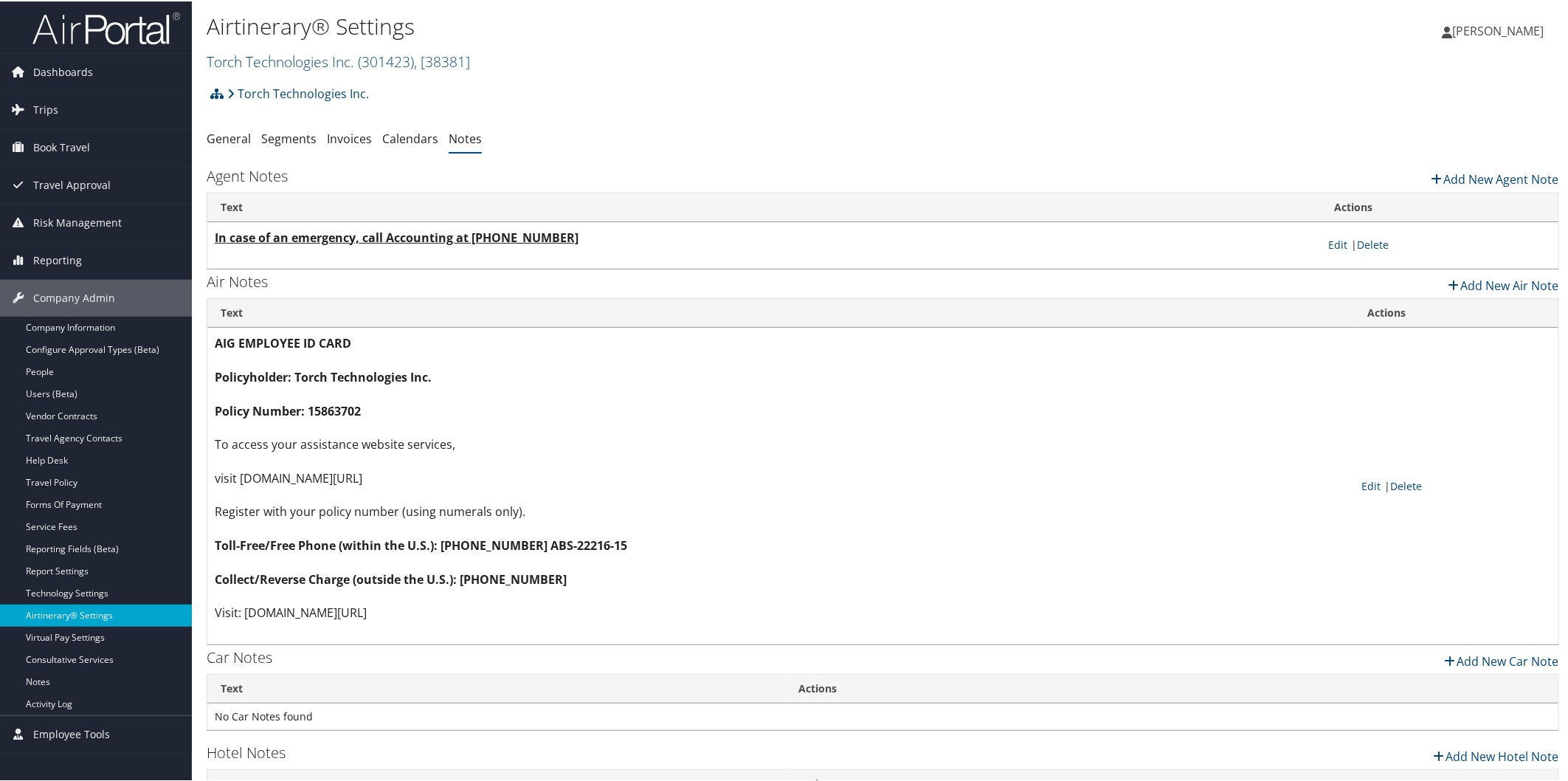
click at [209, 117] on div "Torch Technologies Inc. Account Structure Torch Technologies Inc. (301423) ACTI…" at bounding box center [883, 97] width 1352 height 40
click at [246, 65] on link "Torch Technologies Inc. ( 301423 ) , [ 38381 ]" at bounding box center [338, 60] width 263 height 20
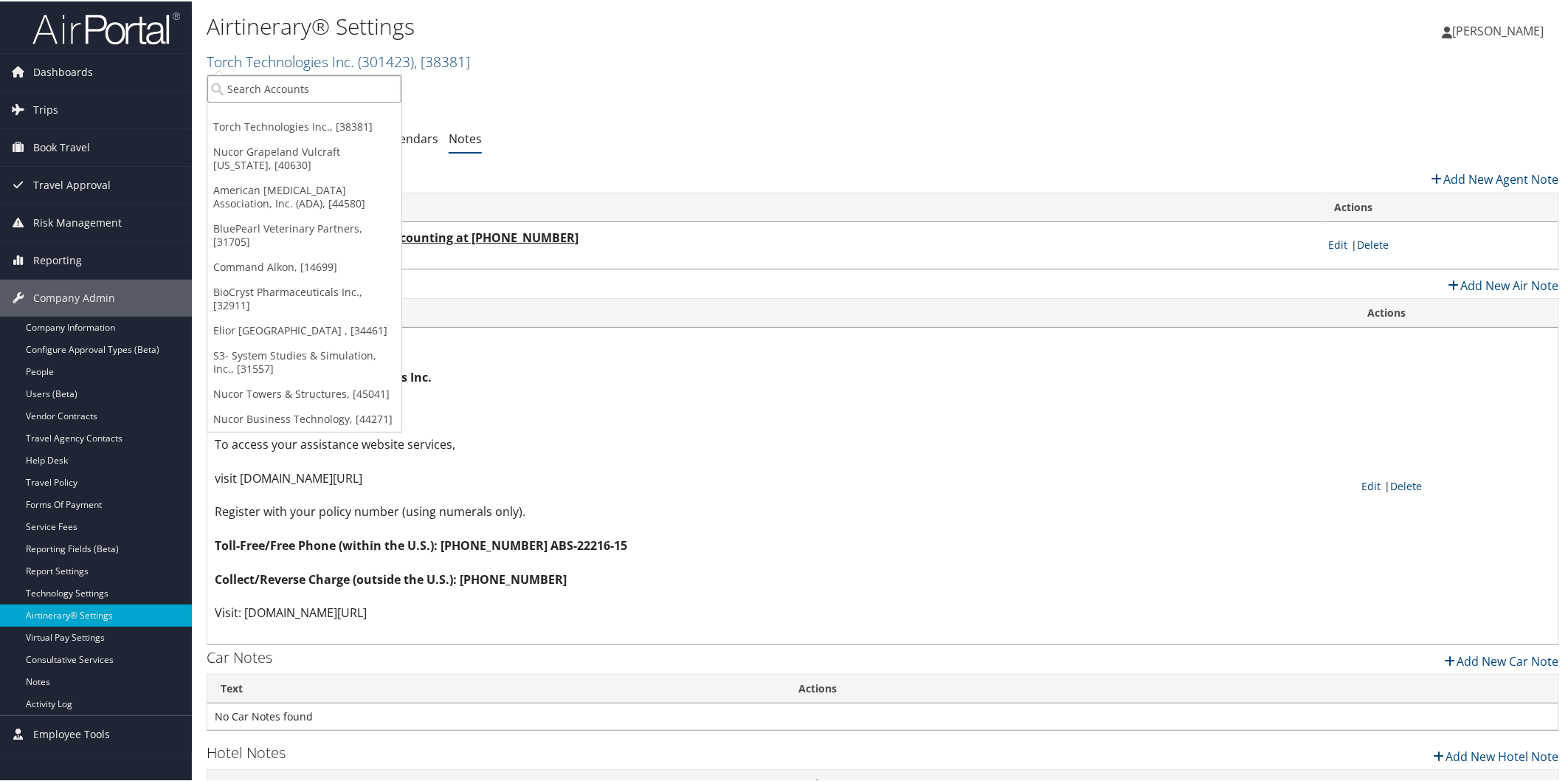
click at [310, 92] on input "search" at bounding box center [304, 87] width 194 height 28
type input "r"
type input "fortis"
click at [270, 152] on div "Fortis Solutions Group (301111), [32403]" at bounding box center [335, 152] width 271 height 13
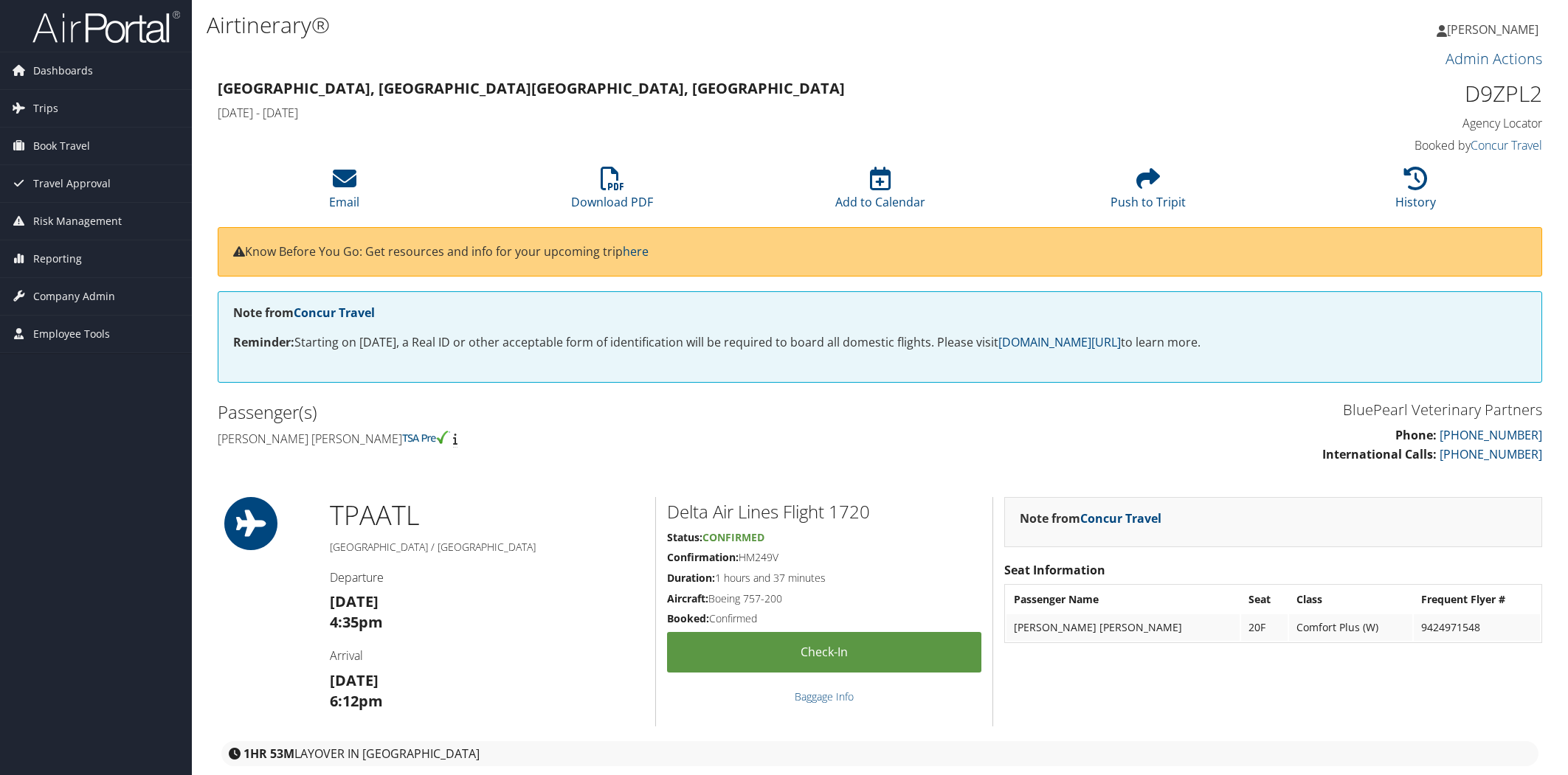
scroll to position [149, 0]
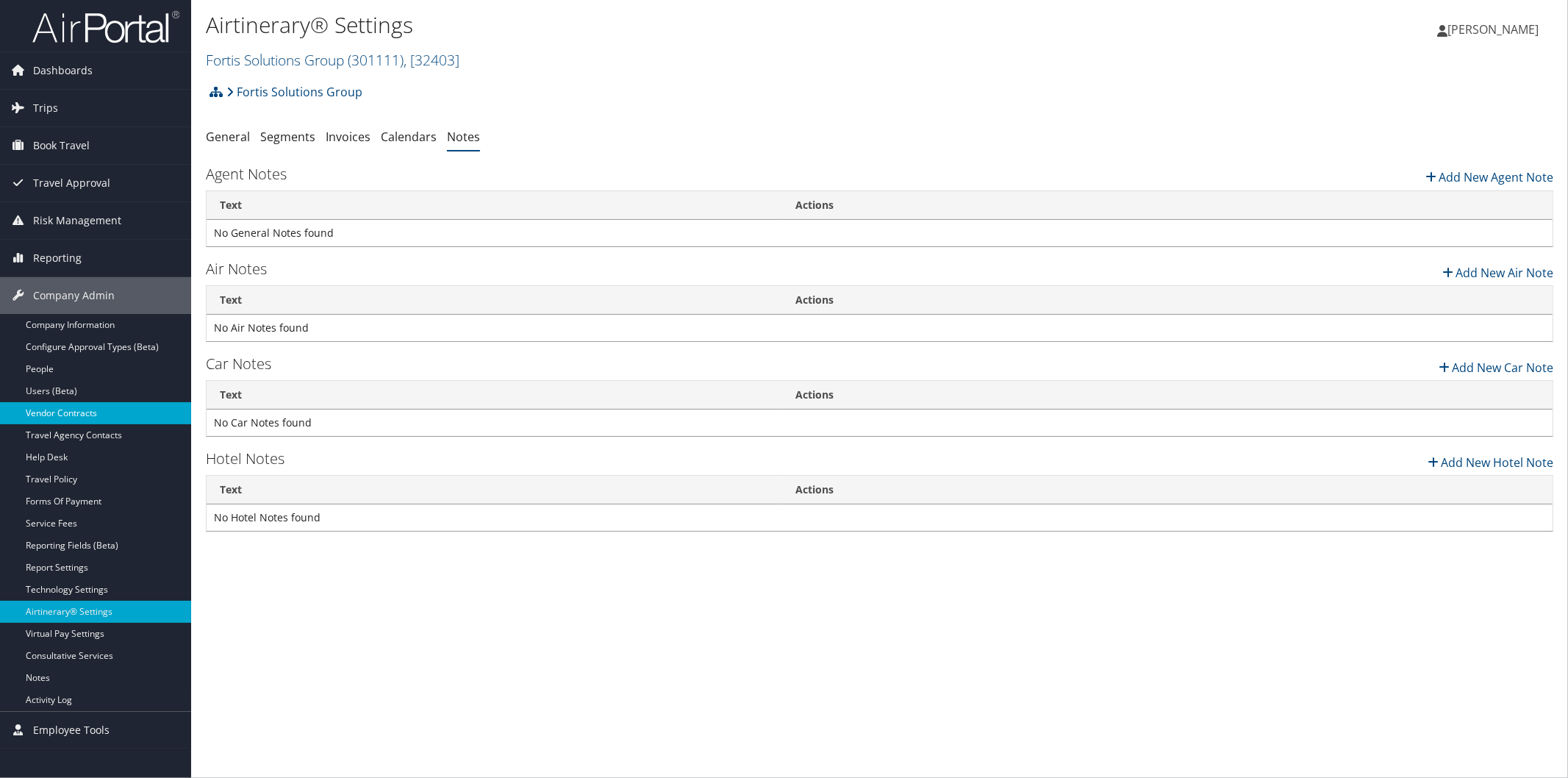
click at [96, 410] on link "Vendor Contracts" at bounding box center [96, 413] width 191 height 22
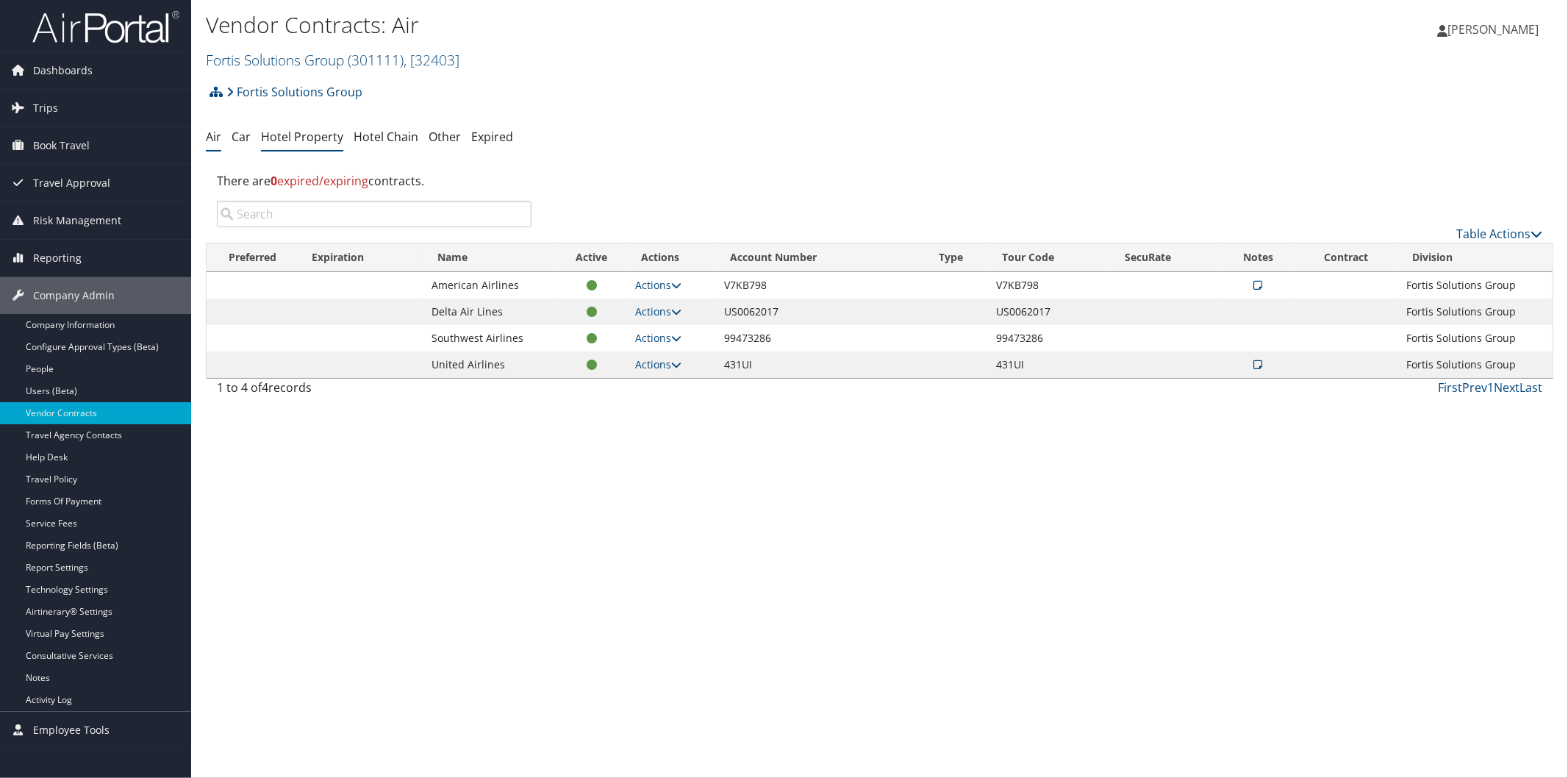
click at [288, 131] on link "Hotel Property" at bounding box center [301, 137] width 82 height 16
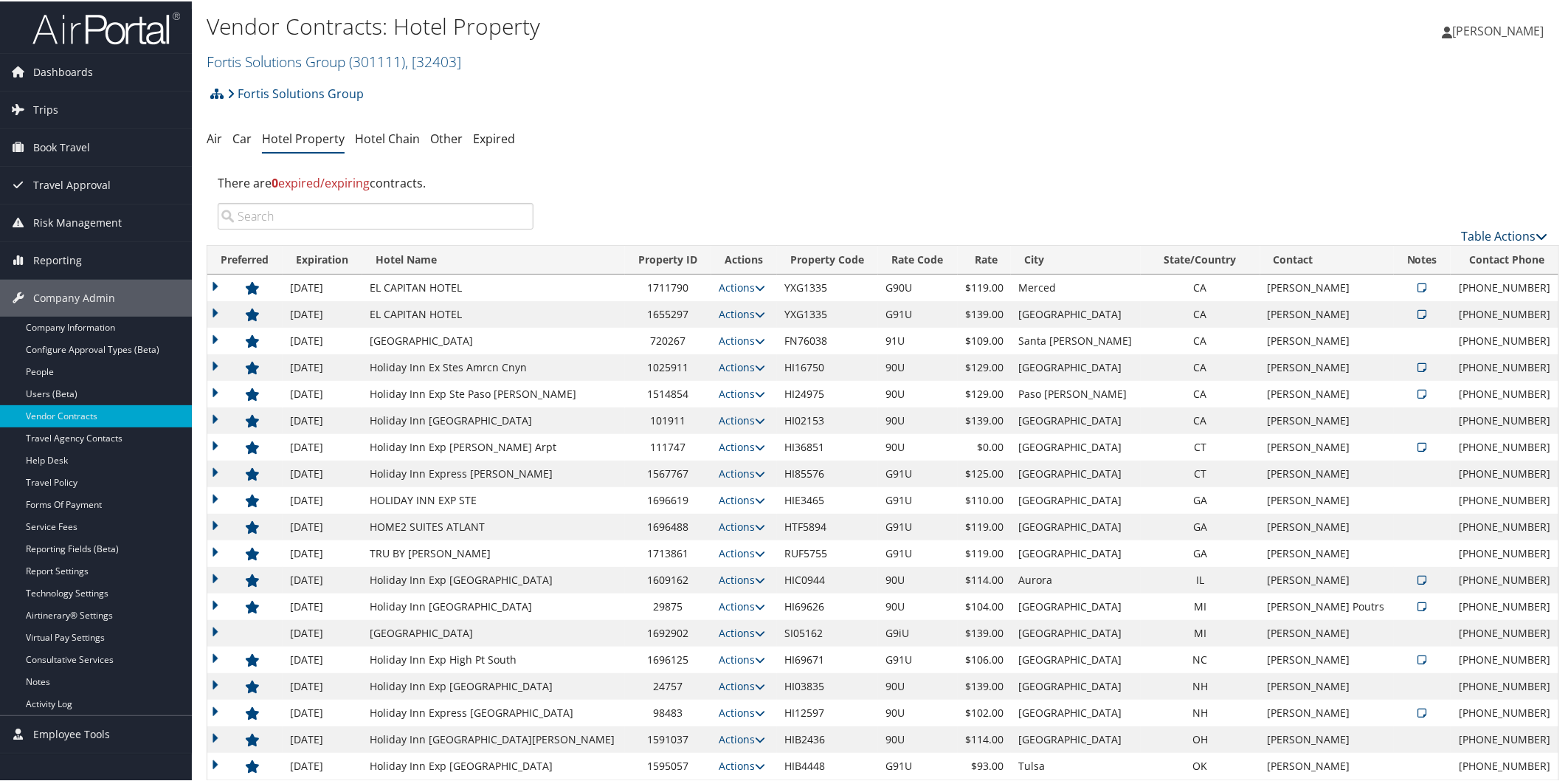
click at [1540, 237] on icon at bounding box center [1542, 235] width 12 height 12
click at [1369, 253] on icon at bounding box center [1372, 257] width 13 height 10
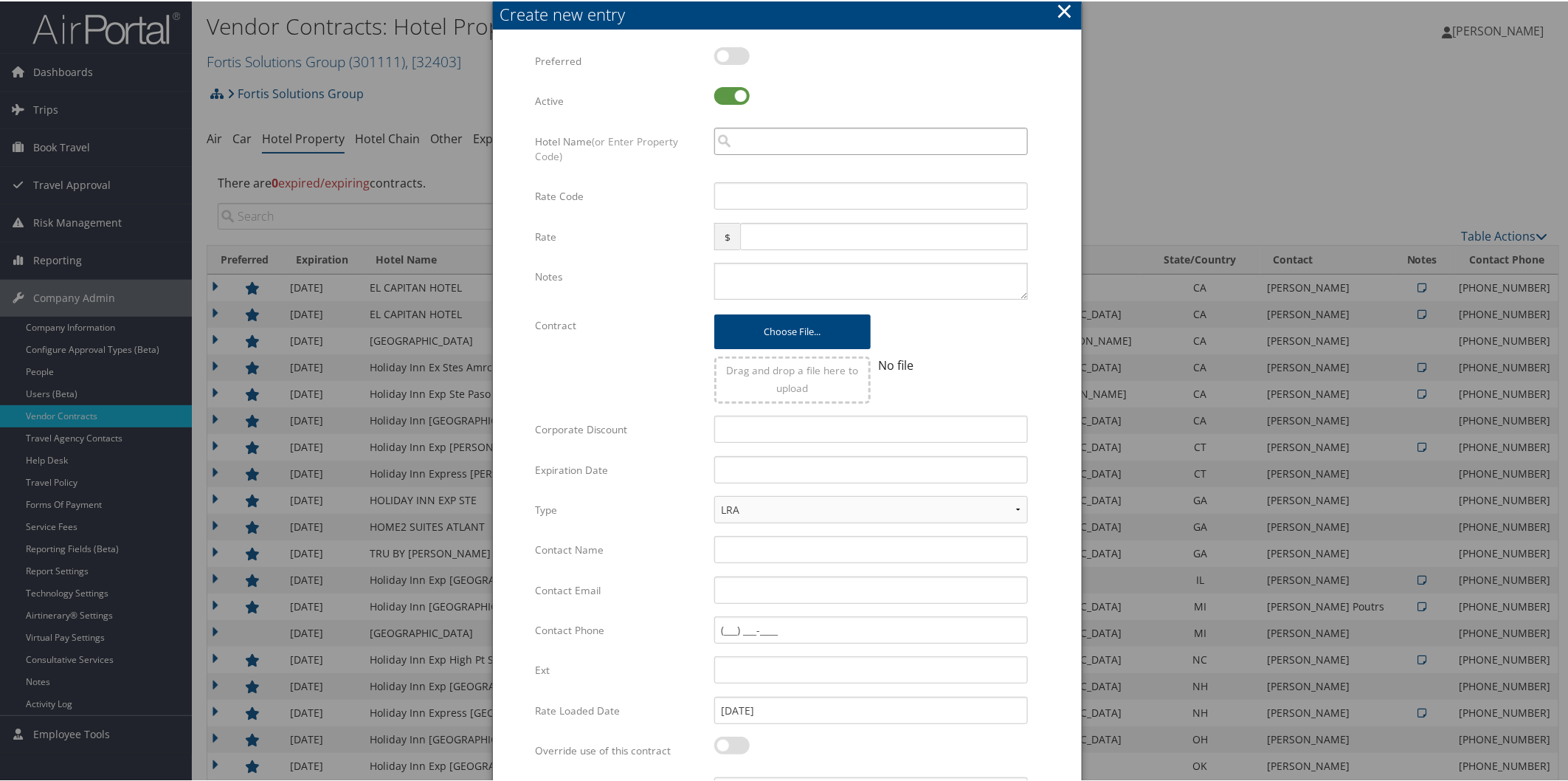
click at [793, 146] on input "search" at bounding box center [871, 140] width 314 height 28
type input "6"
type input "HI16956"
click at [801, 141] on input "HI16956" at bounding box center [871, 140] width 314 height 28
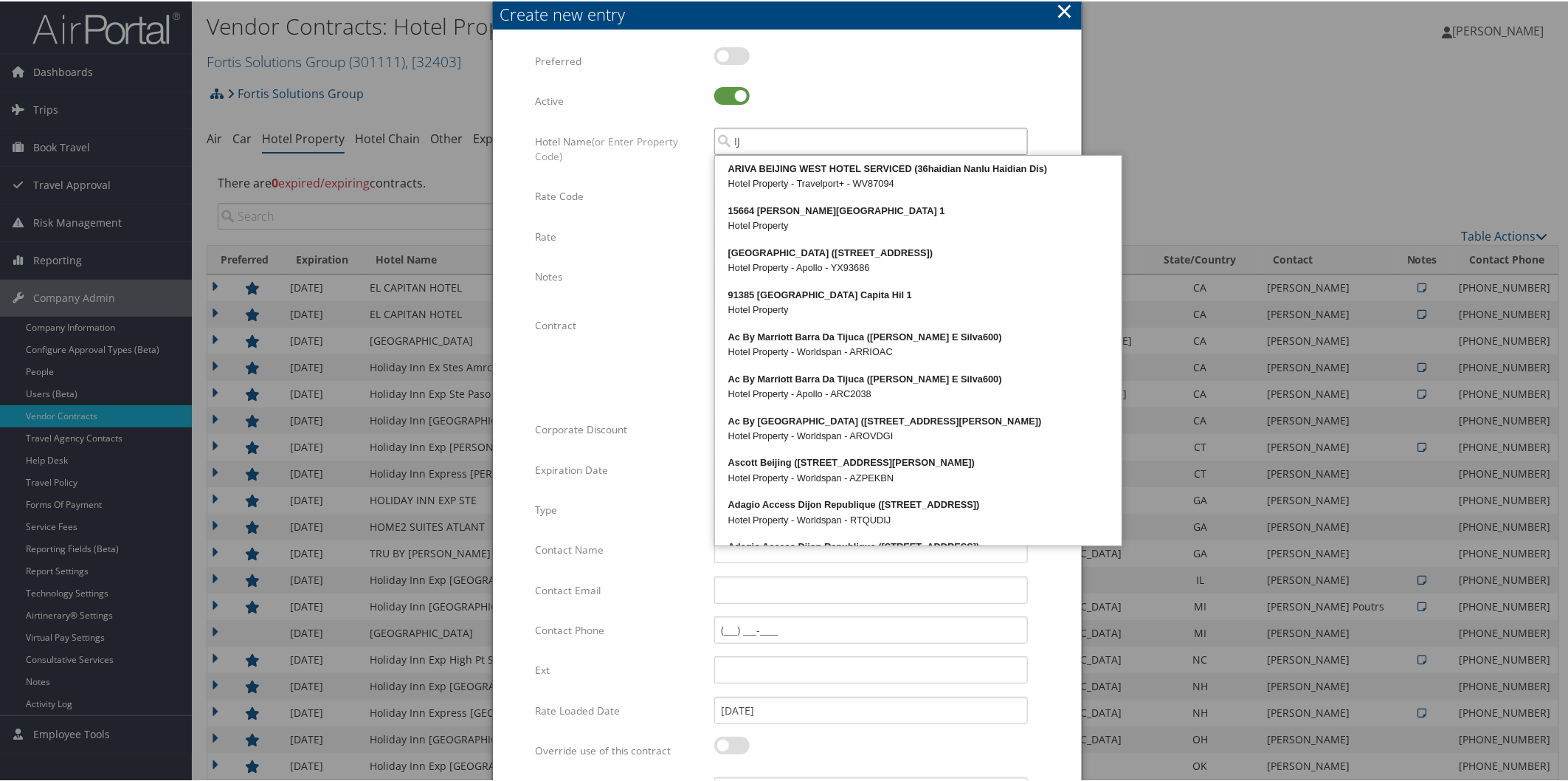
type input "IJ"
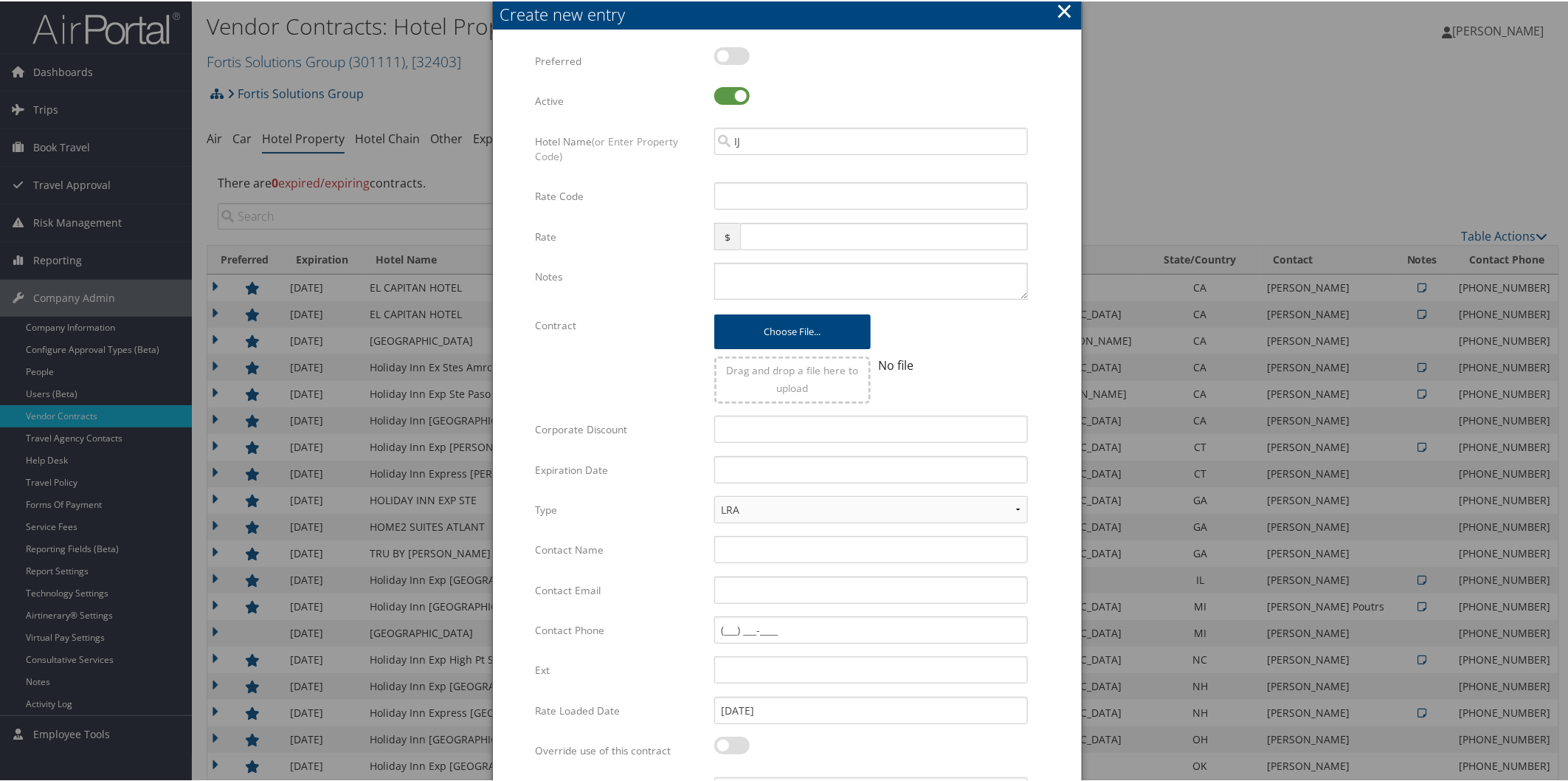
click at [1058, 8] on button "×" at bounding box center [1064, 10] width 17 height 30
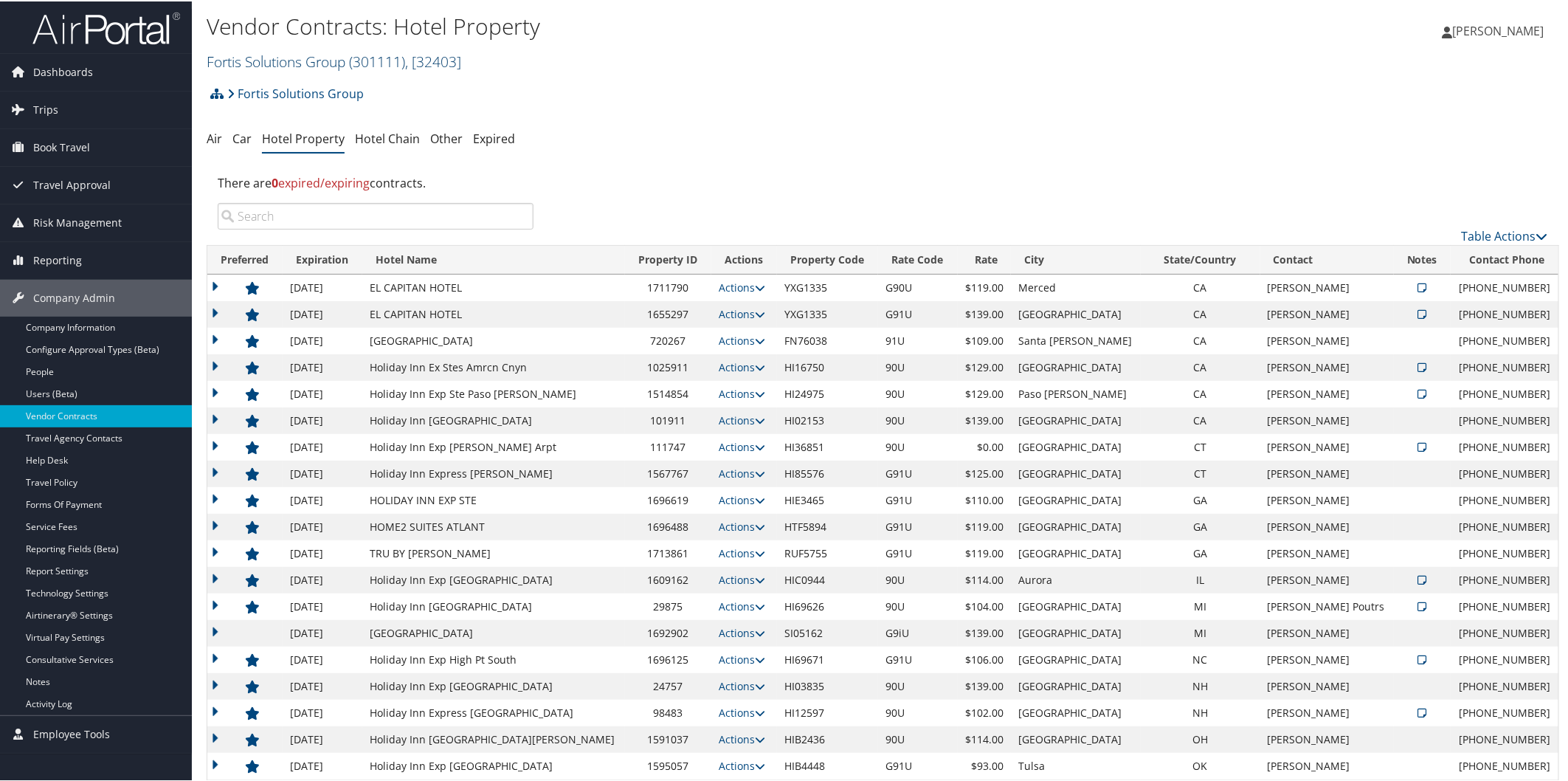
click at [248, 60] on link "Fortis Solutions Group ( 301111 ) , [ 32403 ]" at bounding box center [334, 60] width 254 height 20
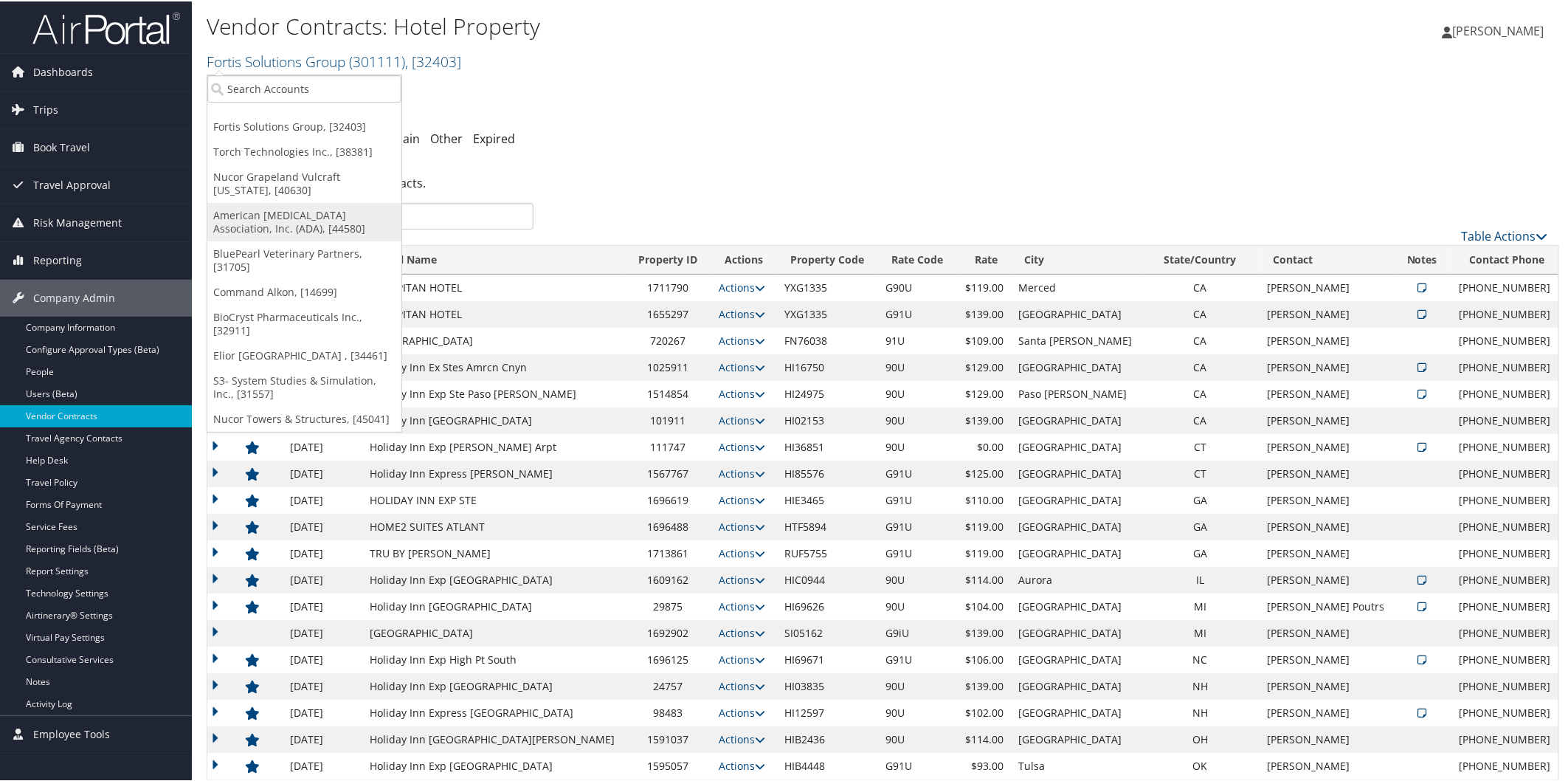
click at [296, 216] on link "American Diabetes Association, Inc. (ADA), [44580]" at bounding box center [304, 221] width 194 height 39
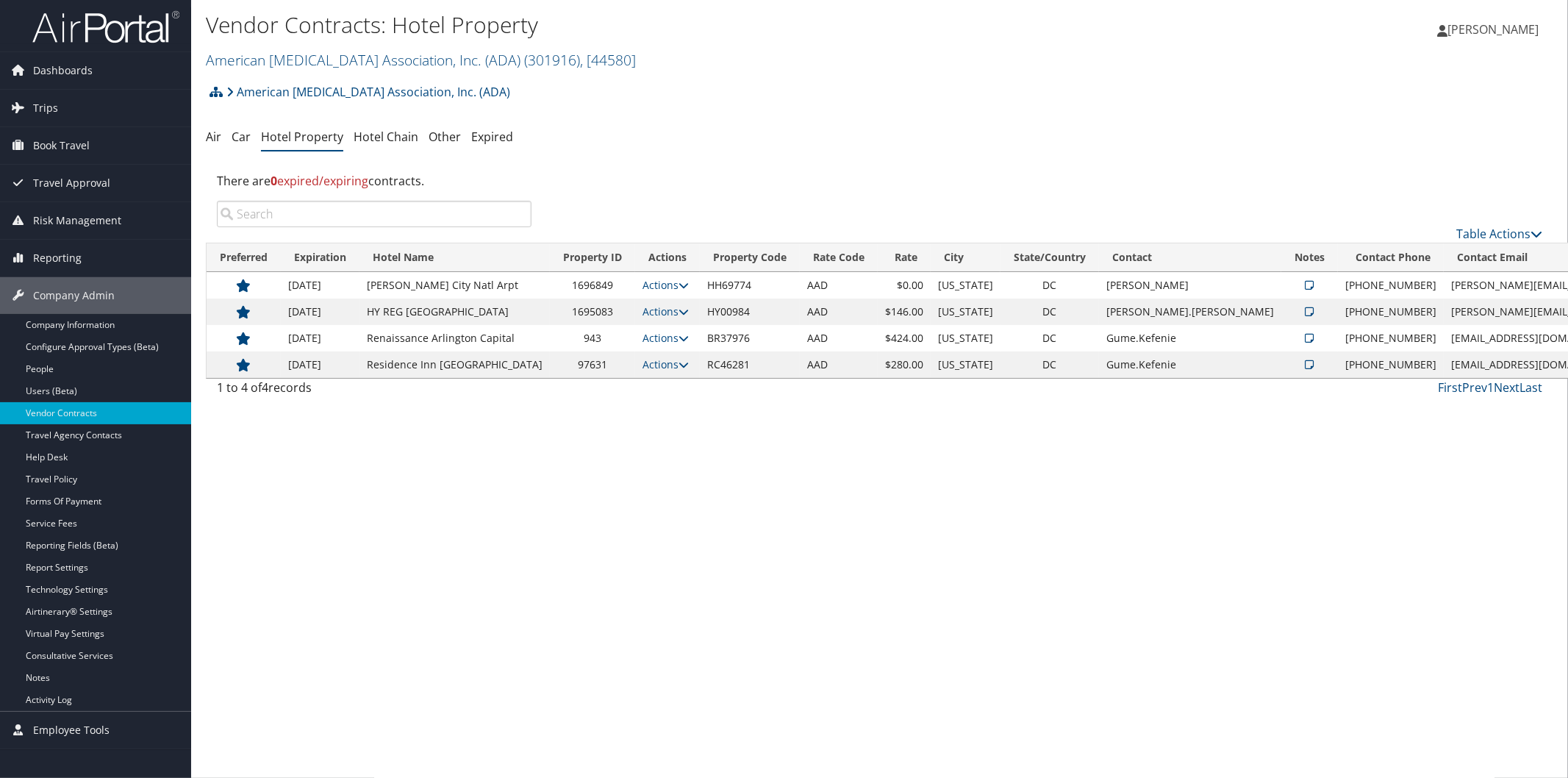
click at [151, 25] on img at bounding box center [106, 27] width 147 height 35
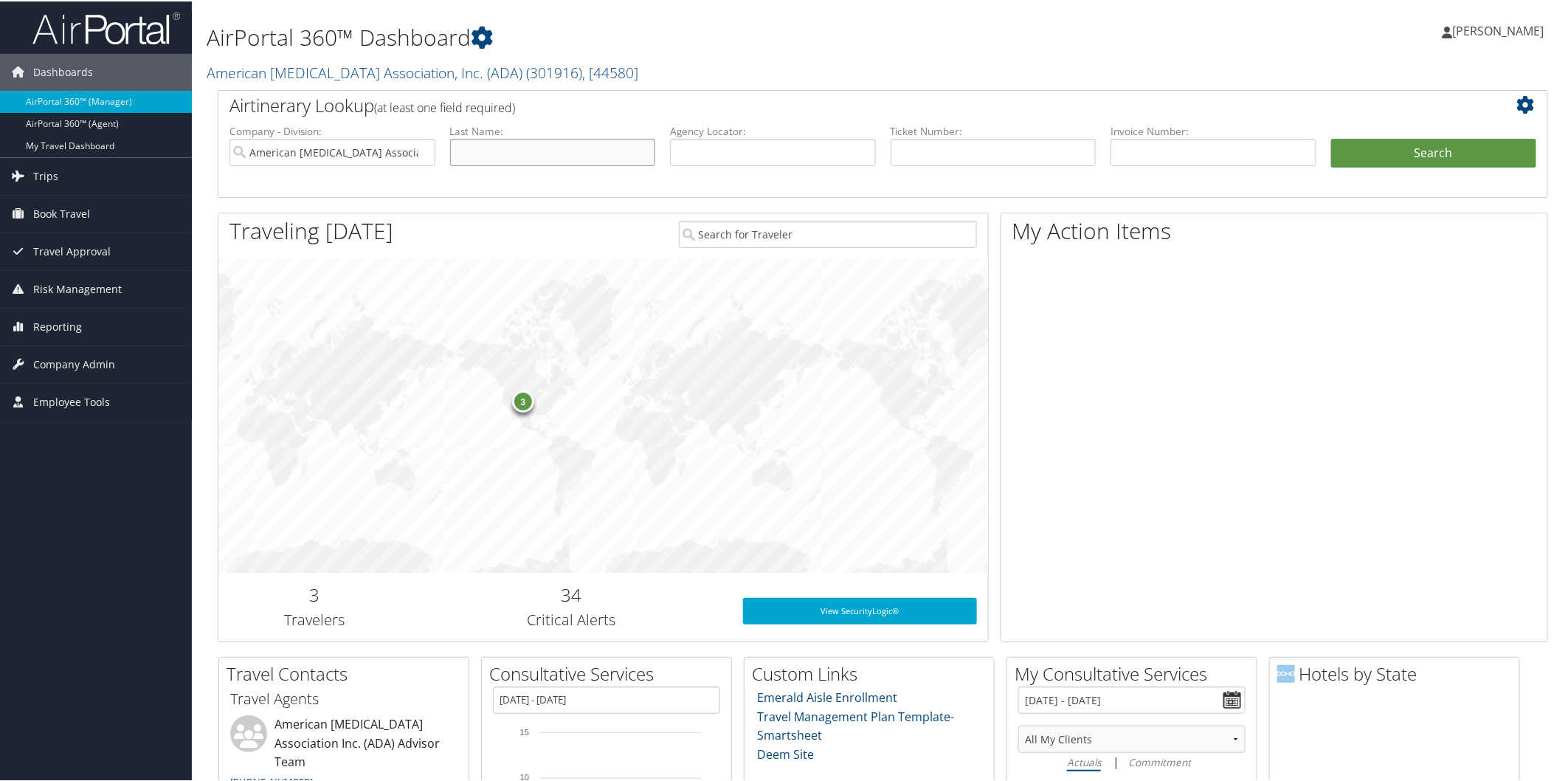
click at [548, 142] on input "text" at bounding box center [552, 151] width 206 height 28
type input "najjer"
click at [1389, 148] on button "Search" at bounding box center [1433, 152] width 206 height 30
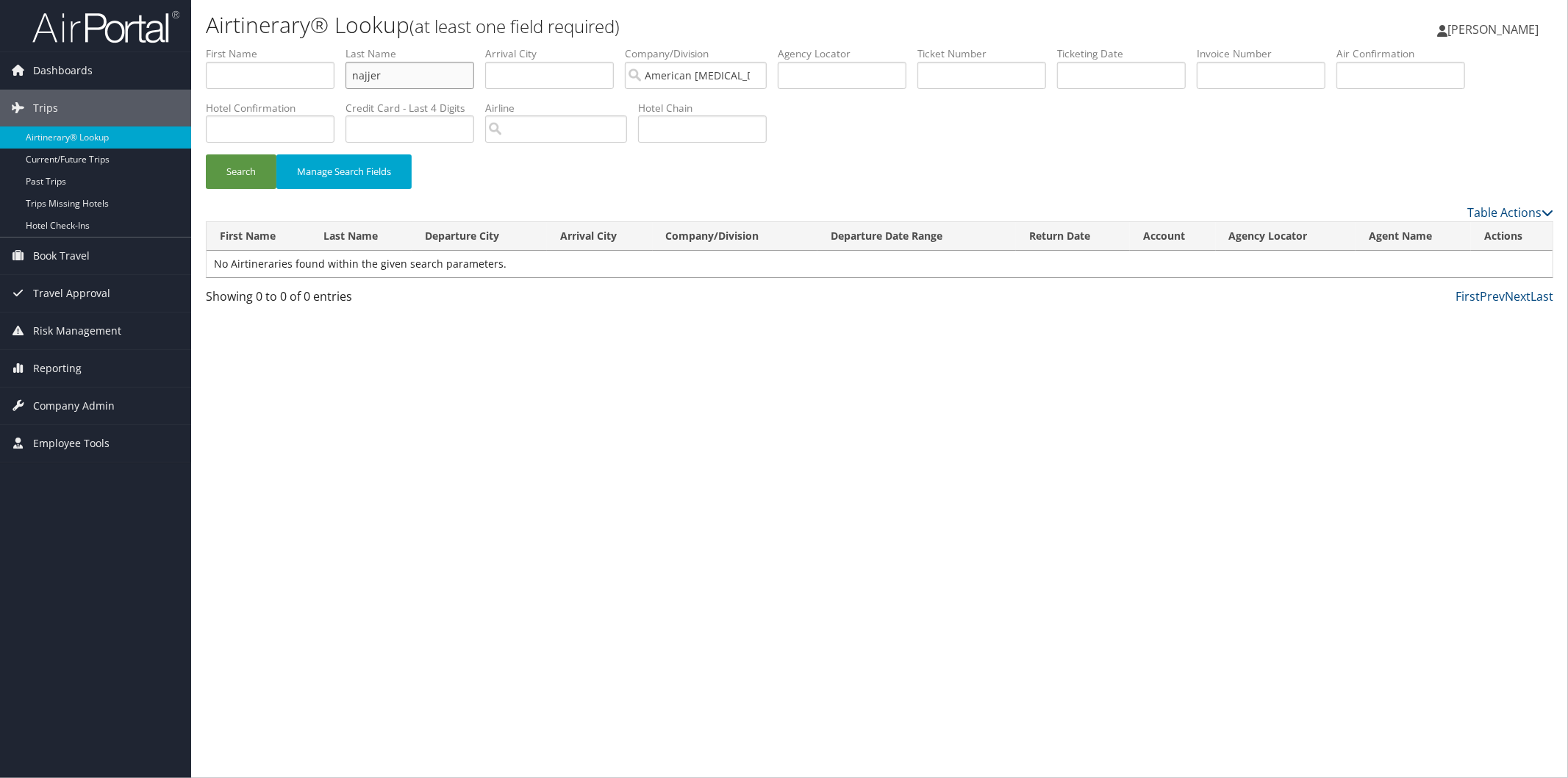
click at [469, 76] on body "Menu Dashboards ► AirPortal 360™ (Manager) AirPortal 360™ (Agent) My Travel Das…" at bounding box center [784, 389] width 1568 height 778
type input "n"
type input "[PERSON_NAME]"
click at [236, 170] on button "Search" at bounding box center [241, 171] width 70 height 35
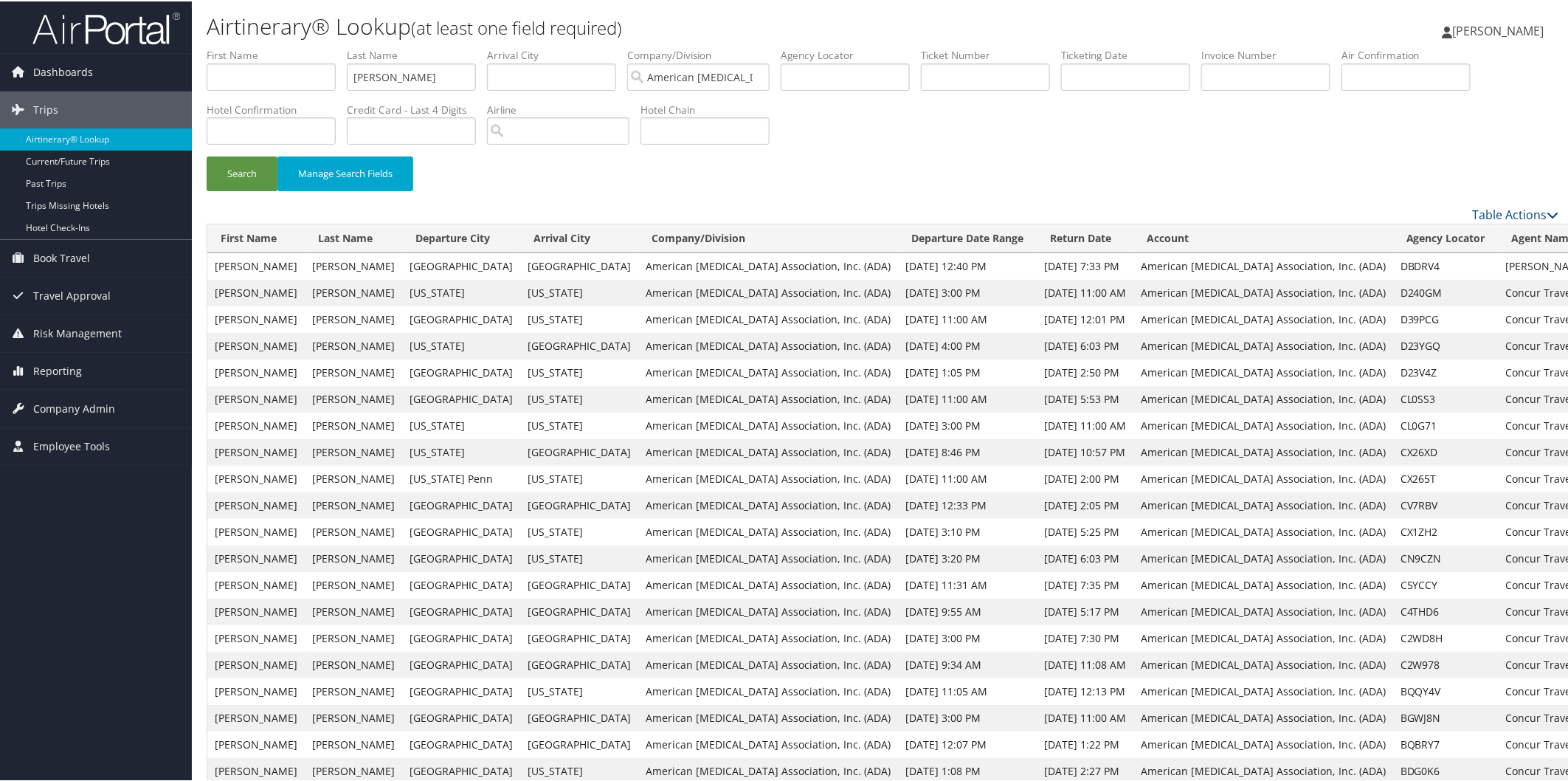
click at [80, 402] on span "Company Admin" at bounding box center [74, 408] width 82 height 37
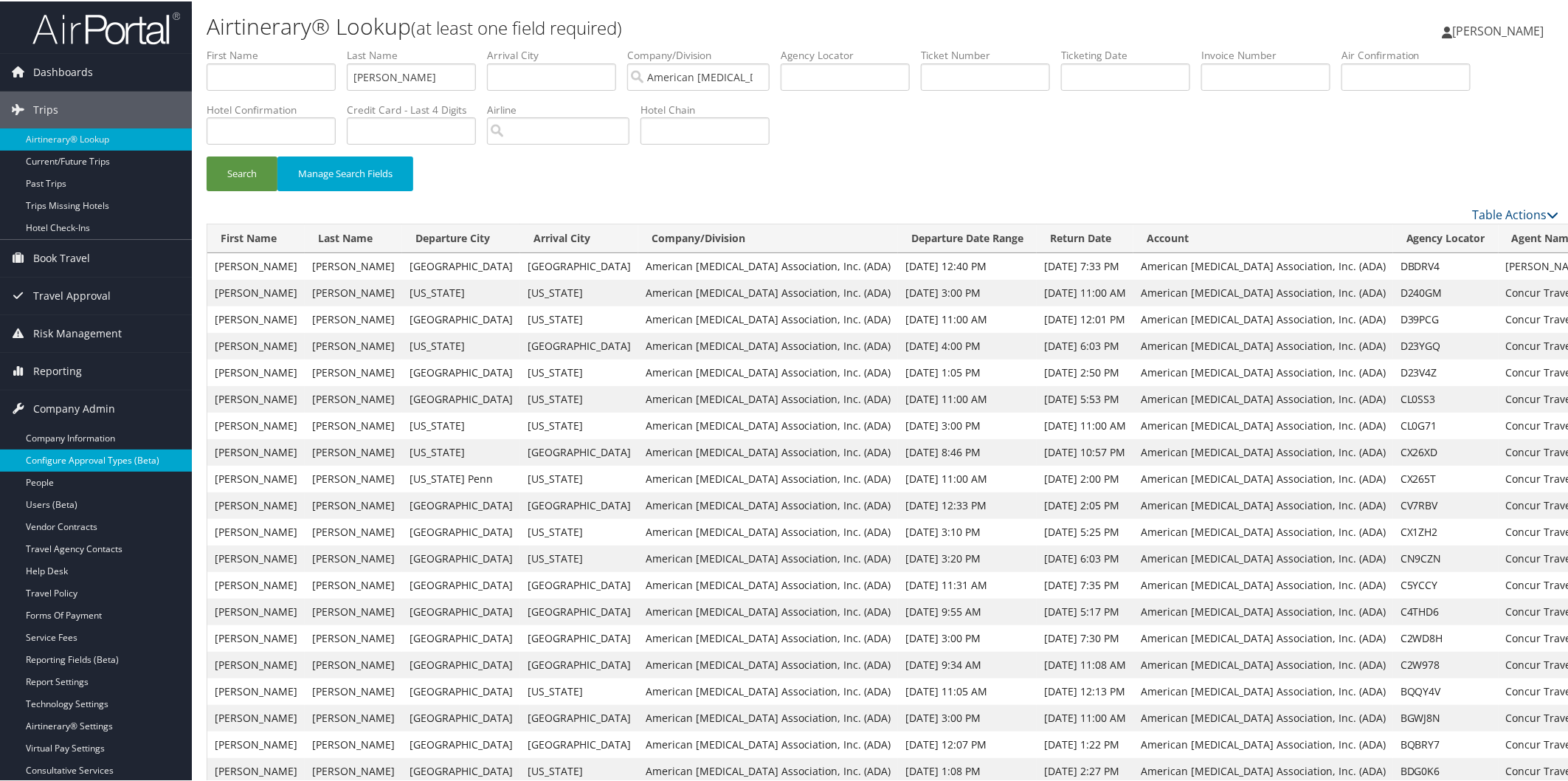
click at [63, 471] on link "People" at bounding box center [96, 481] width 192 height 22
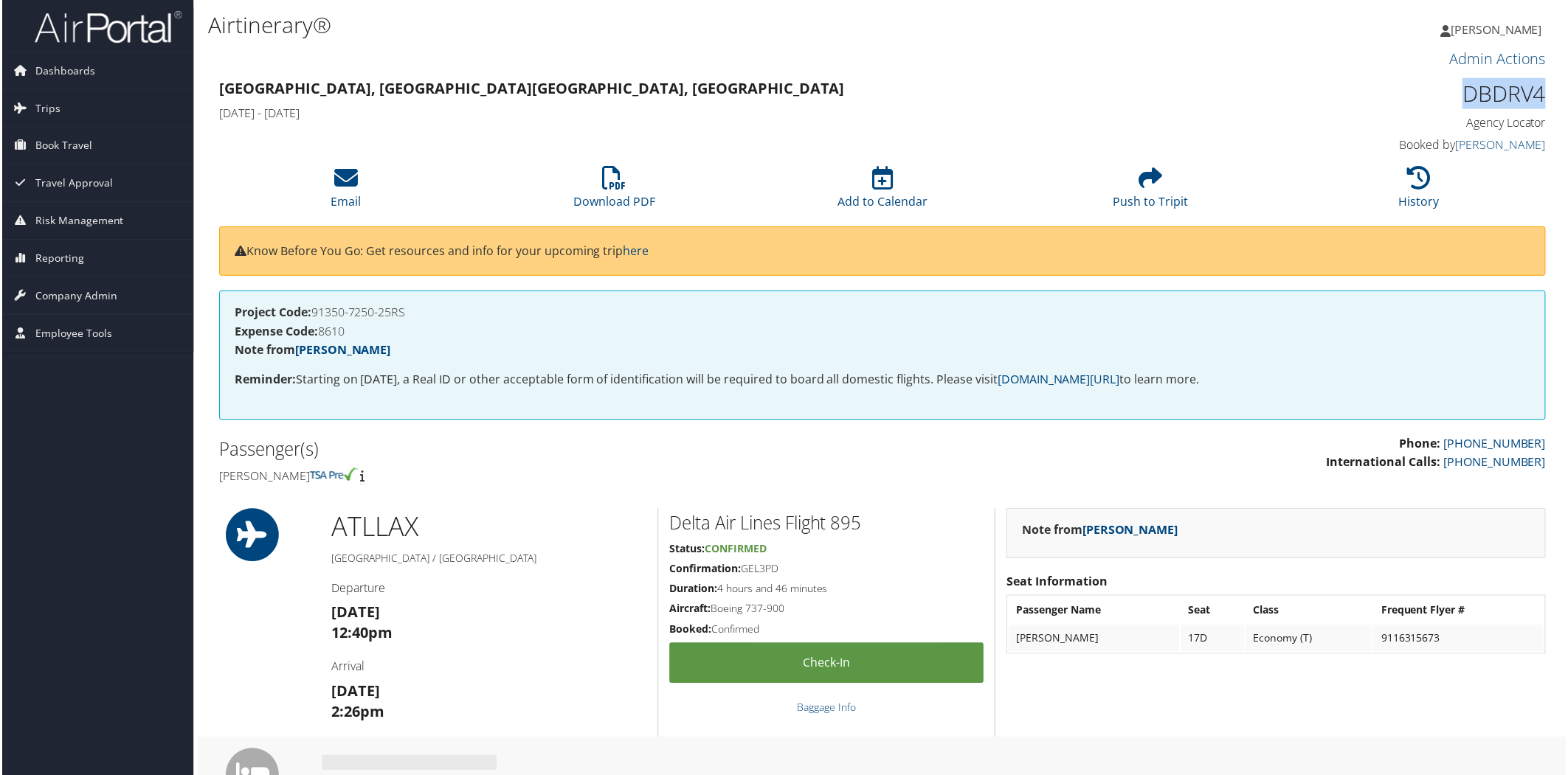
drag, startPoint x: 1456, startPoint y: 96, endPoint x: 1546, endPoint y: 94, distance: 90.0
click at [1546, 94] on div "DBDRV4 Agency Locator Agency Locator DBDRV4 Booked by Trent Sawyer Booked by Tr…" at bounding box center [1390, 117] width 338 height 84
copy h1 "DBDRV4"
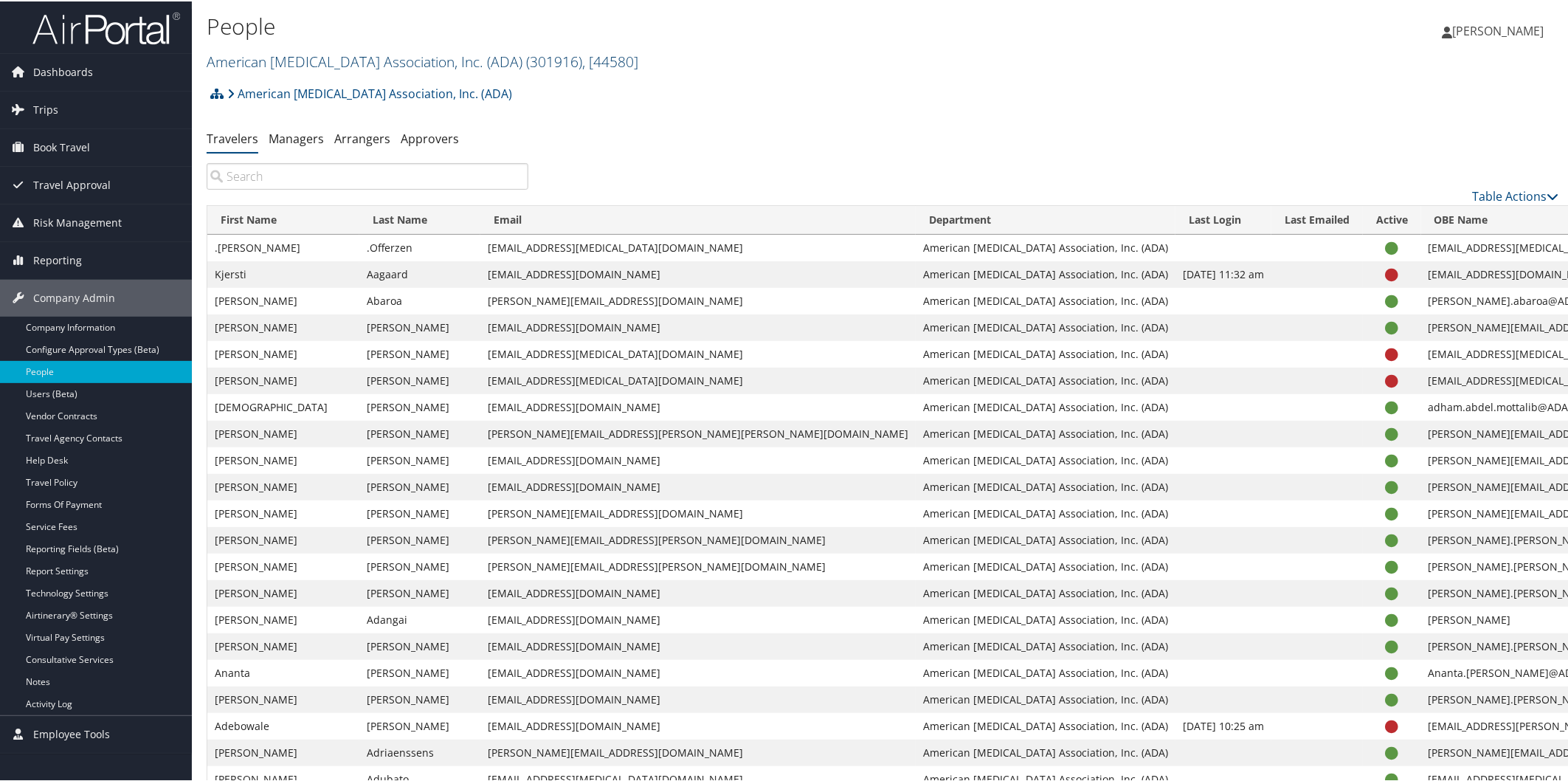
click at [345, 54] on link "American Diabetes Association, Inc. (ADA) ( 301916 ) , [ 44580 ]" at bounding box center [422, 60] width 432 height 20
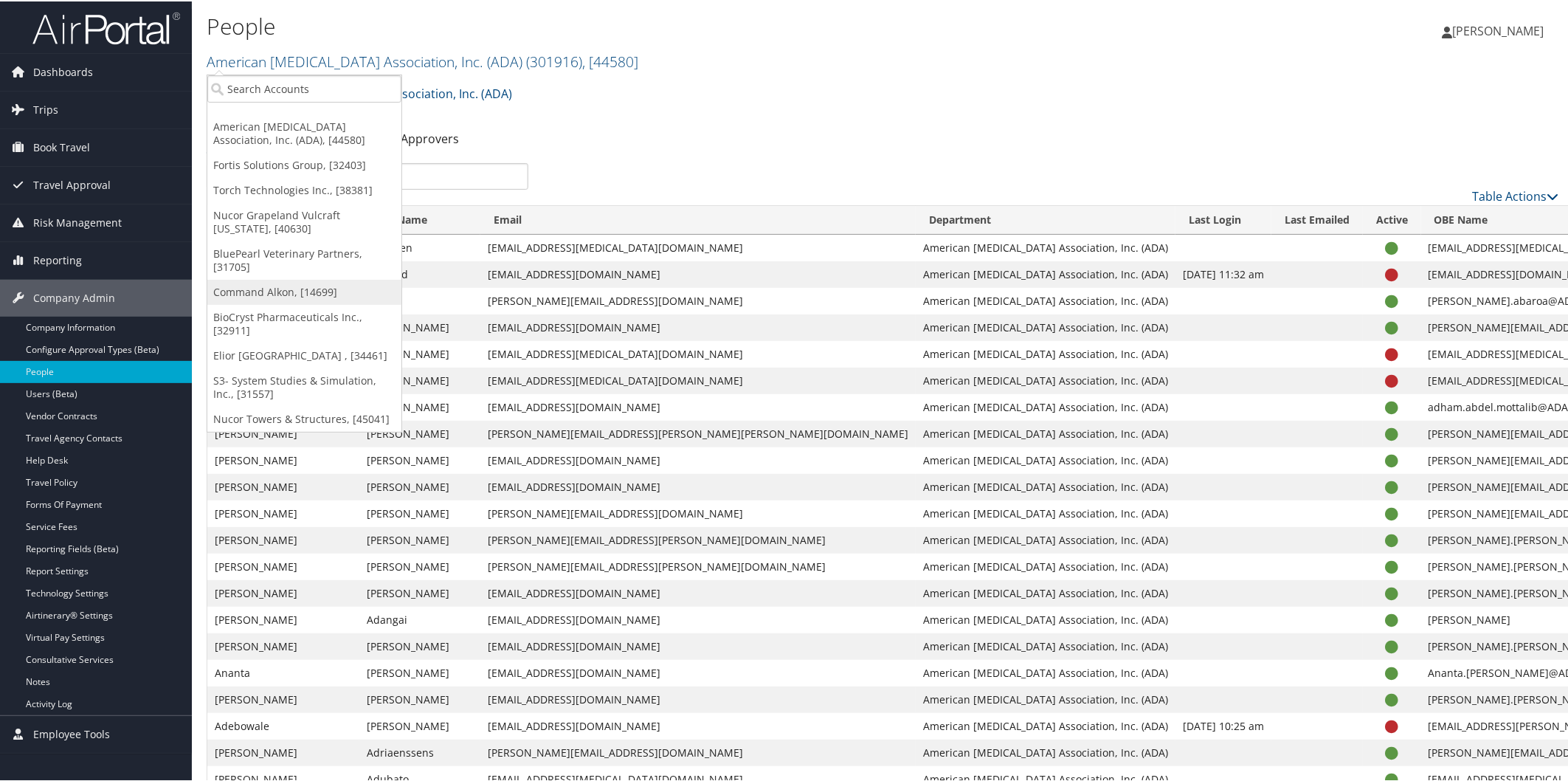
click at [285, 286] on link "Command Alkon, [14699]" at bounding box center [304, 291] width 194 height 25
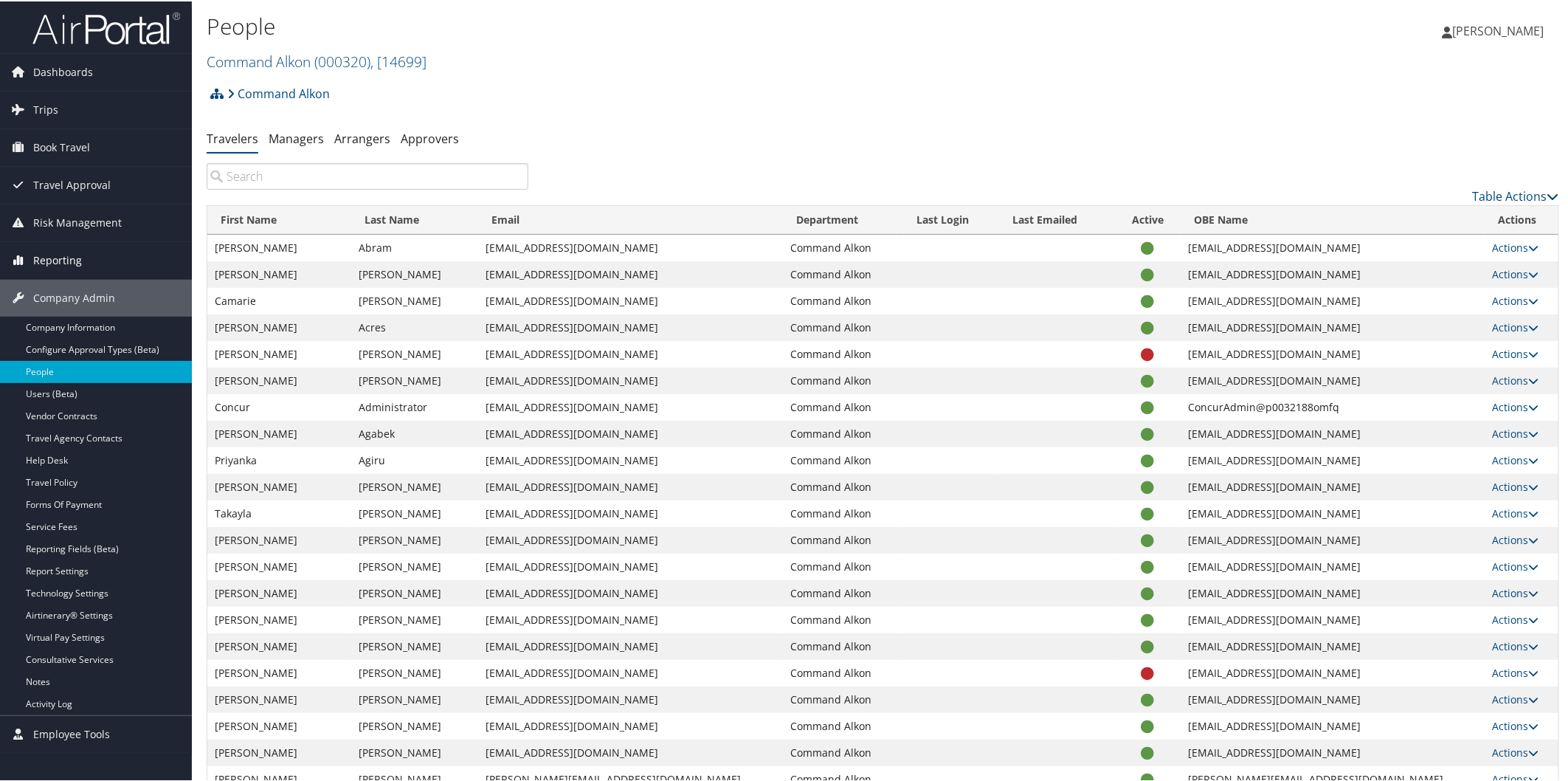
click at [72, 254] on span "Reporting" at bounding box center [57, 260] width 48 height 37
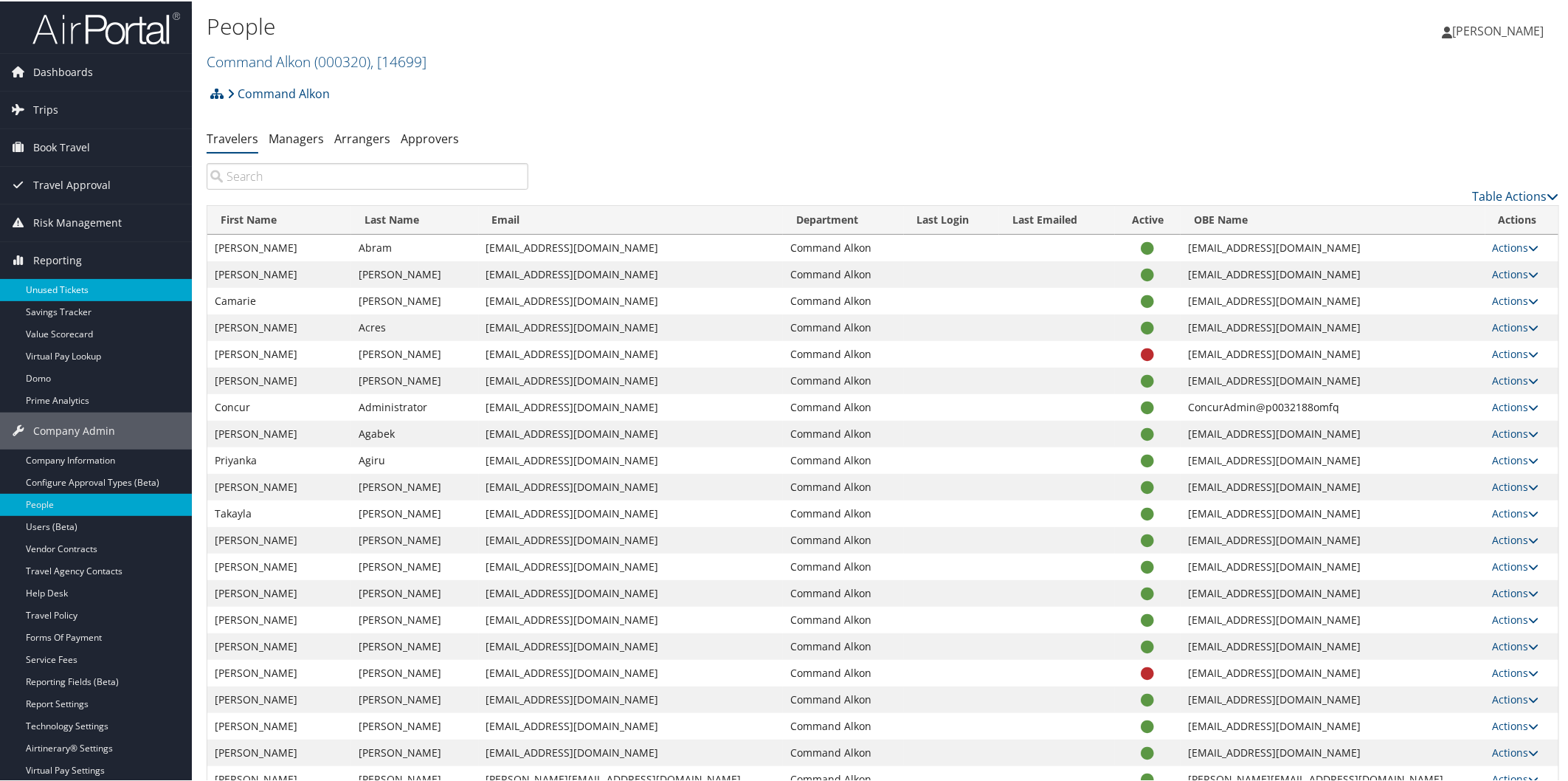
click at [59, 285] on link "Unused Tickets" at bounding box center [96, 289] width 192 height 22
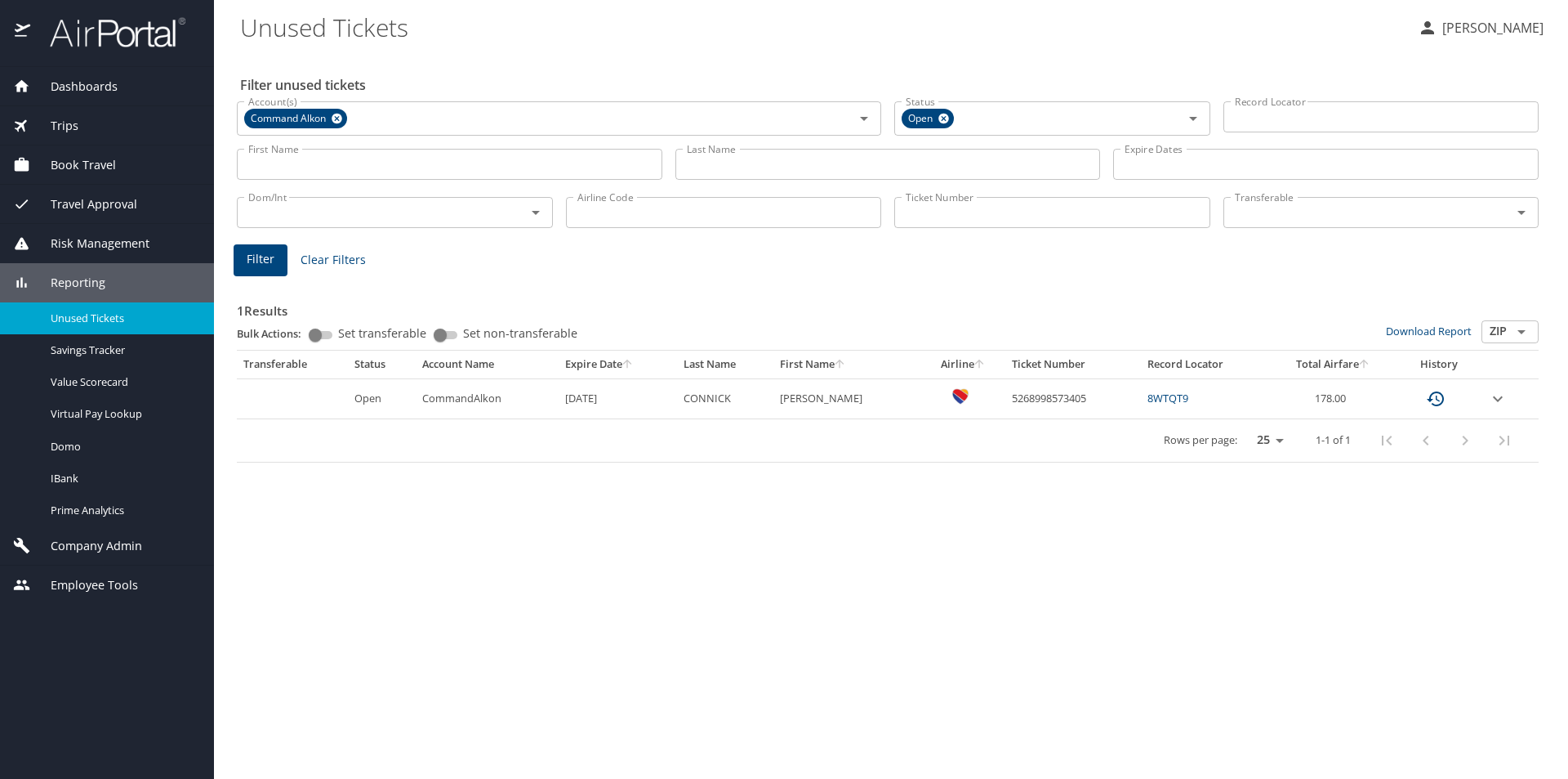
click at [109, 538] on span "Company Admin" at bounding box center [86, 546] width 112 height 18
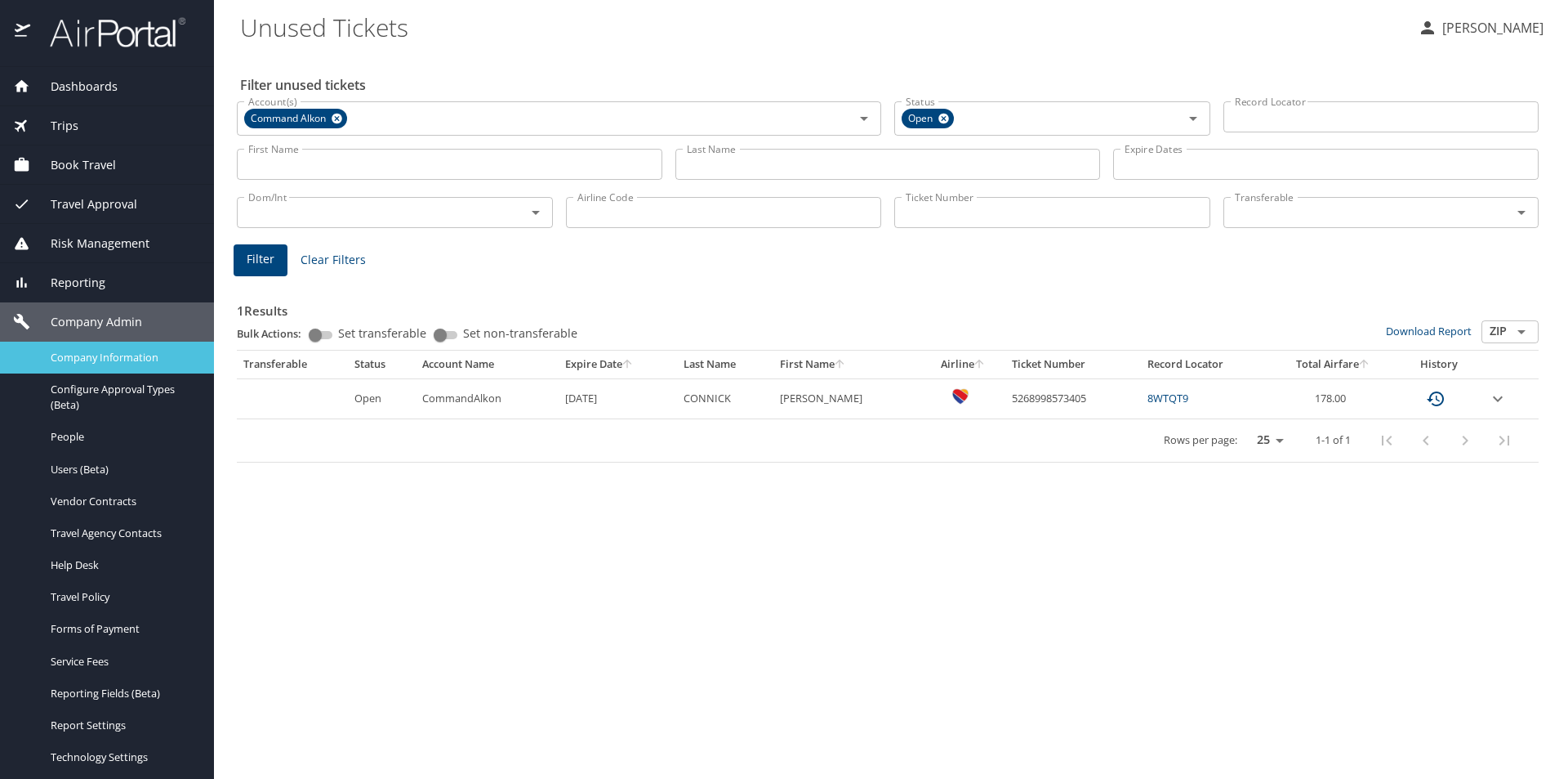
click at [145, 350] on span "Company Information" at bounding box center [123, 357] width 144 height 16
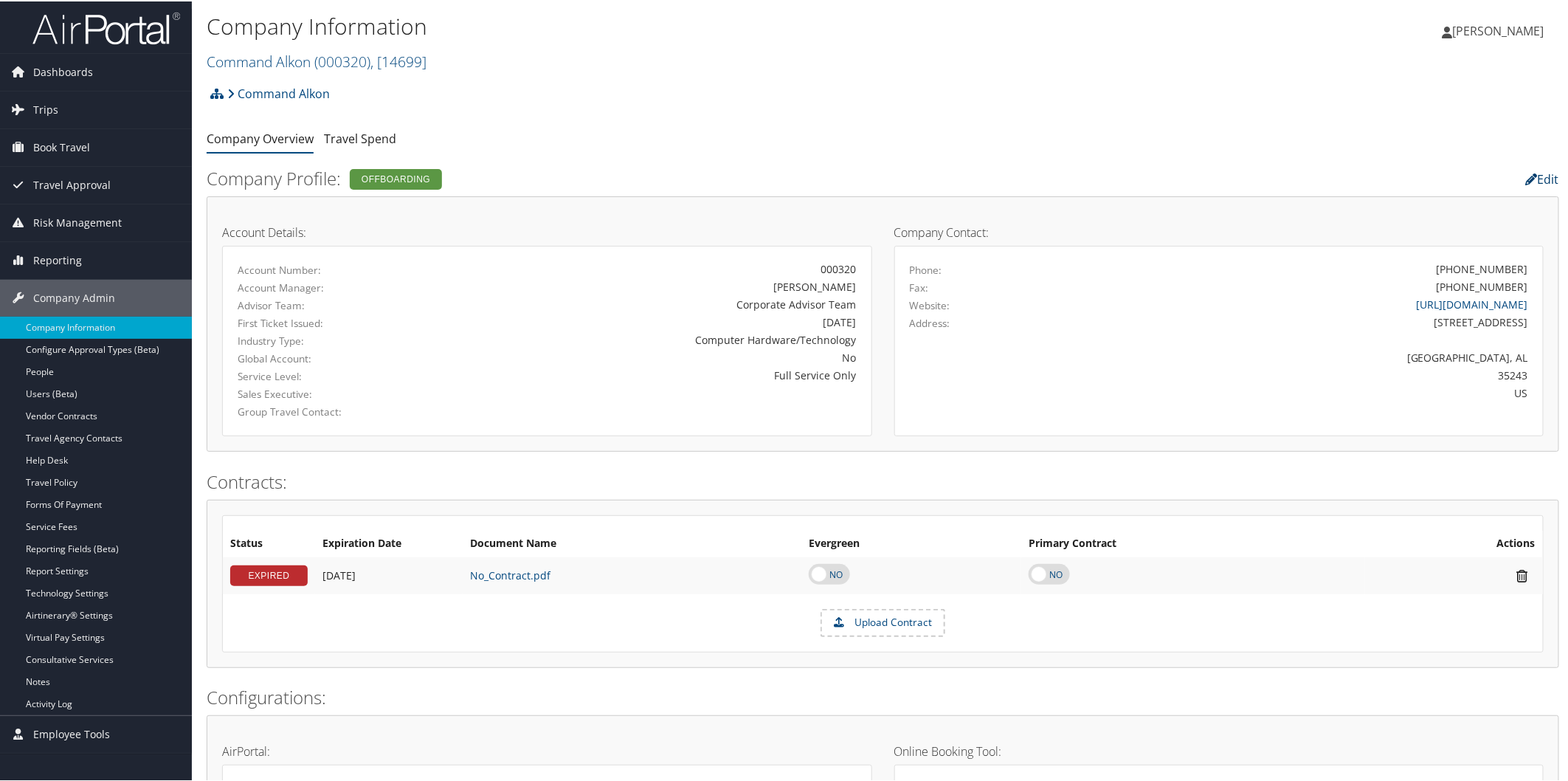
click at [1544, 176] on link "Edit" at bounding box center [1542, 178] width 33 height 16
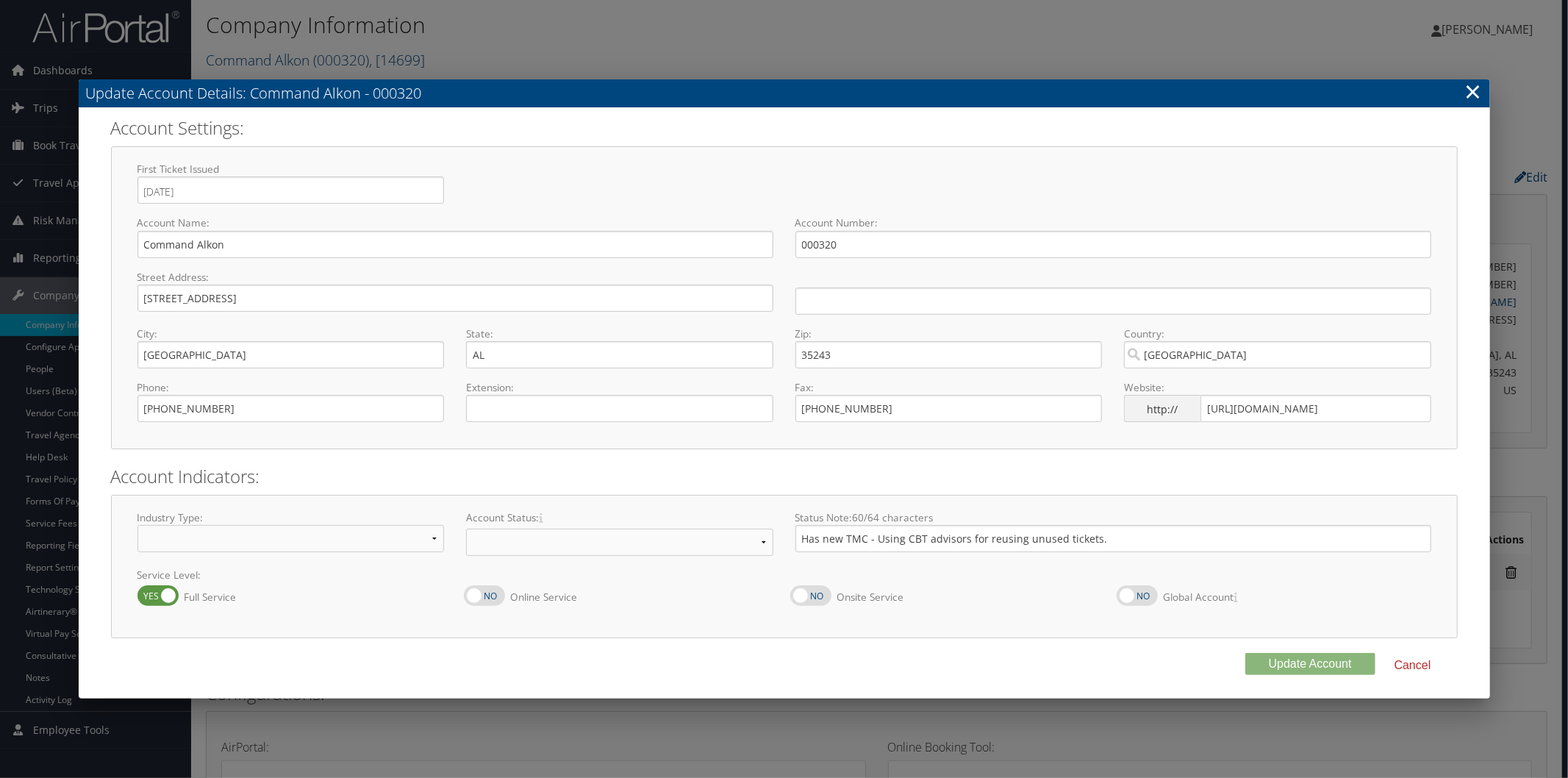
select select "9"
click at [758, 539] on select "Offboarding At Risk Inactive Active Implementing" at bounding box center [619, 542] width 307 height 27
select select "10"
click at [466, 529] on select "Offboarding At Risk Inactive Active Implementing" at bounding box center [619, 542] width 307 height 27
drag, startPoint x: 1107, startPoint y: 540, endPoint x: 794, endPoint y: 528, distance: 313.2
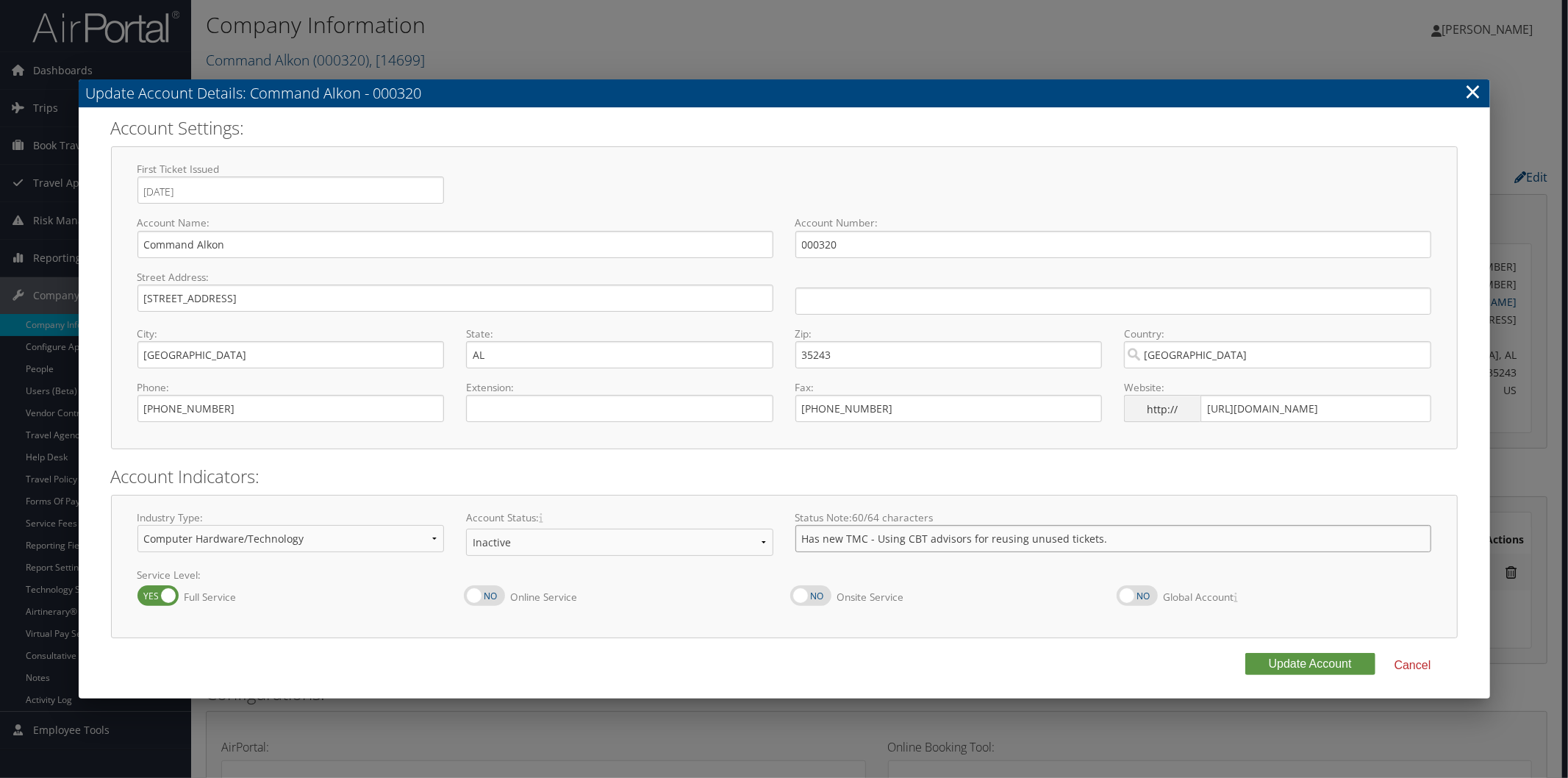
click at [795, 528] on input "Has new TMC - Using CBT advisors for reusing unused tickets." at bounding box center [1113, 539] width 635 height 27
type input "Gone - all unused tickets used or expired"
click at [1257, 663] on button "Update Account" at bounding box center [1310, 664] width 130 height 22
